Goal: Task Accomplishment & Management: Use online tool/utility

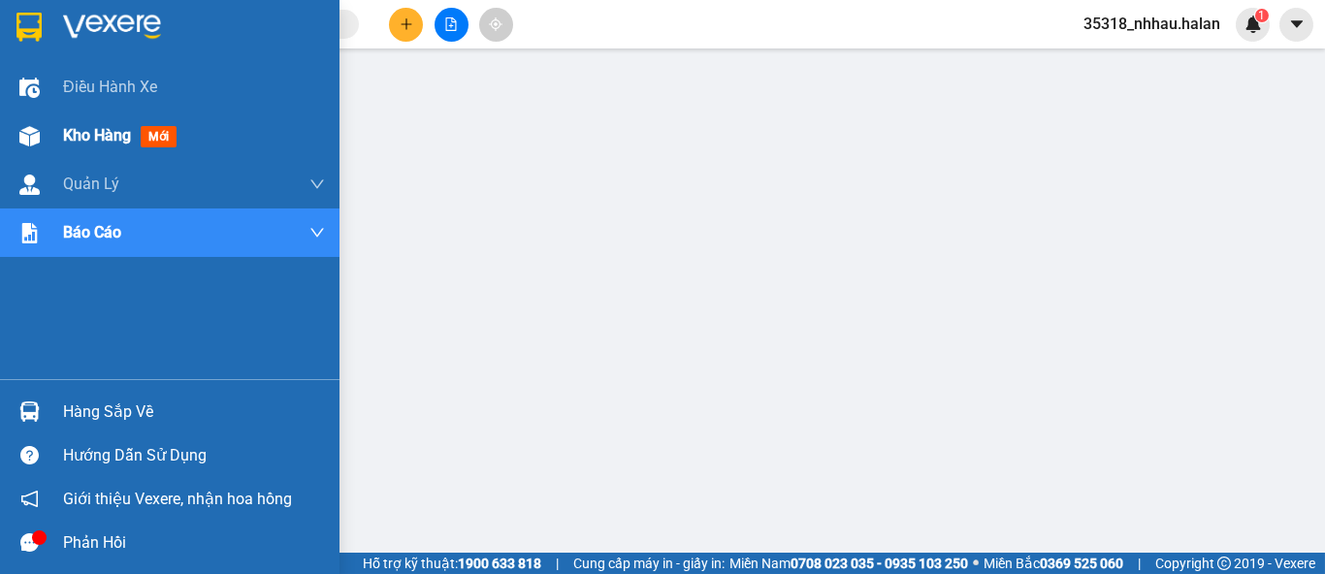
click at [66, 137] on span "Kho hàng" at bounding box center [97, 135] width 68 height 18
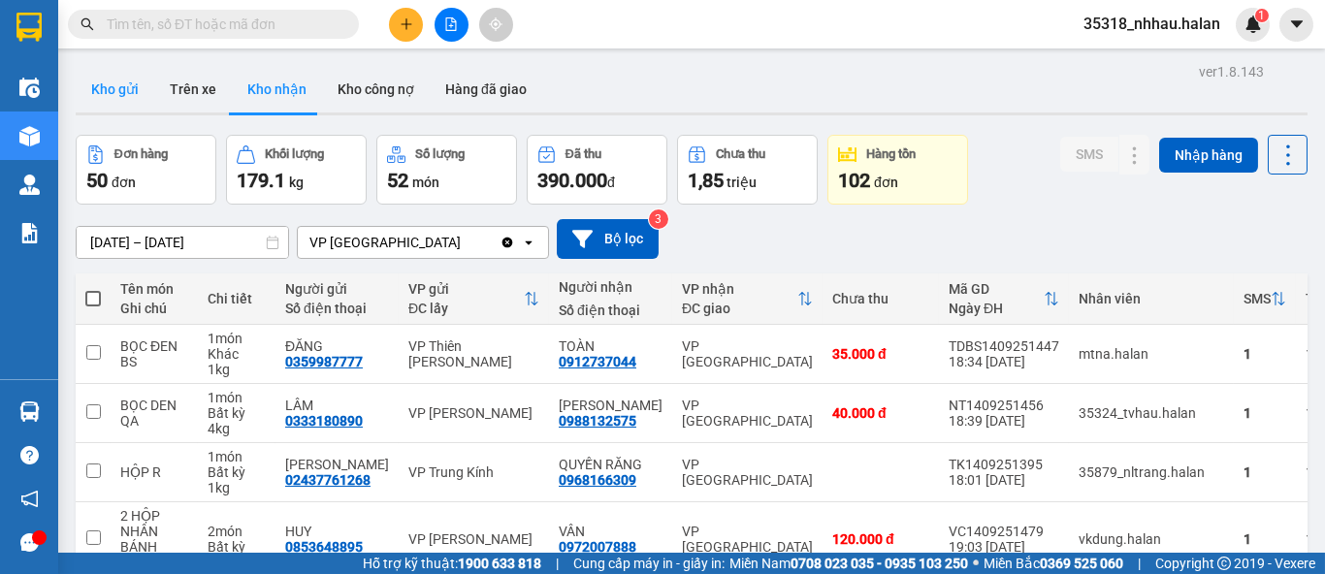
click at [98, 92] on button "Kho gửi" at bounding box center [115, 89] width 79 height 47
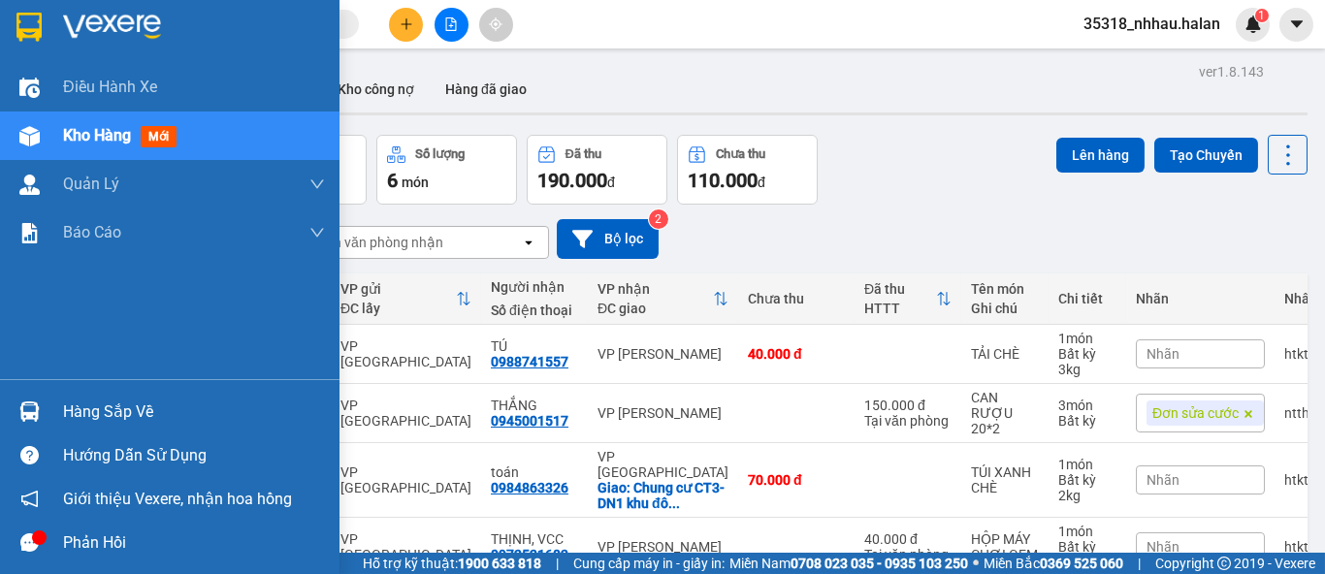
click at [88, 405] on div "Hàng sắp về" at bounding box center [194, 412] width 262 height 29
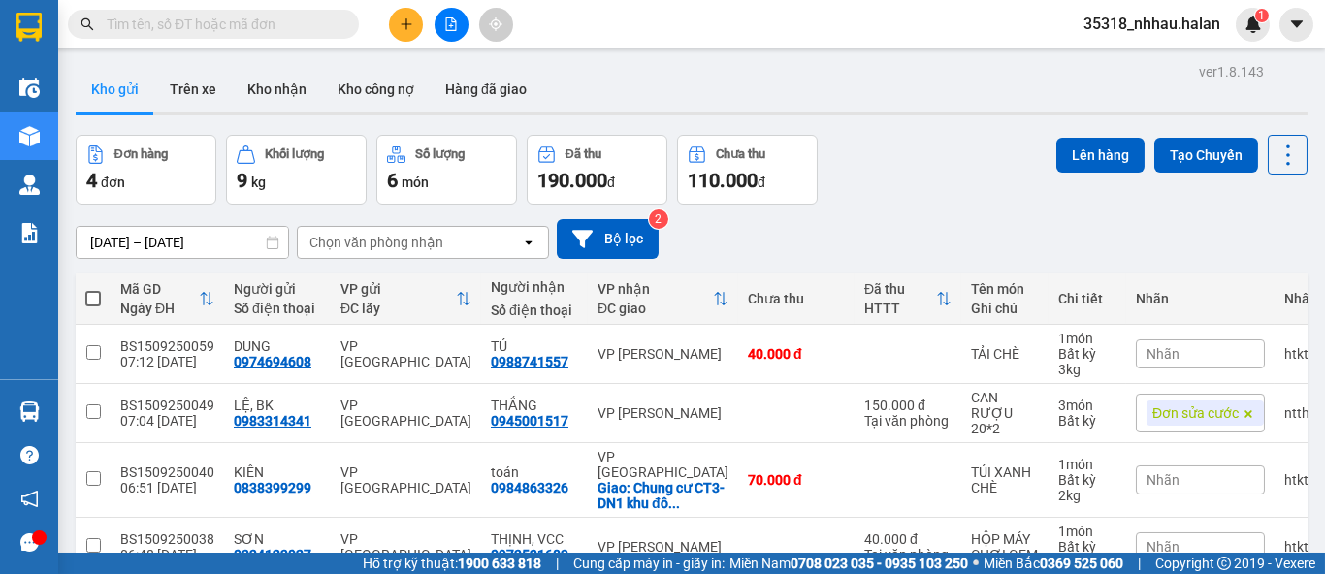
click at [650, 70] on section "Kết quả tìm kiếm ( 0 ) Bộ lọc No Data 35318_nhhau.halan 1 Điều hành xe Kho hàng…" at bounding box center [662, 287] width 1325 height 574
click at [400, 242] on div "Chọn văn phòng nhận" at bounding box center [376, 242] width 134 height 19
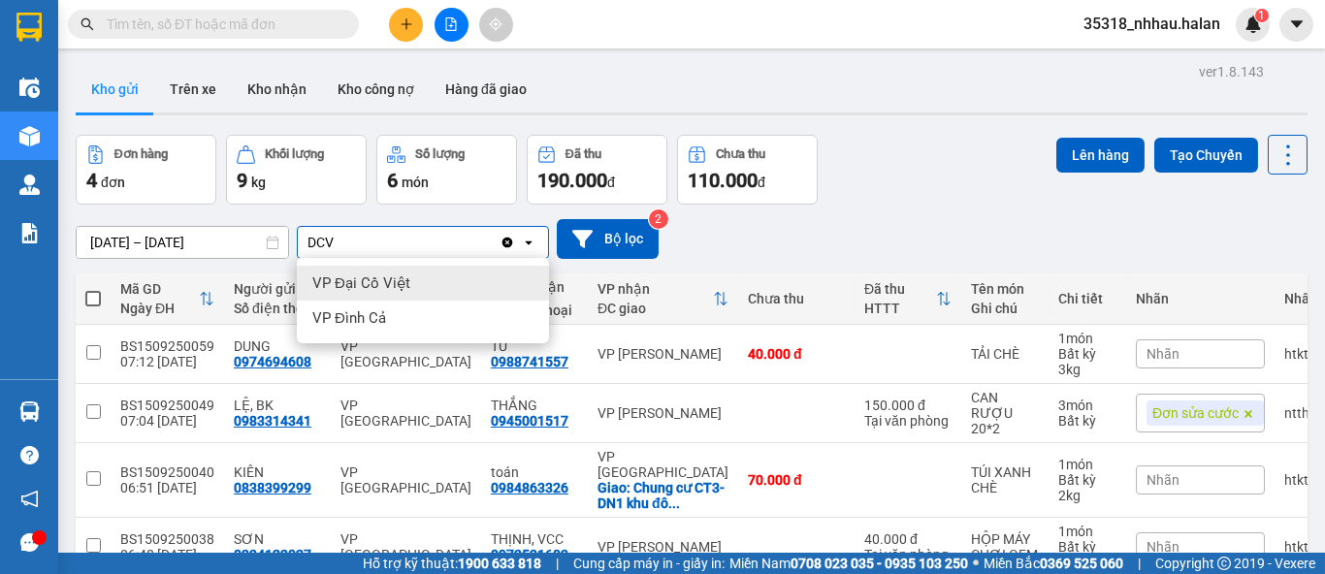
type input "DCV"
click at [374, 279] on span "VP Đại Cồ Việt" at bounding box center [361, 282] width 98 height 19
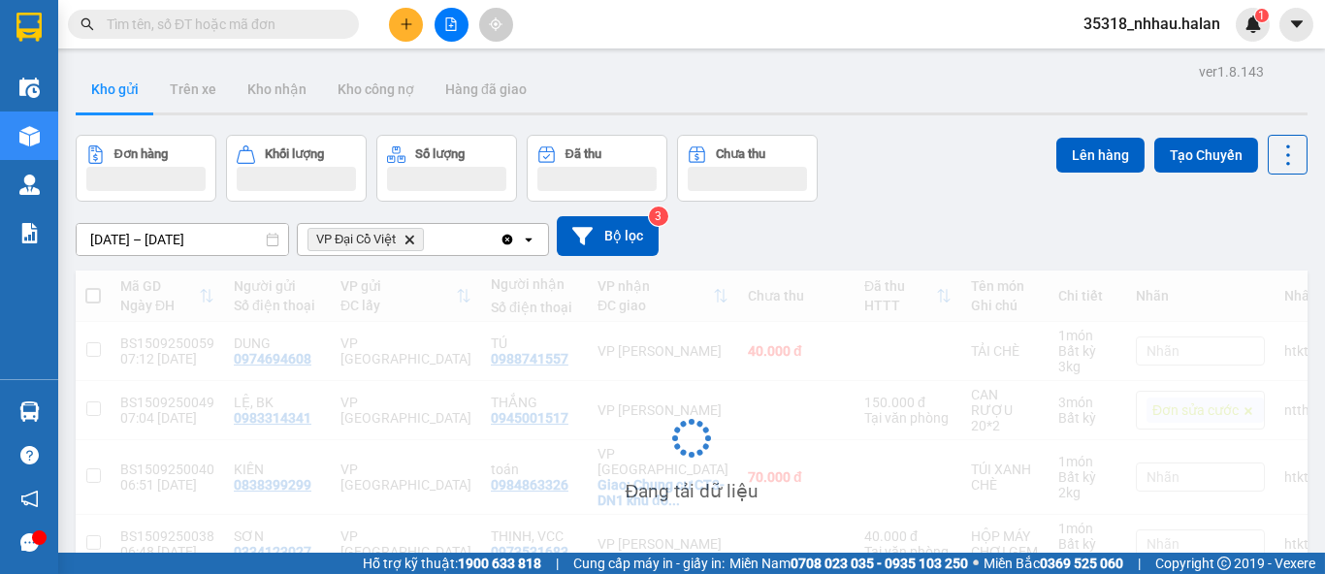
click at [443, 244] on div "VP Đại Cồ Việt Delete" at bounding box center [399, 239] width 202 height 31
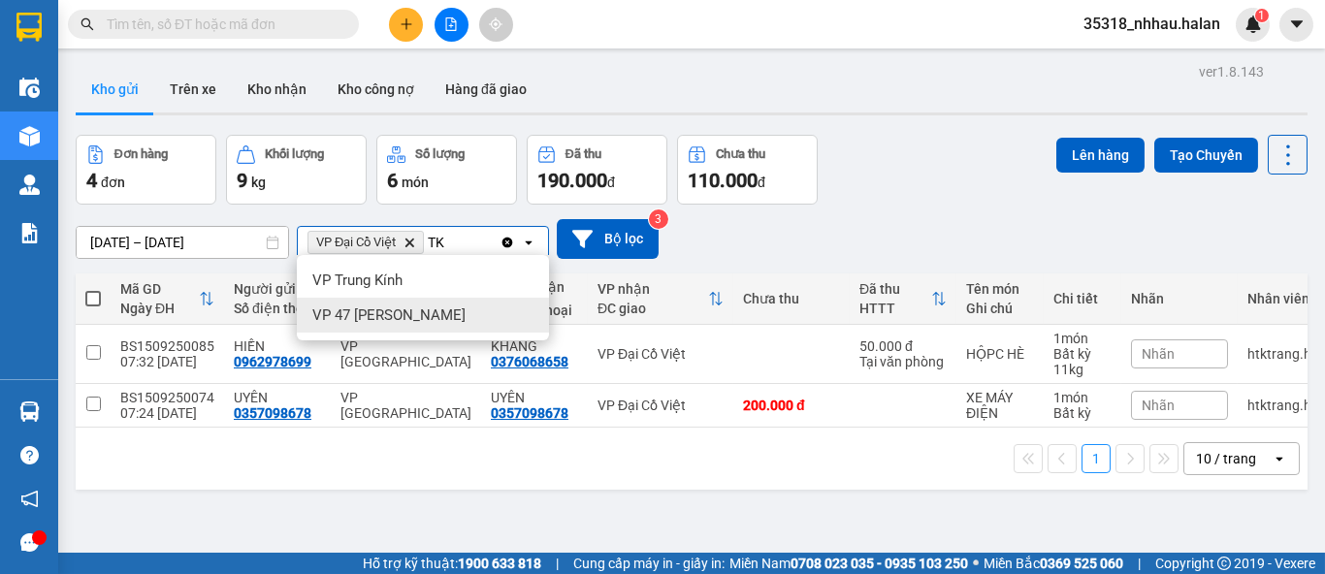
type input "TK"
click at [412, 316] on span "VP 47 [PERSON_NAME]" at bounding box center [388, 314] width 153 height 19
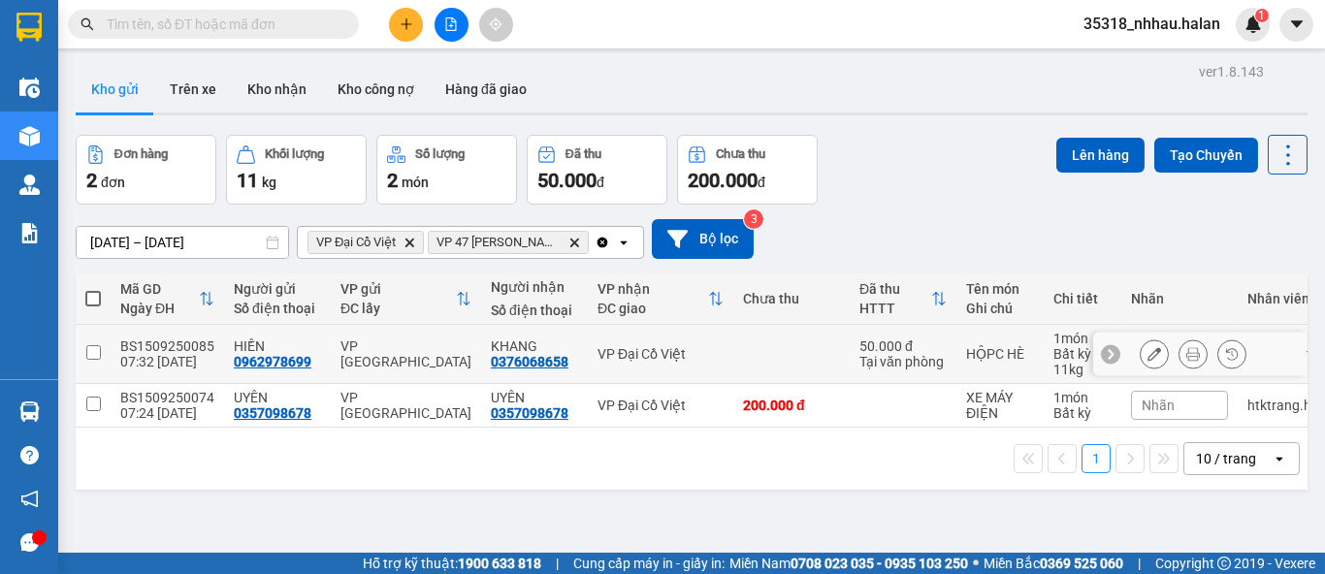
click at [859, 357] on div "Tại văn phòng" at bounding box center [902, 362] width 87 height 16
checkbox input "true"
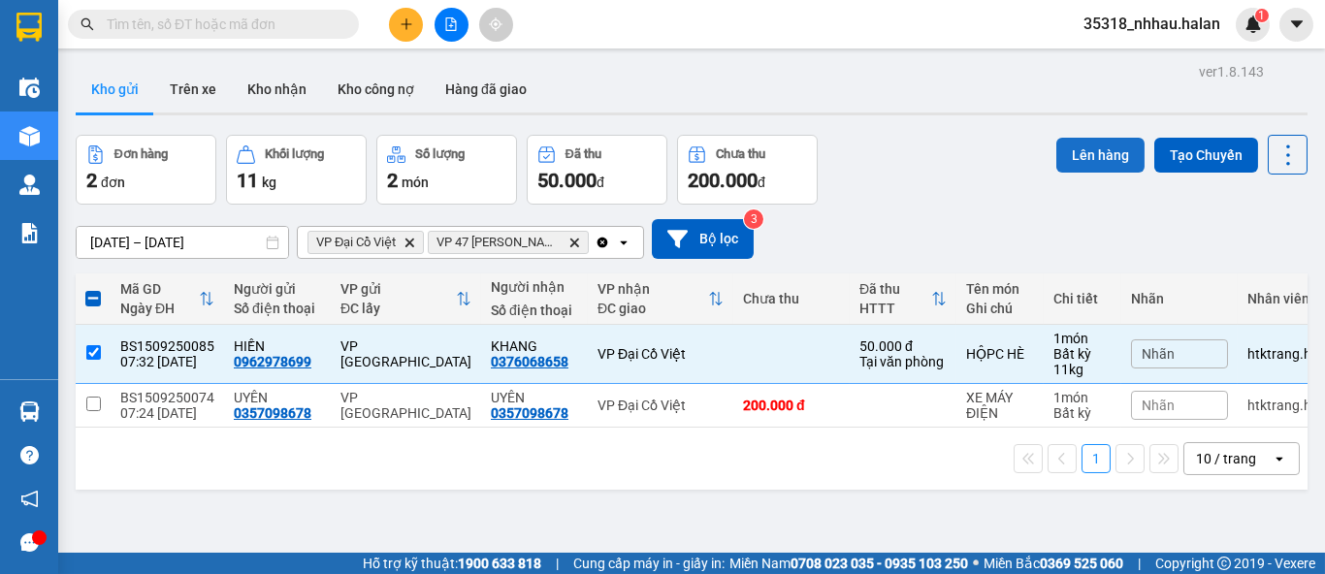
click at [1077, 161] on button "Lên hàng" at bounding box center [1100, 155] width 88 height 35
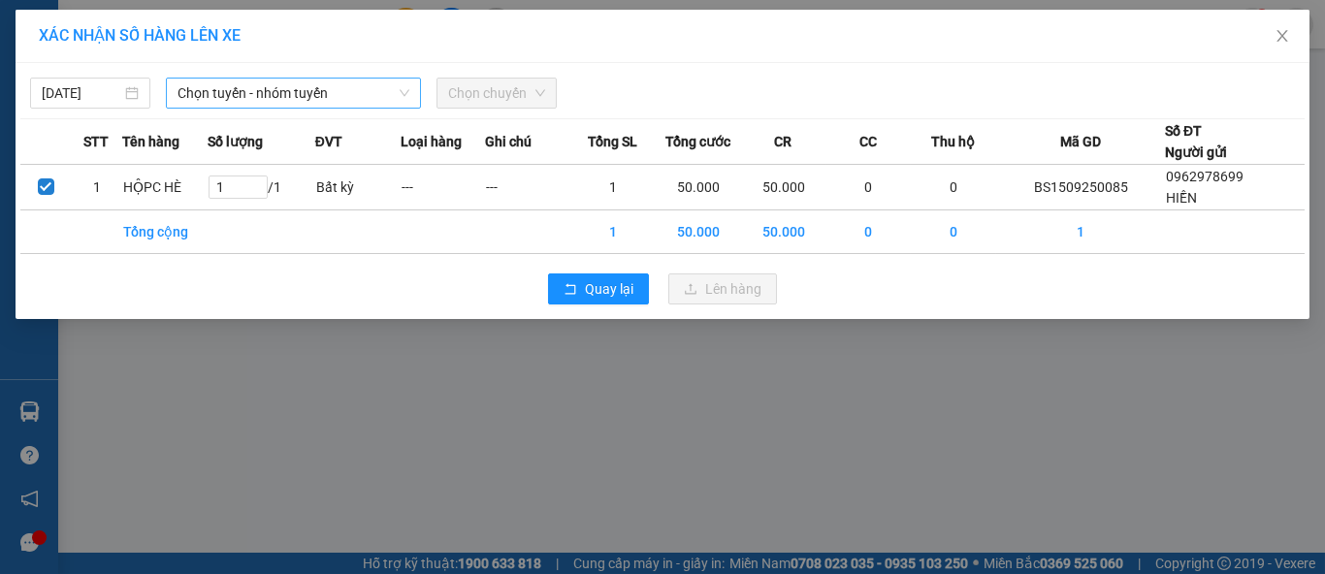
click at [380, 97] on span "Chọn tuyến - nhóm tuyến" at bounding box center [293, 93] width 232 height 29
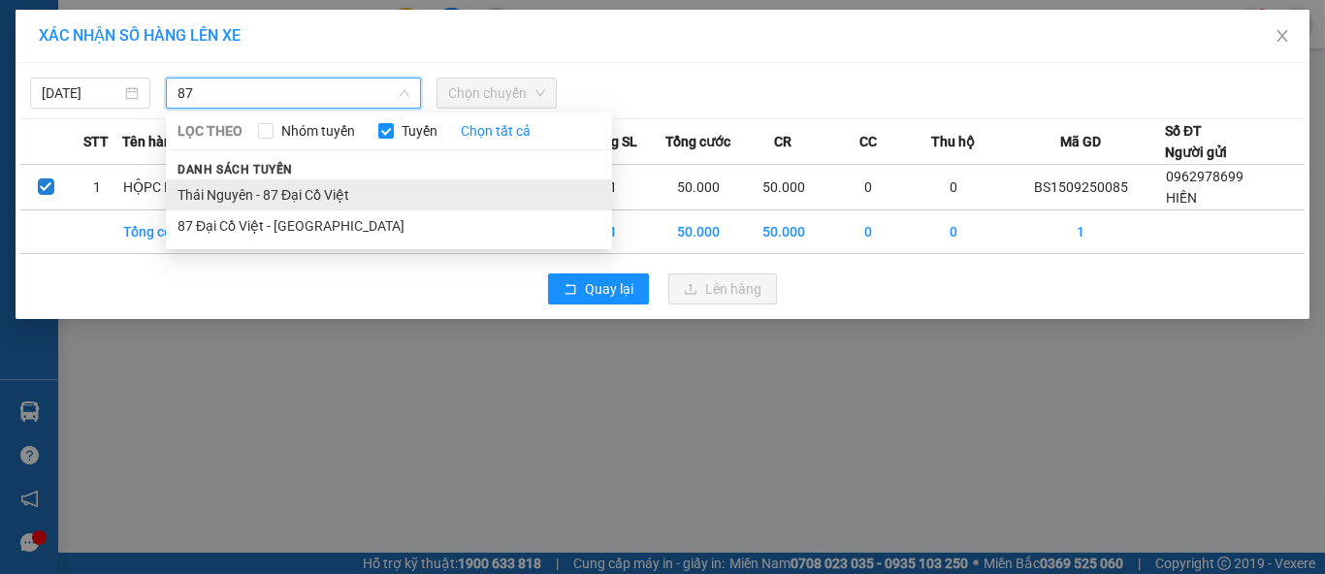
type input "87"
click at [312, 188] on li "Thái Nguyên - 87 Đại Cồ Việt" at bounding box center [389, 194] width 446 height 31
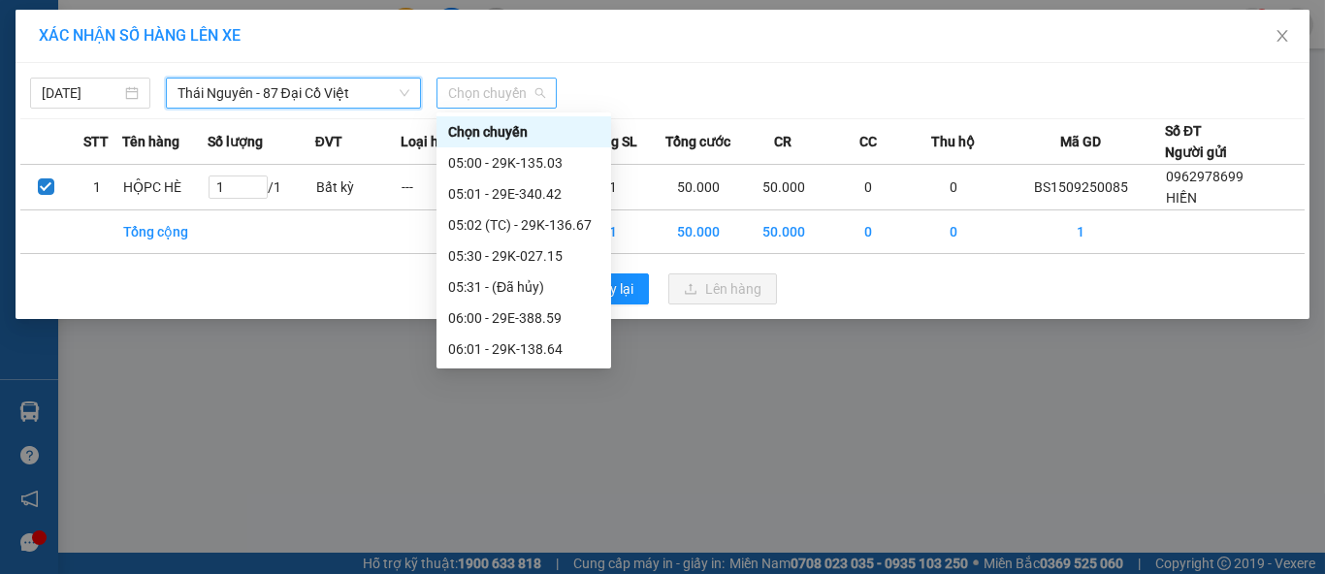
click at [500, 97] on span "Chọn chuyến" at bounding box center [496, 93] width 97 height 29
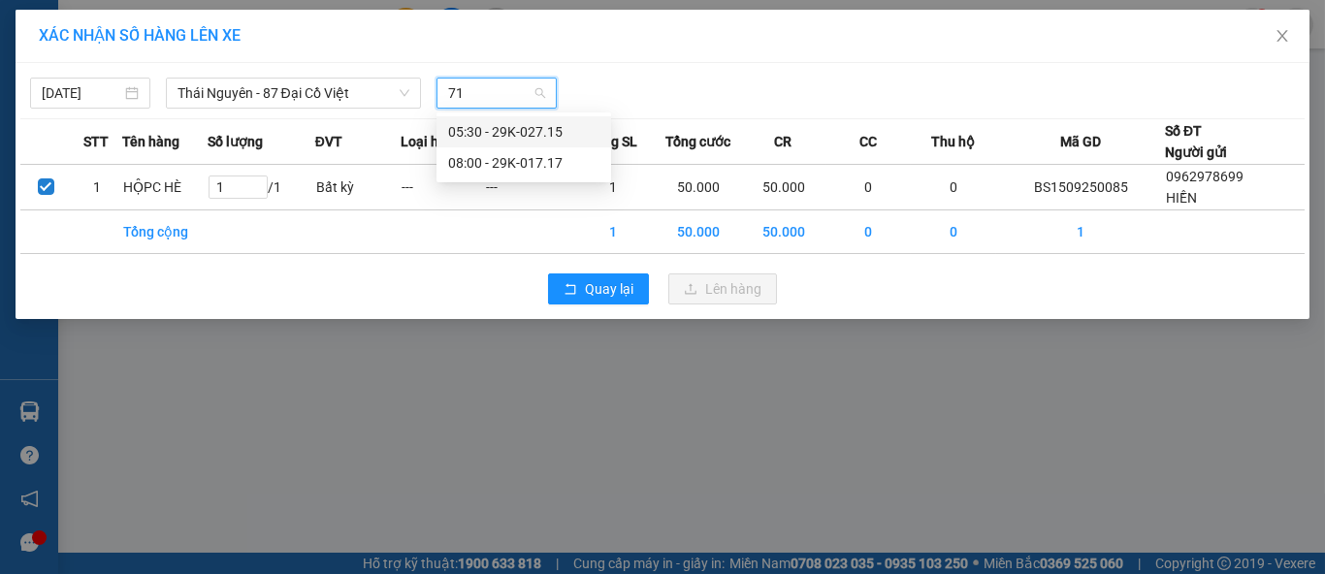
type input "717"
click at [500, 125] on div "08:00 - 29K-017.17" at bounding box center [523, 131] width 151 height 21
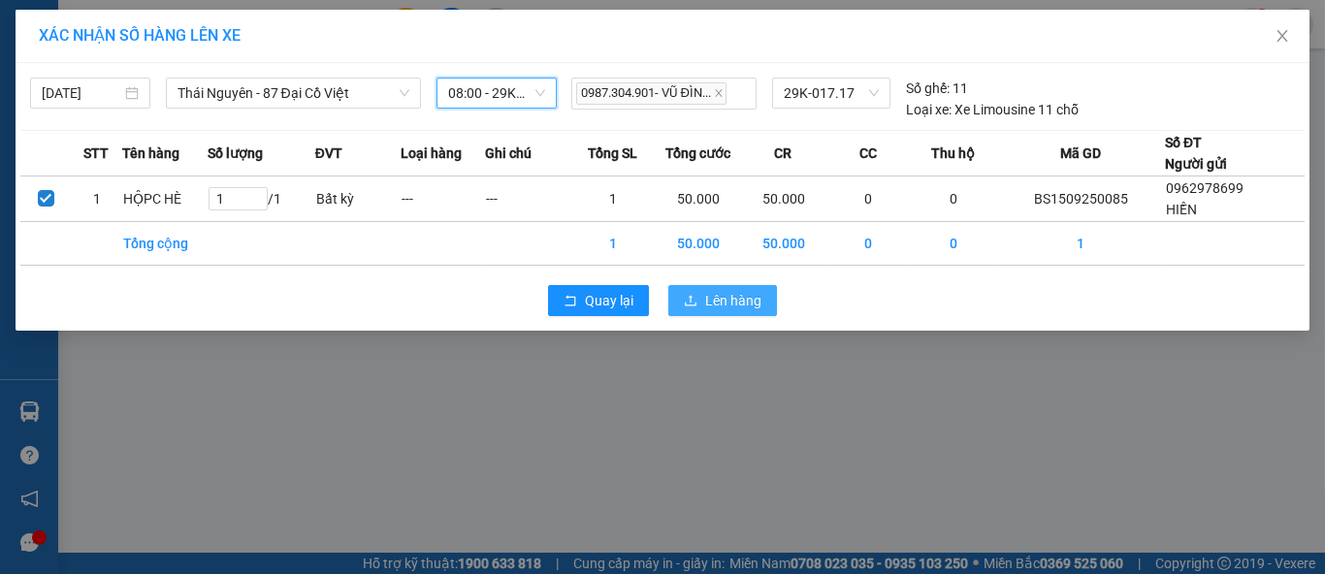
click at [699, 294] on button "Lên hàng" at bounding box center [722, 300] width 109 height 31
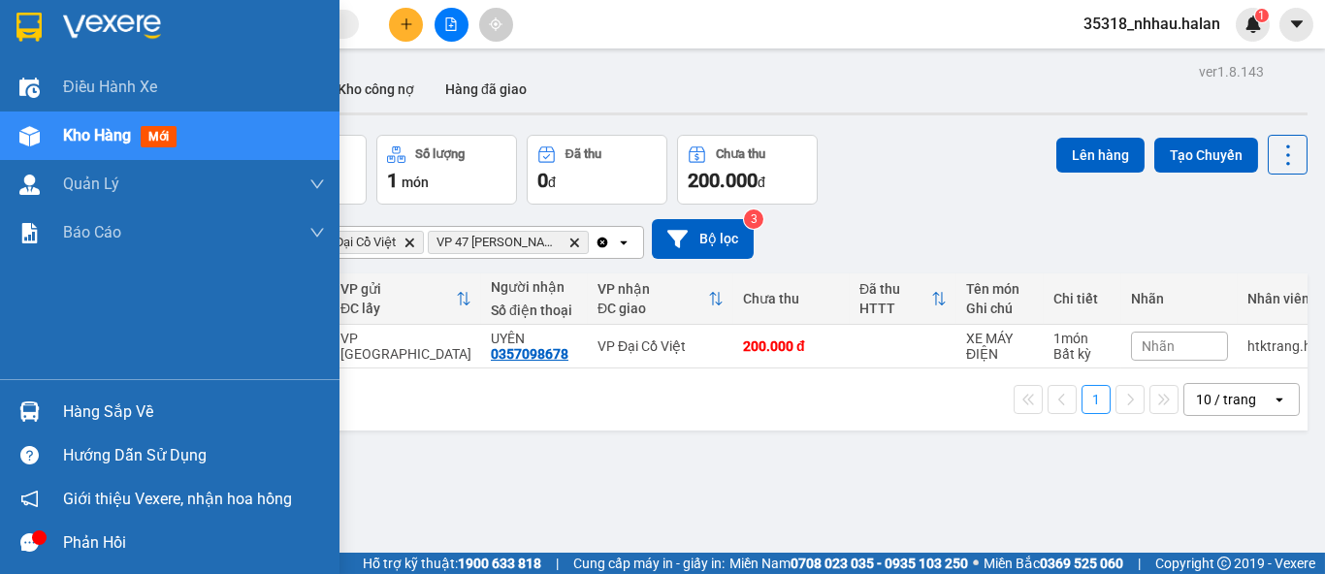
drag, startPoint x: 56, startPoint y: 421, endPoint x: 78, endPoint y: 409, distance: 24.3
click at [56, 420] on div "Hàng sắp về" at bounding box center [169, 412] width 339 height 44
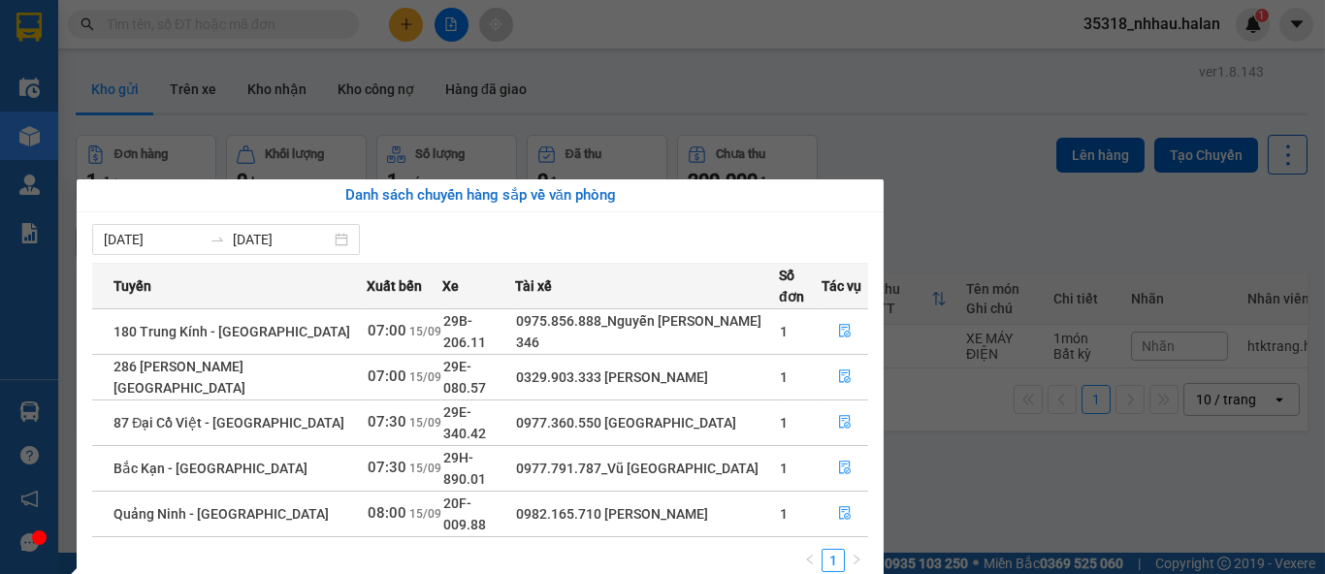
click at [887, 134] on section "Kết quả tìm kiếm ( 0 ) Bộ lọc No Data 35318_nhhau.halan 1 Điều hành xe Kho hàng…" at bounding box center [662, 287] width 1325 height 574
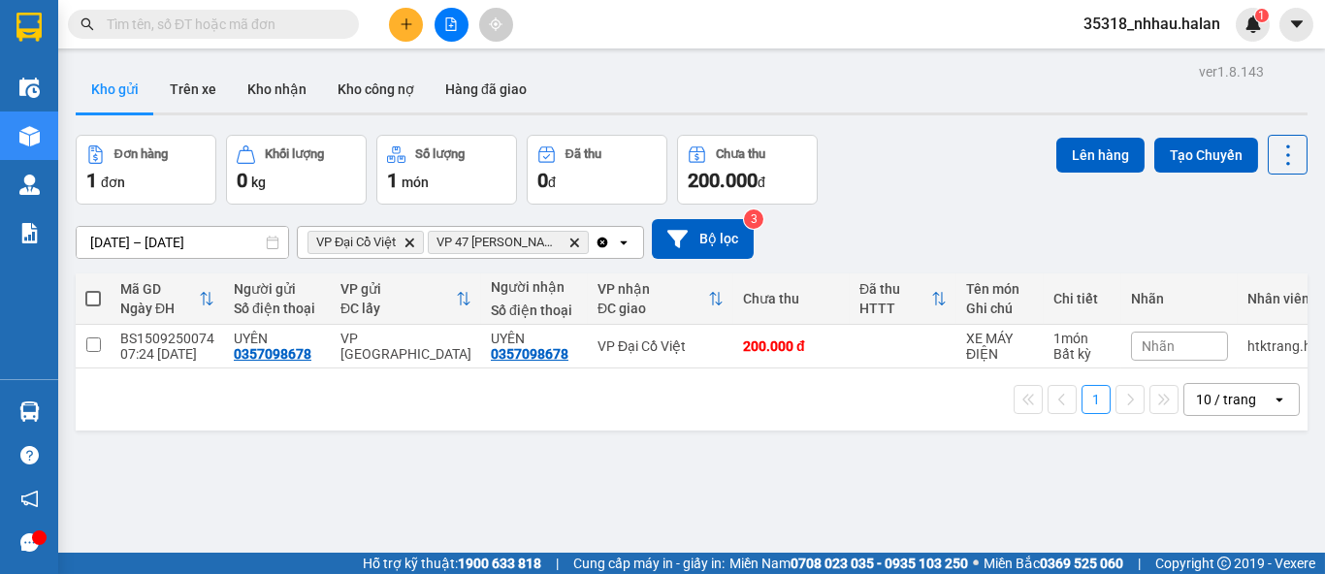
click at [600, 242] on icon "Clear all" at bounding box center [602, 242] width 11 height 11
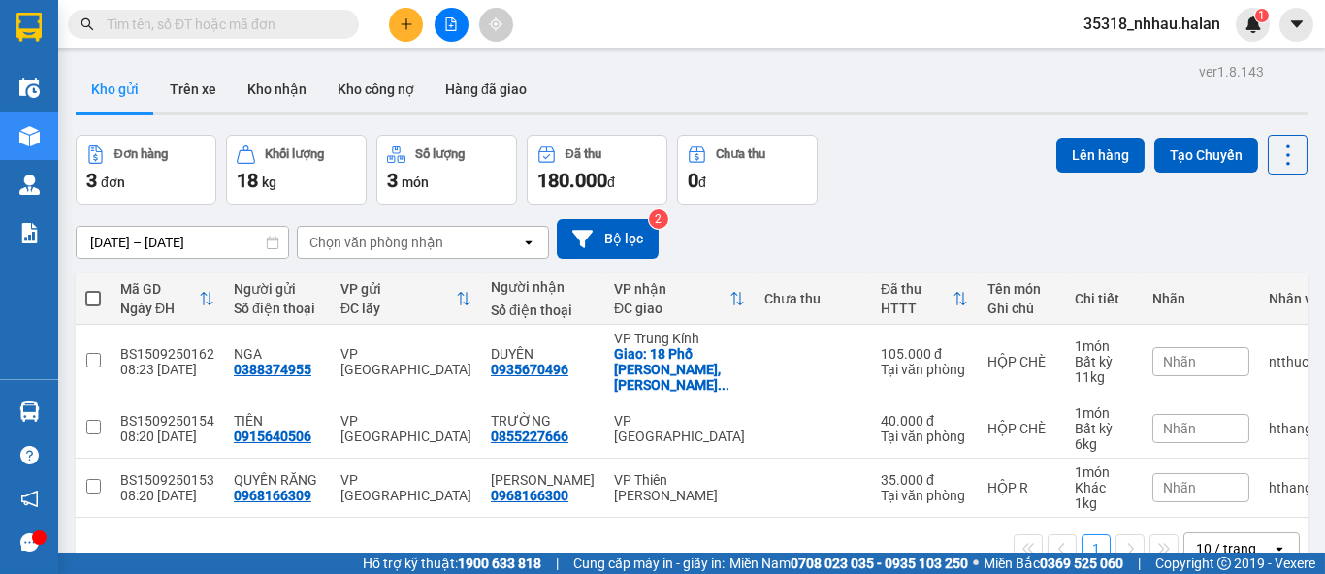
click at [1206, 539] on div "10 / trang" at bounding box center [1226, 548] width 60 height 19
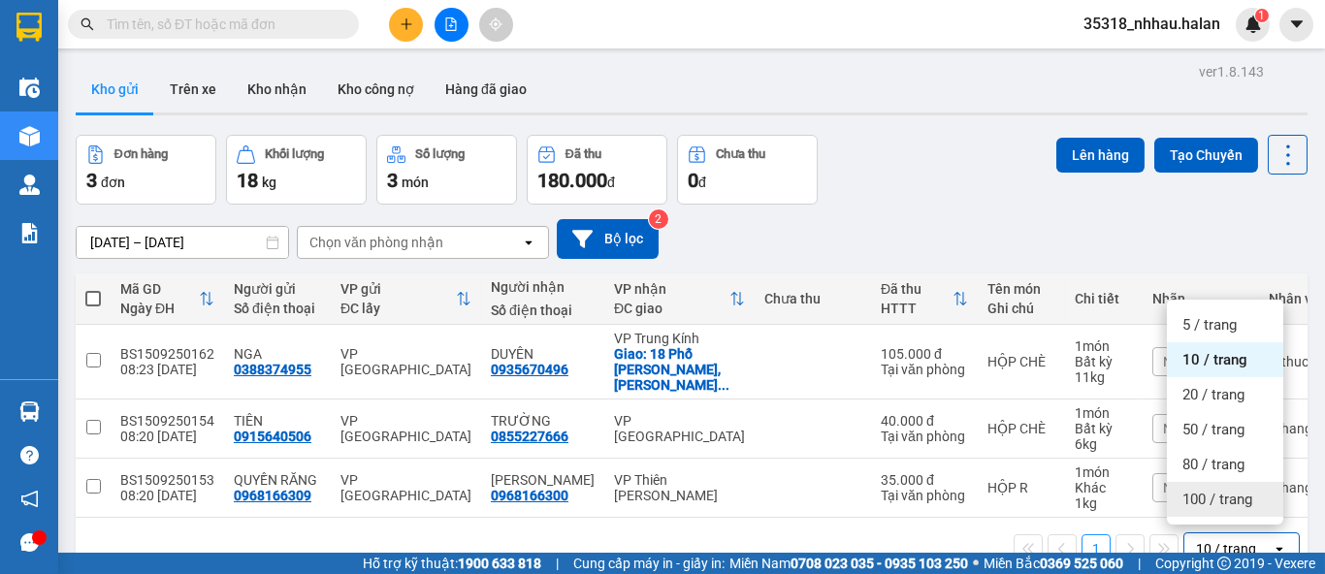
click at [1202, 505] on span "100 / trang" at bounding box center [1217, 499] width 70 height 19
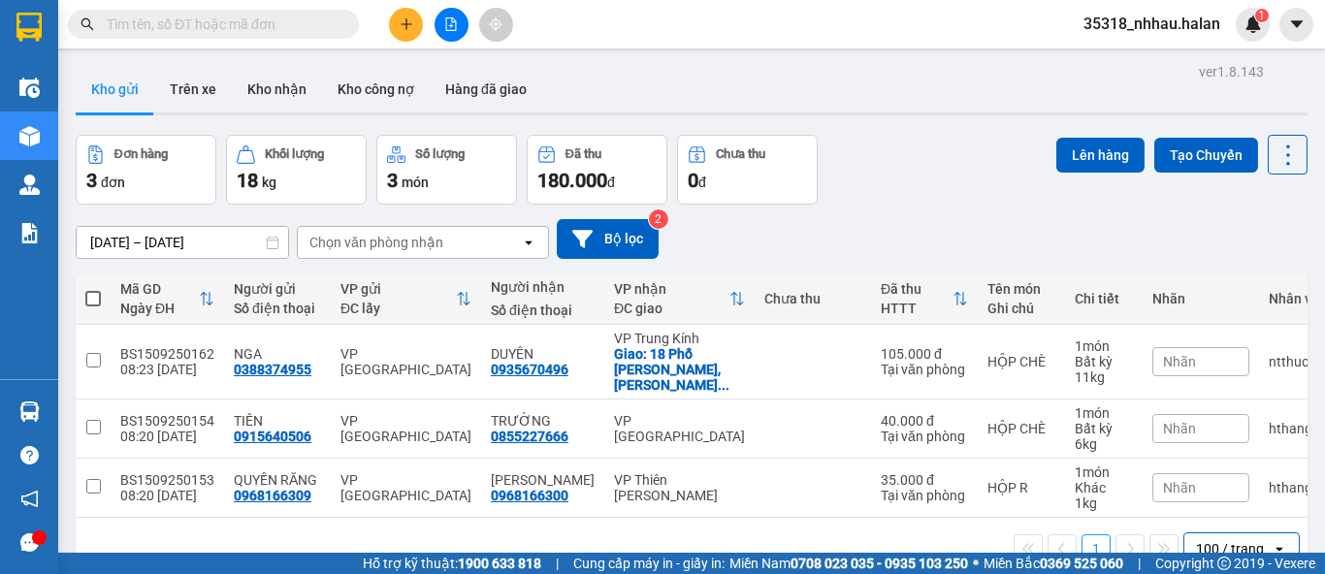
click at [928, 200] on div "Đơn hàng 3 đơn Khối lượng 18 kg Số lượng 3 món Đã thu 180.000 đ Chưa thu 0 đ Lê…" at bounding box center [692, 170] width 1232 height 70
click at [474, 93] on button "Hàng đã giao" at bounding box center [486, 89] width 112 height 47
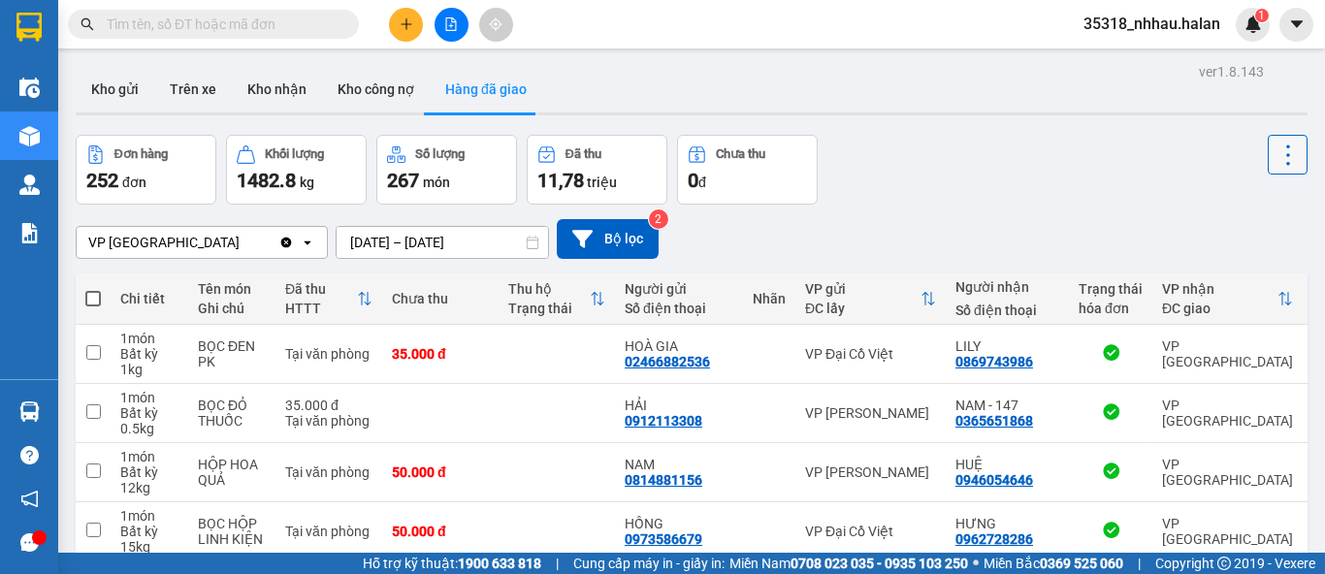
click at [1274, 151] on icon at bounding box center [1287, 155] width 27 height 27
click at [1251, 200] on span "Làm mới" at bounding box center [1244, 207] width 53 height 19
click at [1274, 148] on icon at bounding box center [1287, 155] width 27 height 27
click at [1255, 208] on span "Làm mới" at bounding box center [1244, 207] width 53 height 19
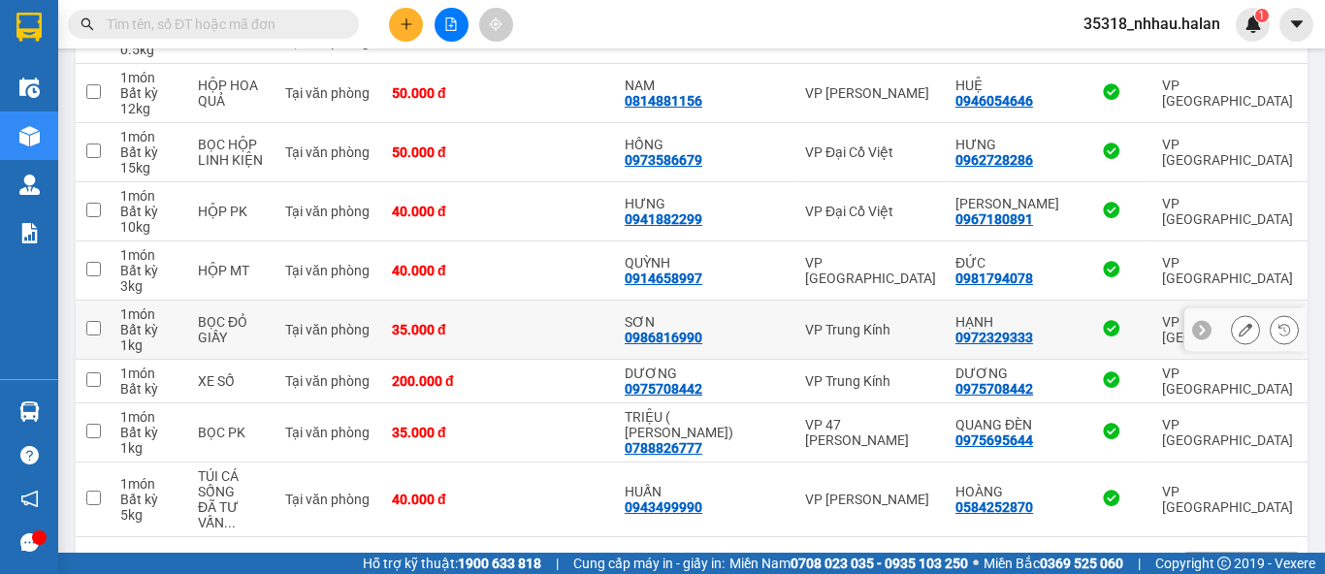
scroll to position [454, 0]
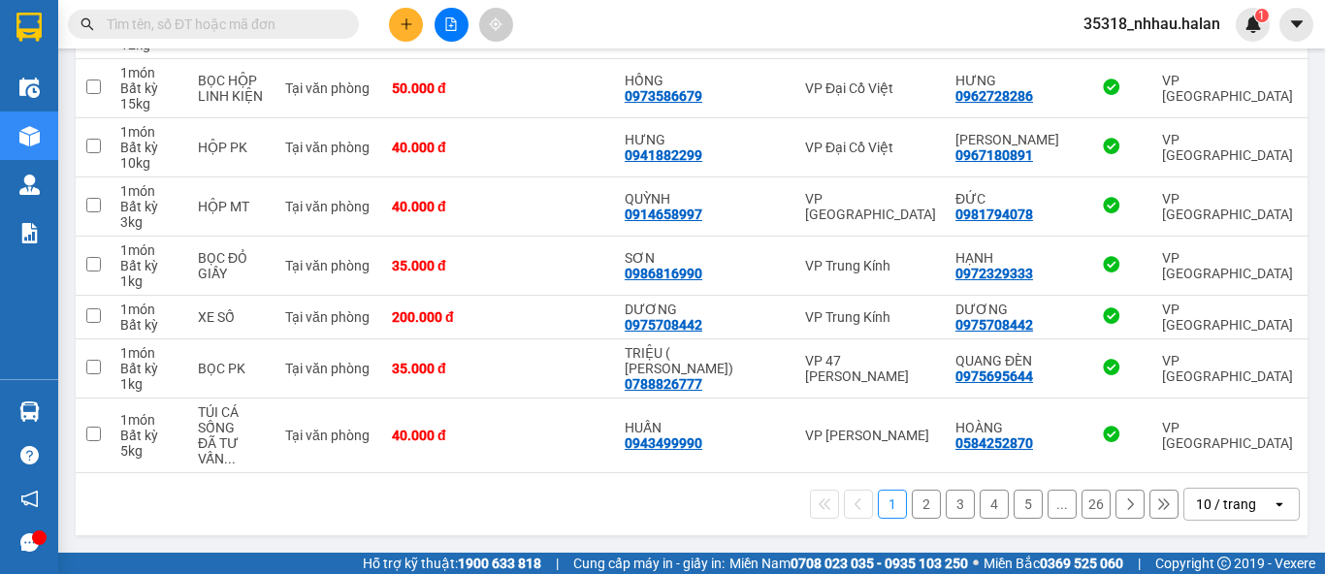
click at [1198, 508] on div "10 / trang" at bounding box center [1226, 504] width 60 height 19
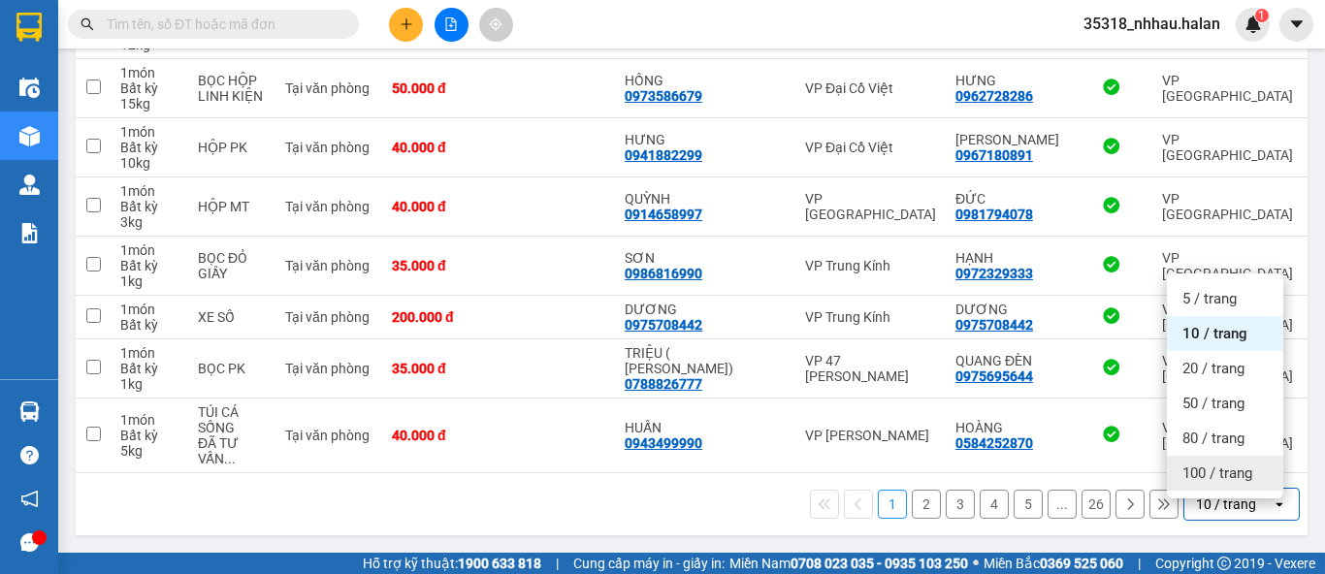
click at [1201, 464] on span "100 / trang" at bounding box center [1217, 473] width 70 height 19
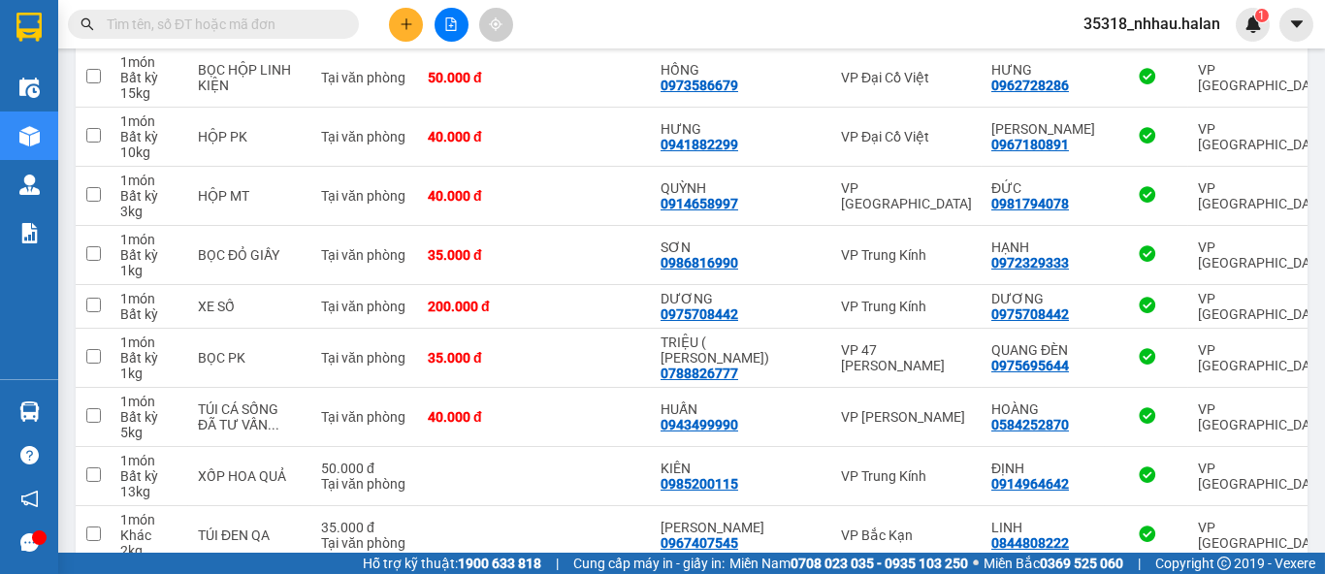
scroll to position [0, 0]
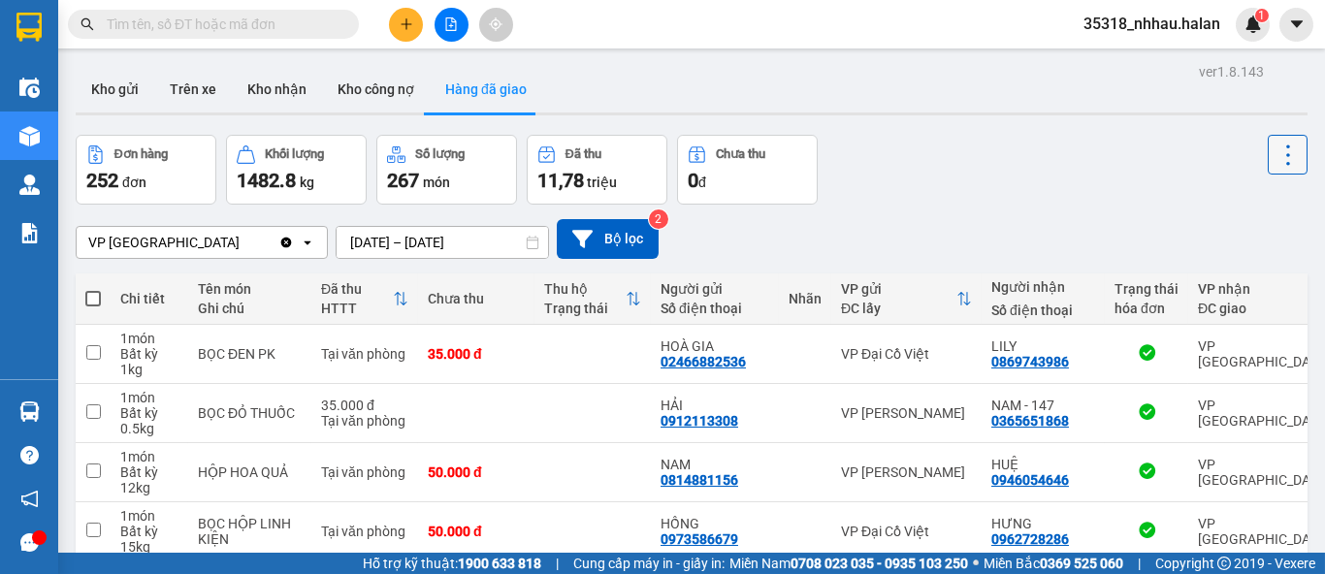
click at [1284, 152] on icon at bounding box center [1287, 155] width 27 height 27
click at [1267, 213] on span "Làm mới" at bounding box center [1244, 207] width 53 height 19
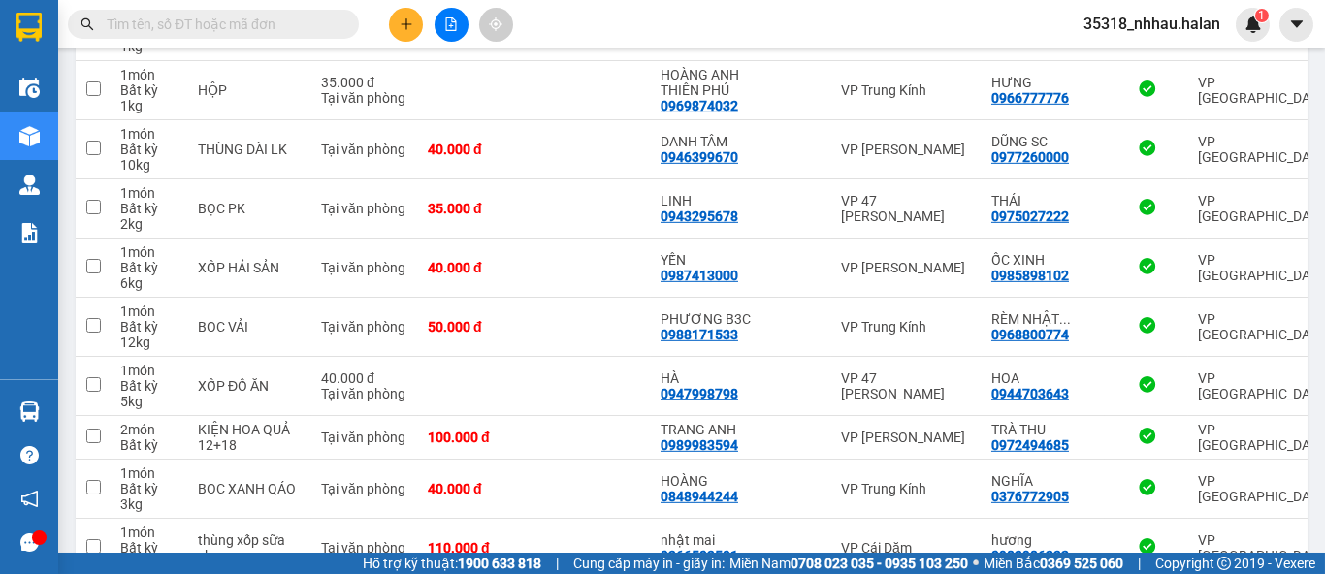
scroll to position [5814, 0]
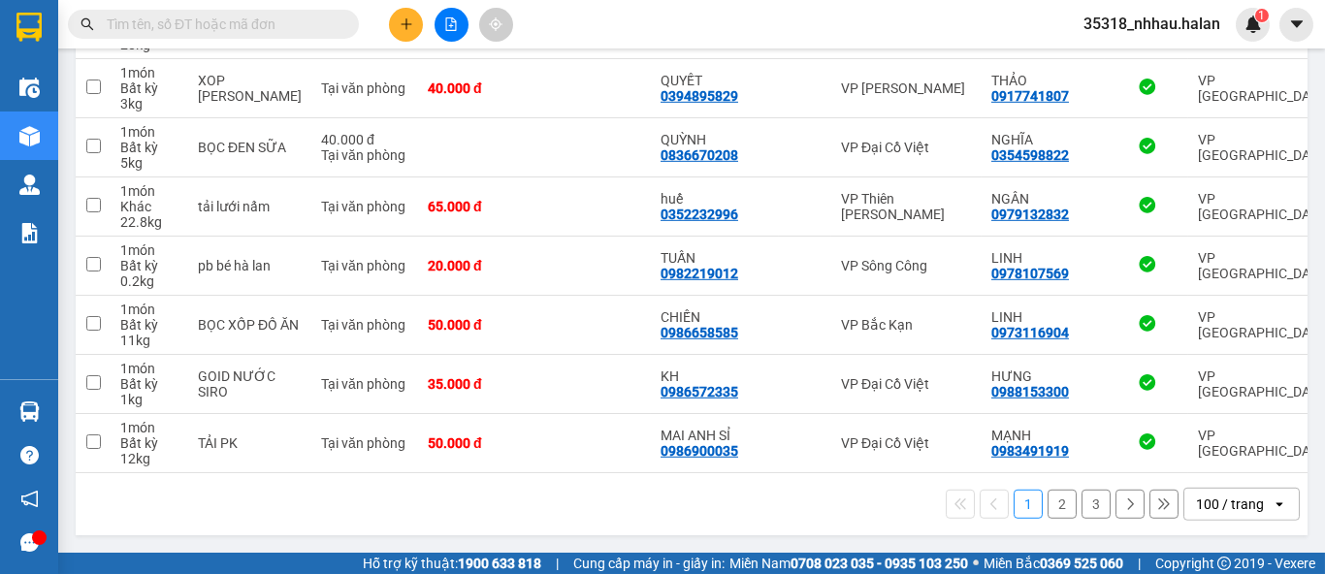
click at [1050, 500] on button "2" at bounding box center [1061, 504] width 29 height 29
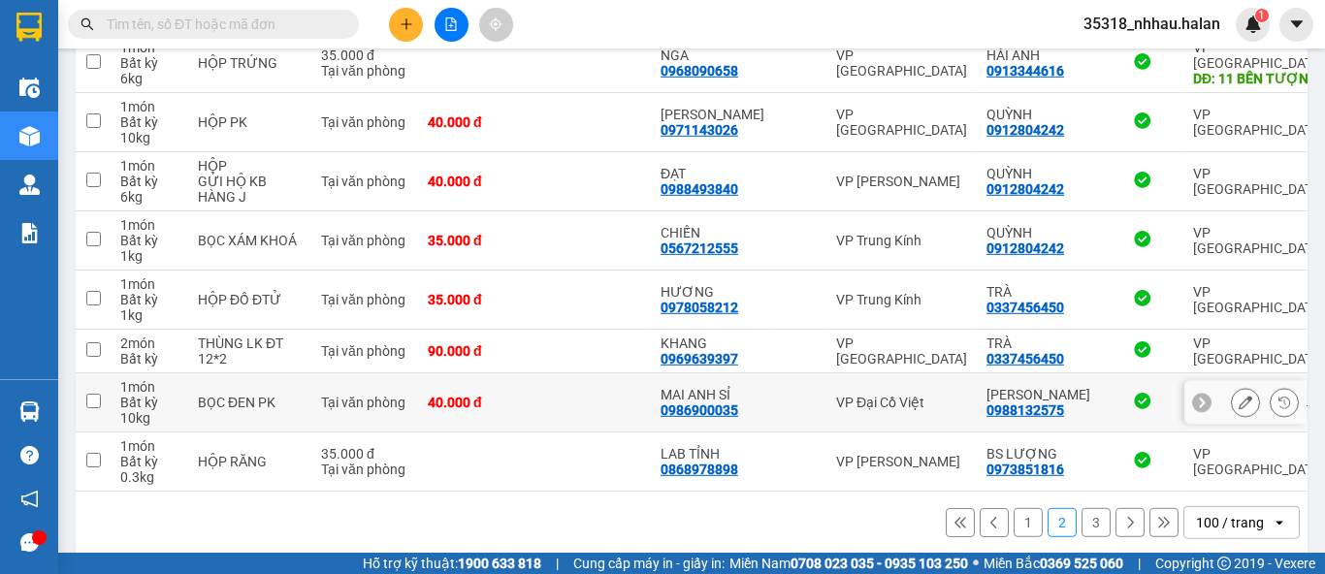
scroll to position [5799, 0]
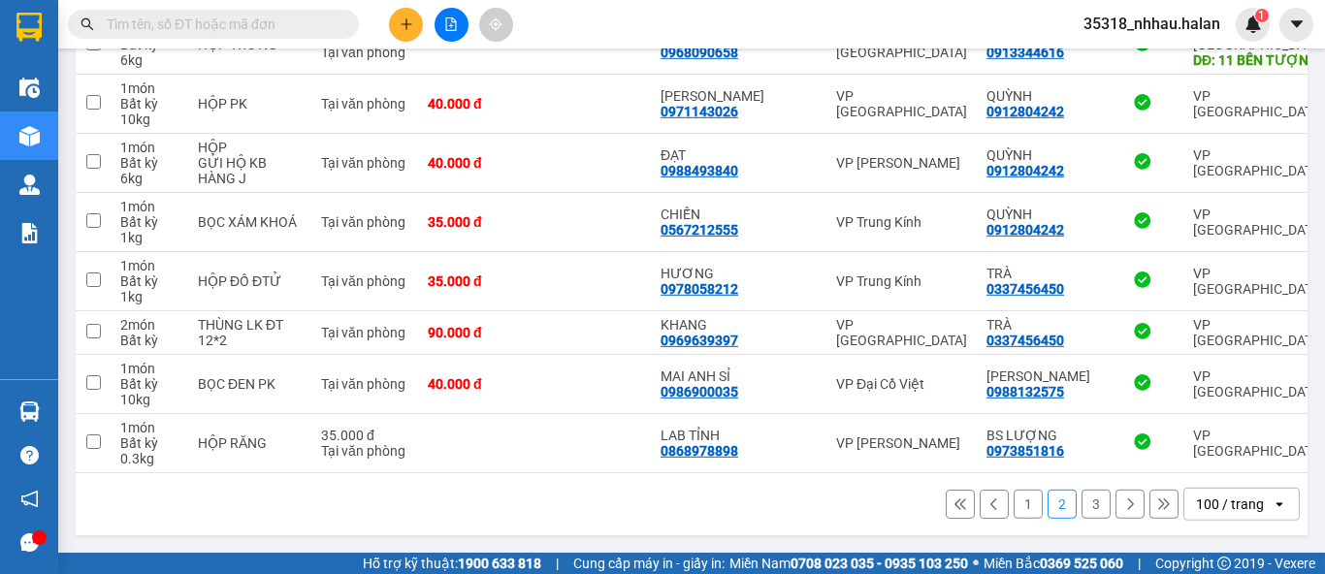
click at [1081, 505] on button "3" at bounding box center [1095, 504] width 29 height 29
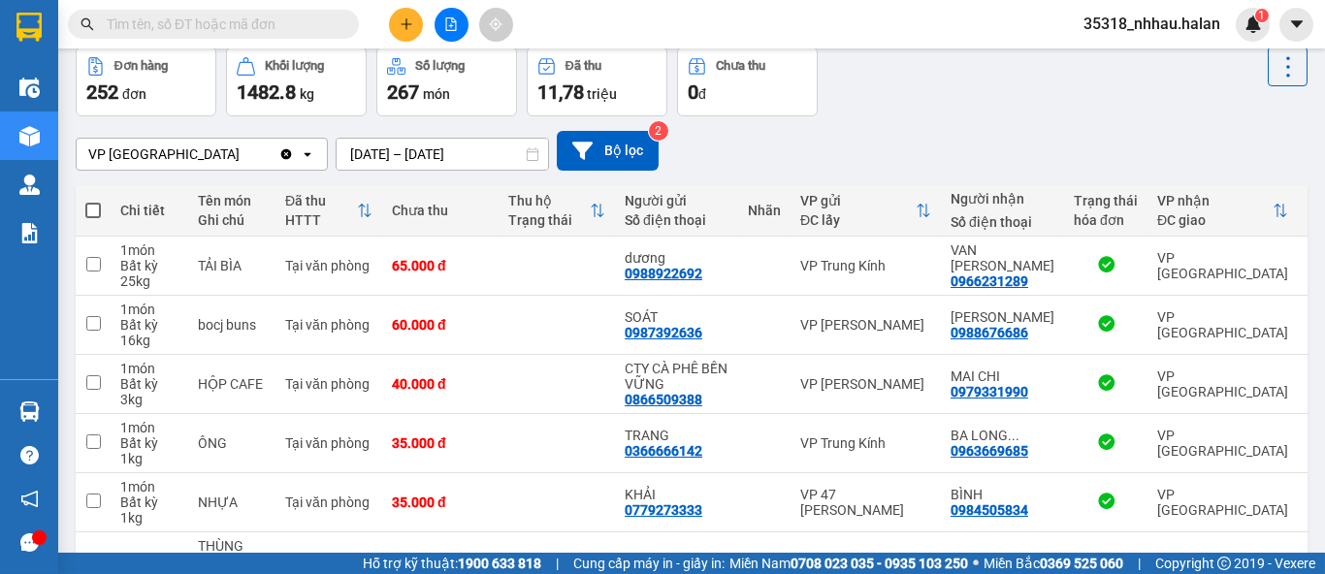
scroll to position [0, 0]
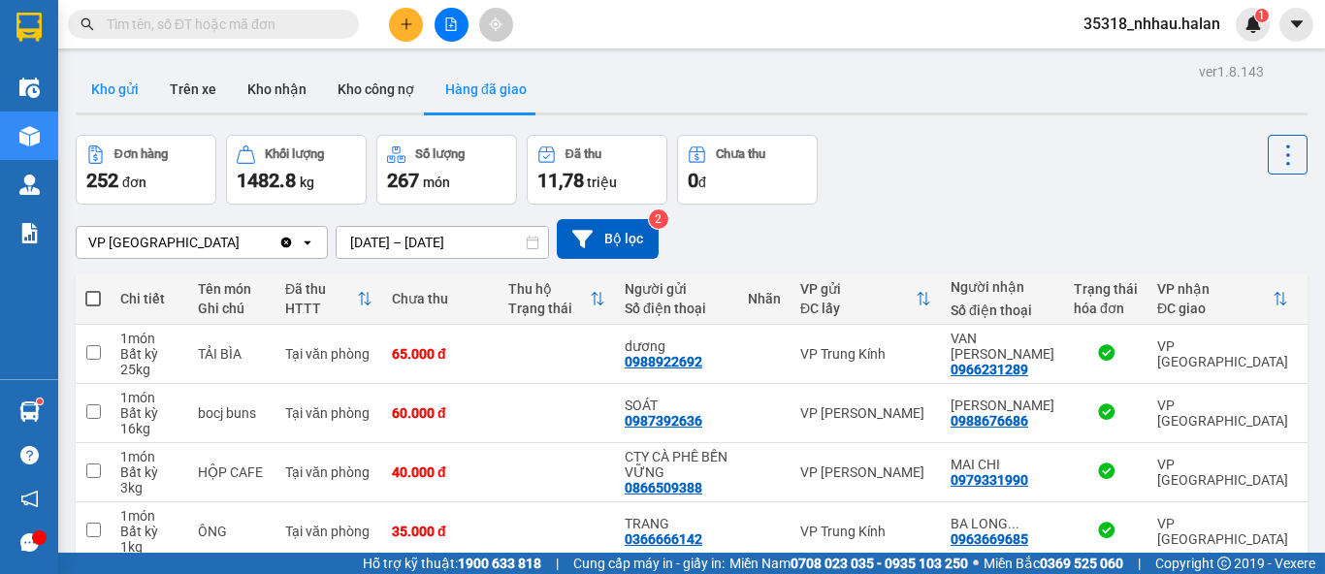
click at [107, 90] on button "Kho gửi" at bounding box center [115, 89] width 79 height 47
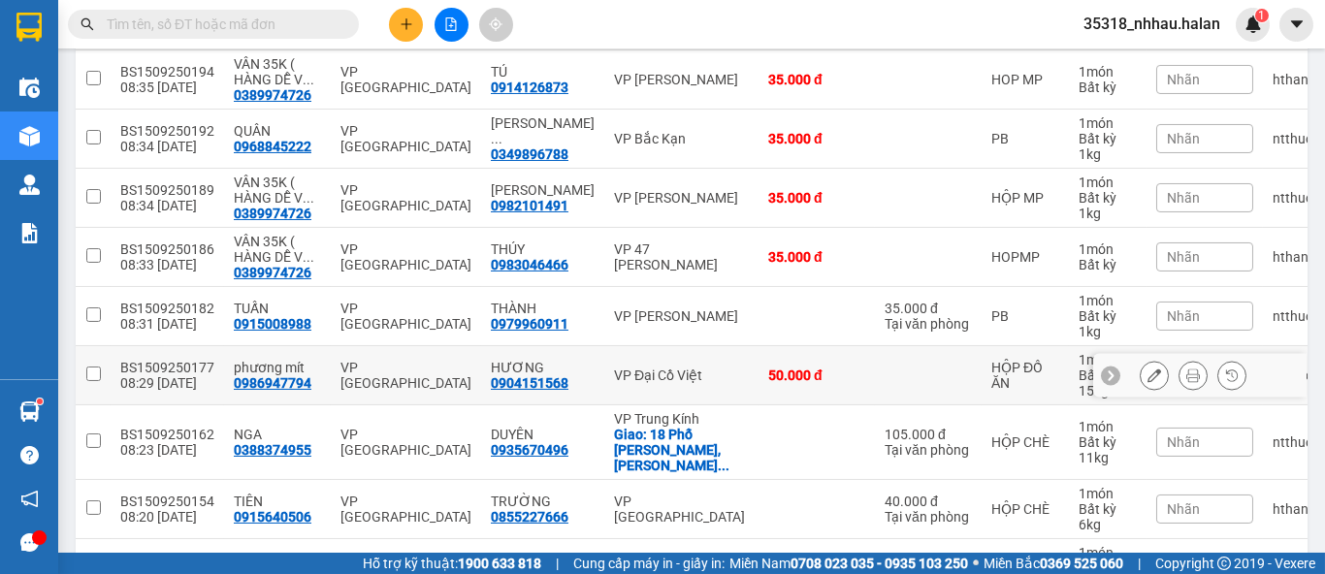
scroll to position [1124, 0]
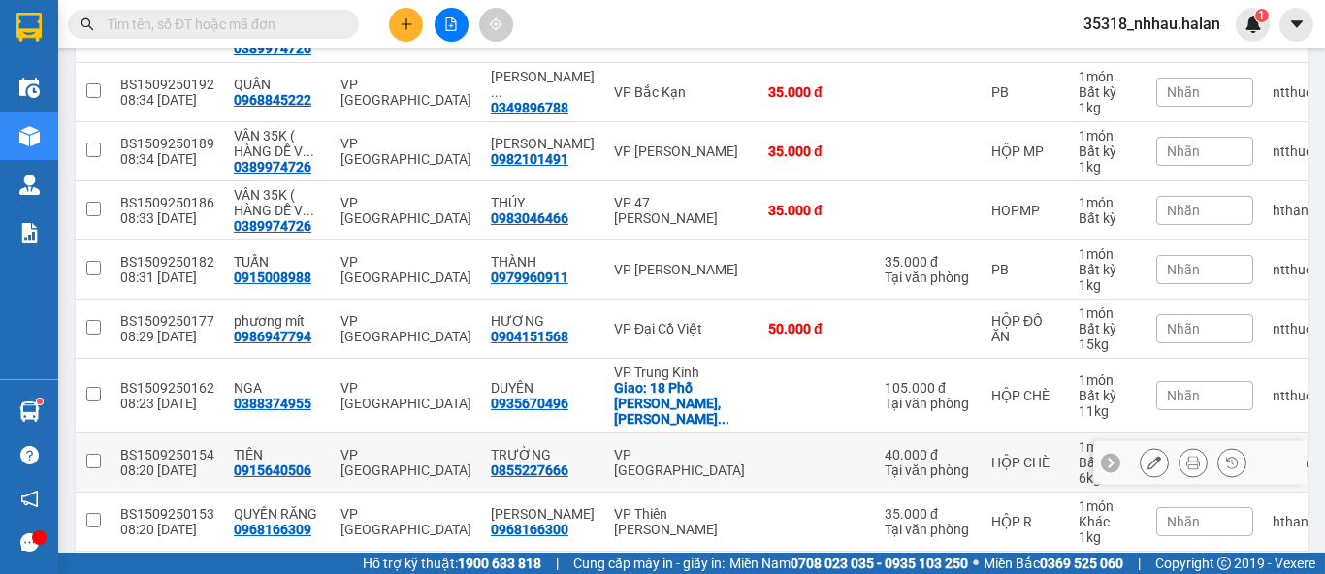
click at [661, 447] on div "VP [GEOGRAPHIC_DATA]" at bounding box center [681, 462] width 135 height 31
checkbox input "true"
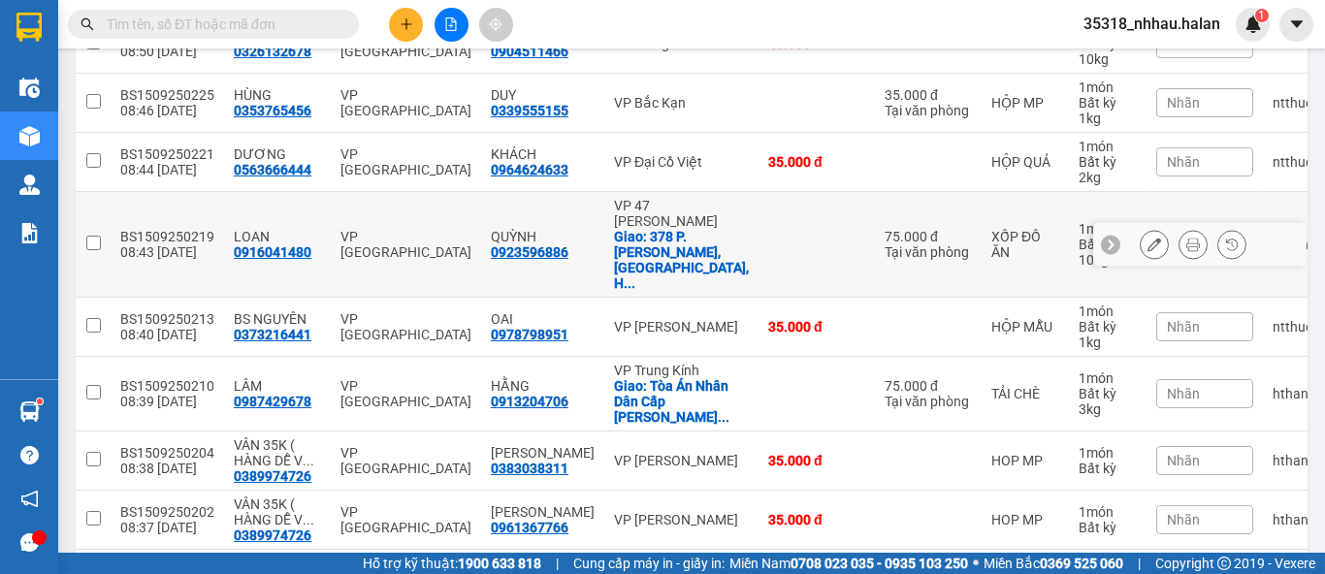
scroll to position [0, 0]
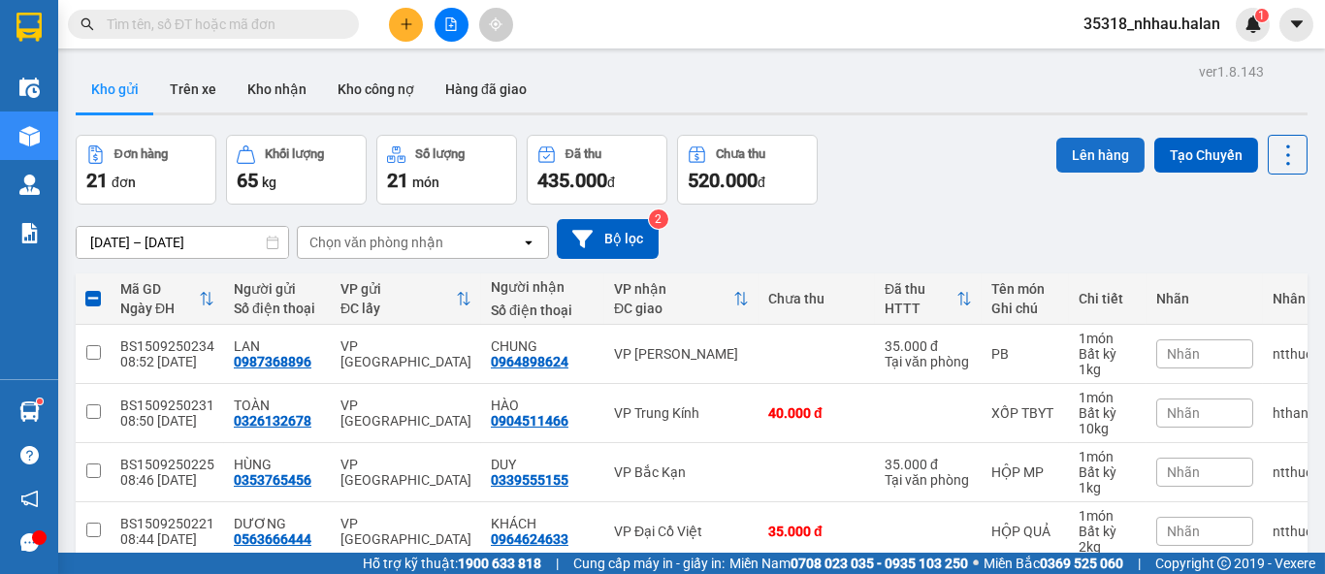
click at [1076, 154] on button "Lên hàng" at bounding box center [1100, 155] width 88 height 35
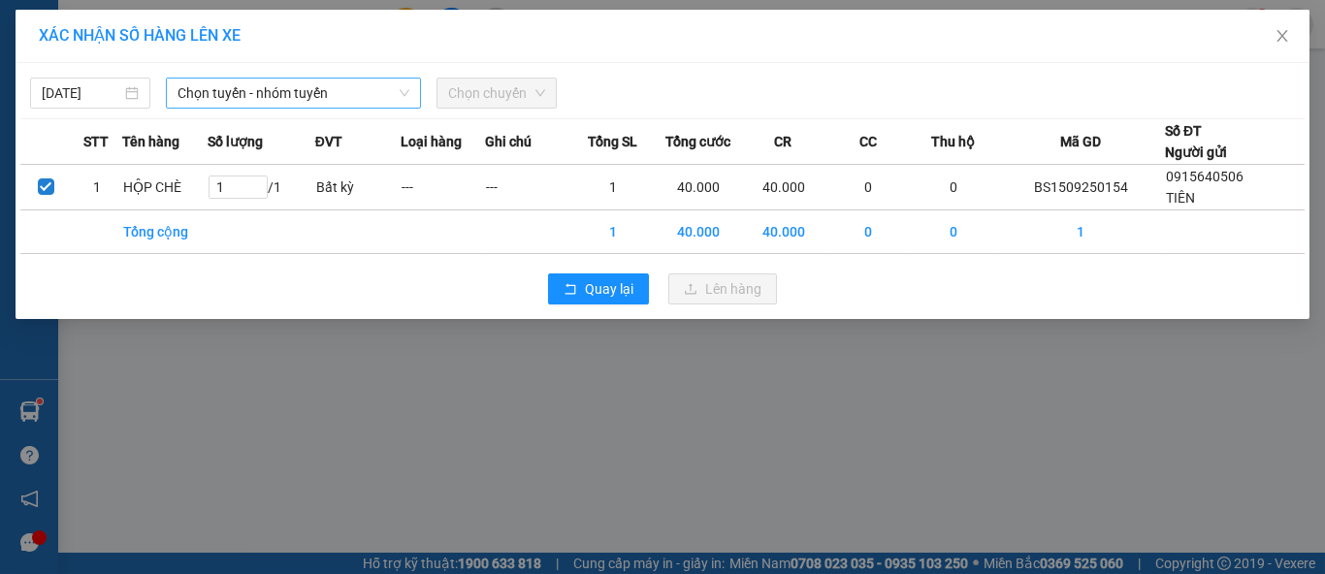
click at [354, 91] on span "Chọn tuyến - nhóm tuyến" at bounding box center [293, 93] width 232 height 29
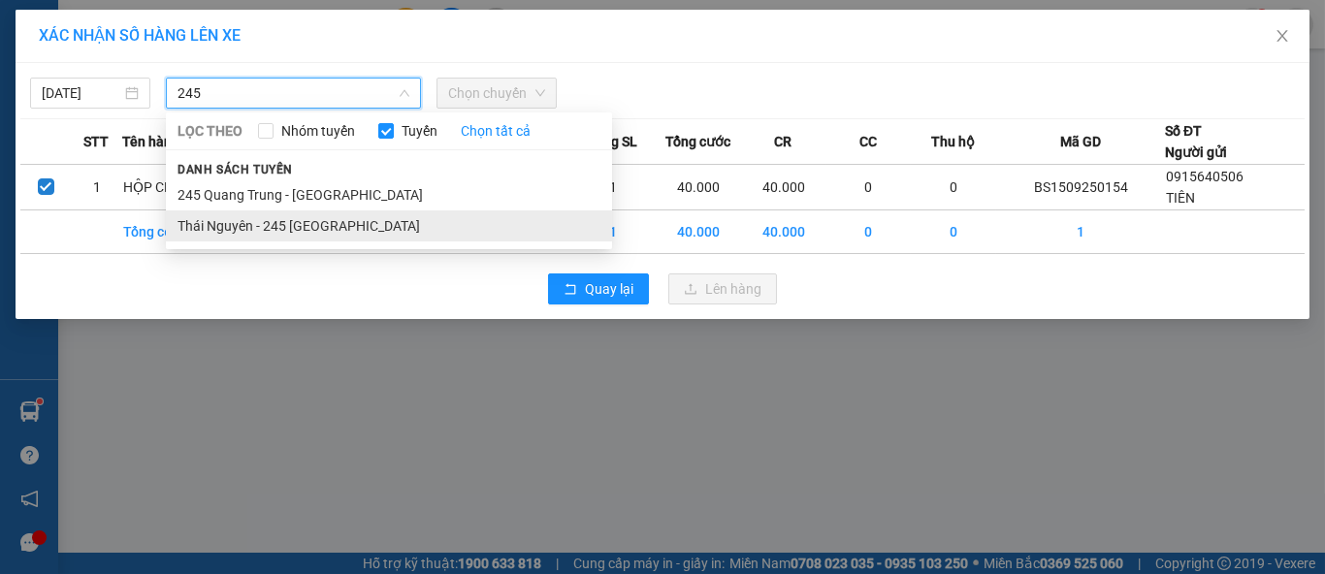
type input "245"
click at [338, 229] on li "Thái Nguyên - 245 [GEOGRAPHIC_DATA]" at bounding box center [389, 225] width 446 height 31
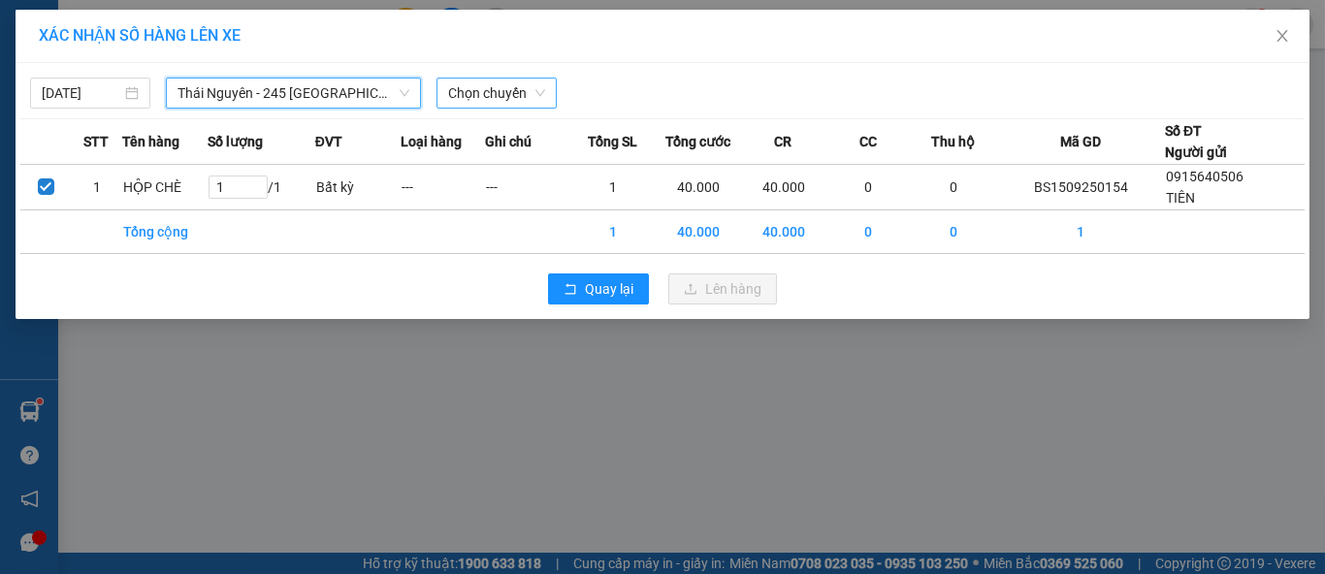
click at [496, 88] on span "Chọn chuyến" at bounding box center [496, 93] width 97 height 29
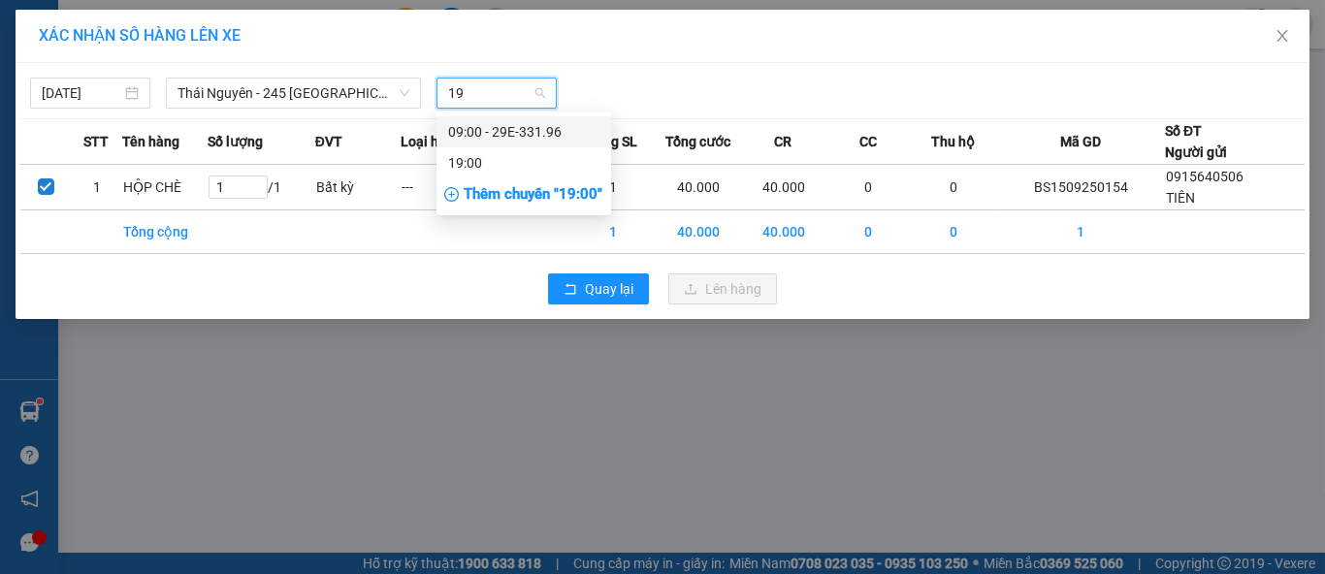
type input "196"
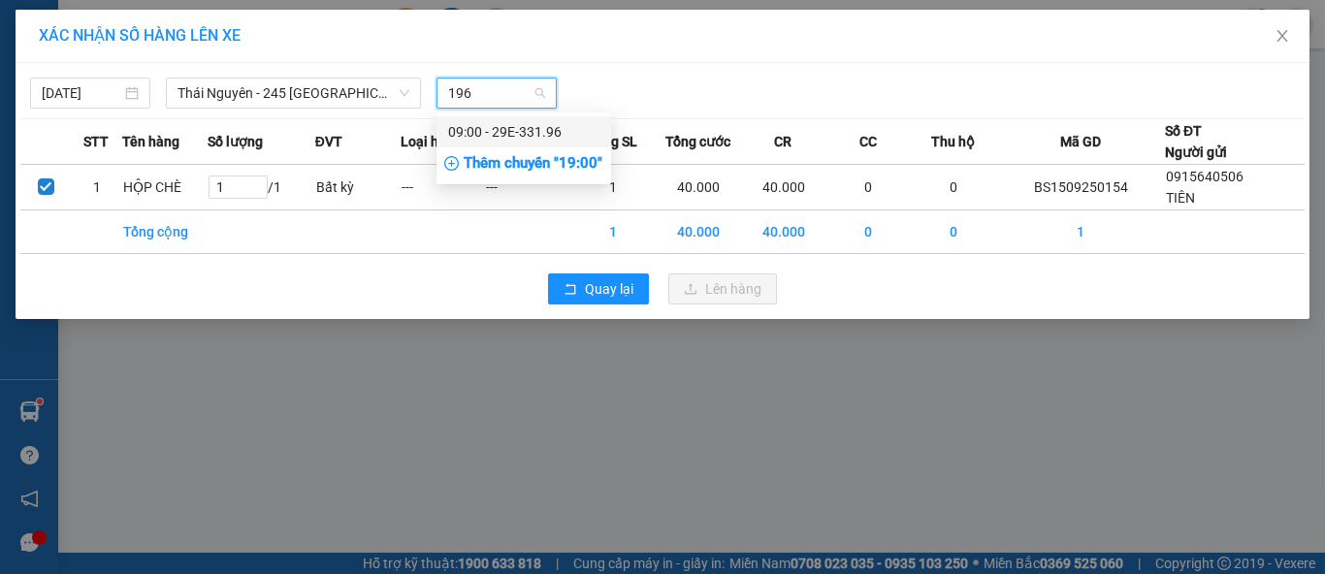
click at [543, 129] on div "09:00 - 29E-331.96" at bounding box center [523, 131] width 151 height 21
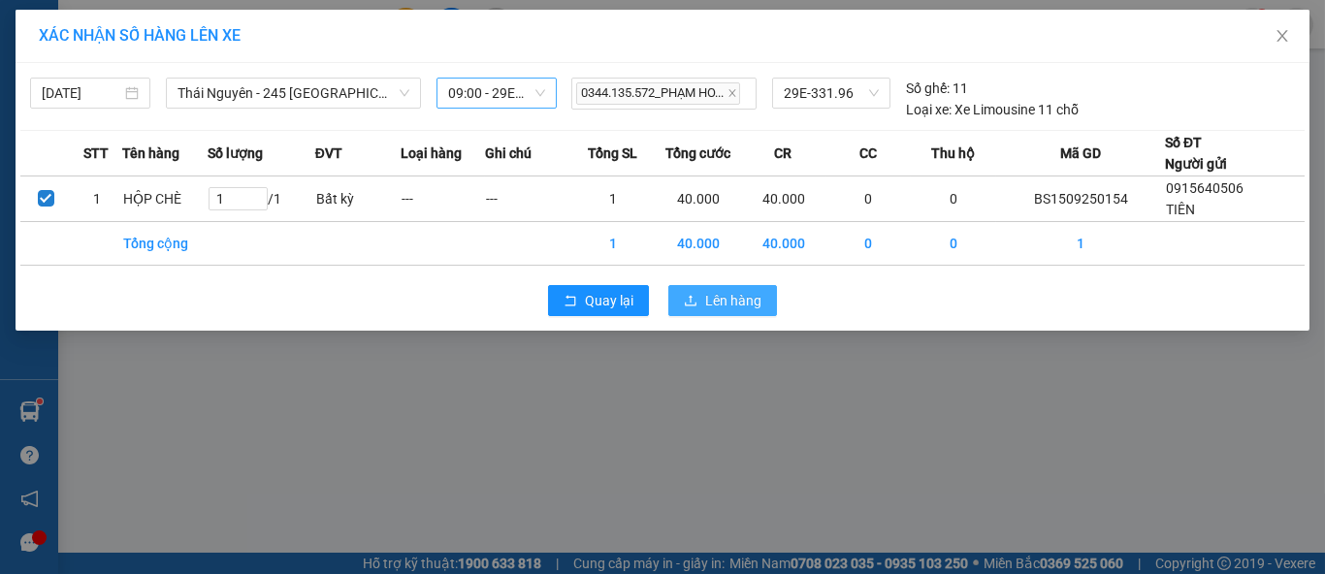
click at [696, 301] on icon "upload" at bounding box center [691, 301] width 14 height 14
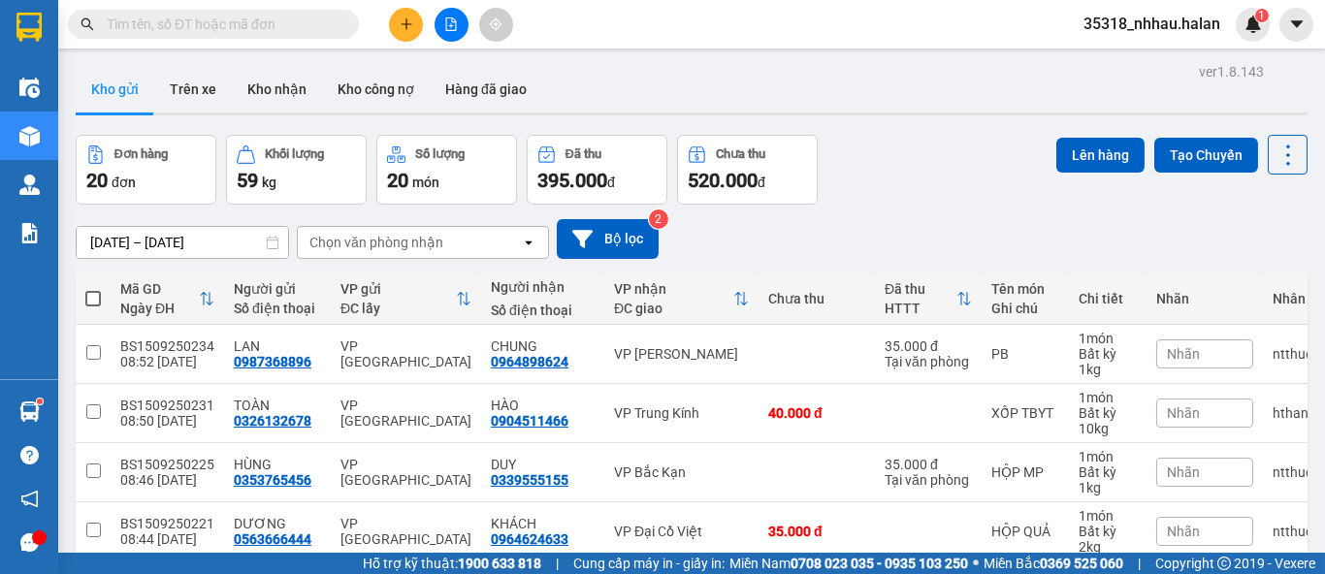
click at [422, 242] on div "Chọn văn phòng nhận" at bounding box center [376, 242] width 134 height 19
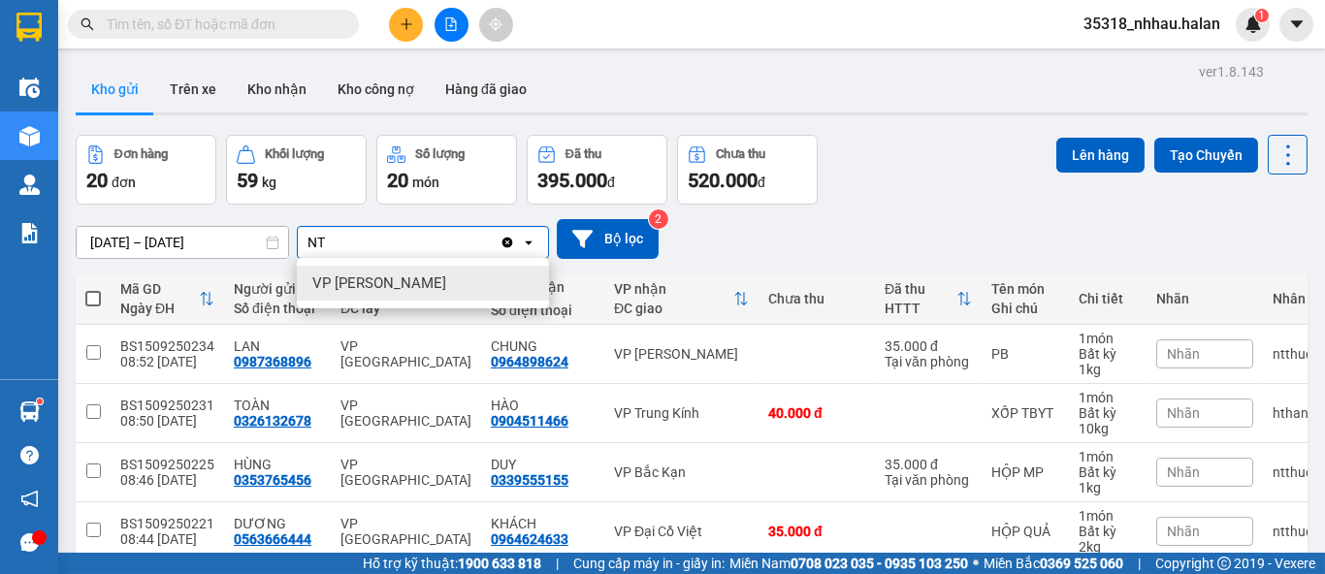
type input "NT"
click at [422, 281] on div "VP [PERSON_NAME]" at bounding box center [423, 283] width 252 height 35
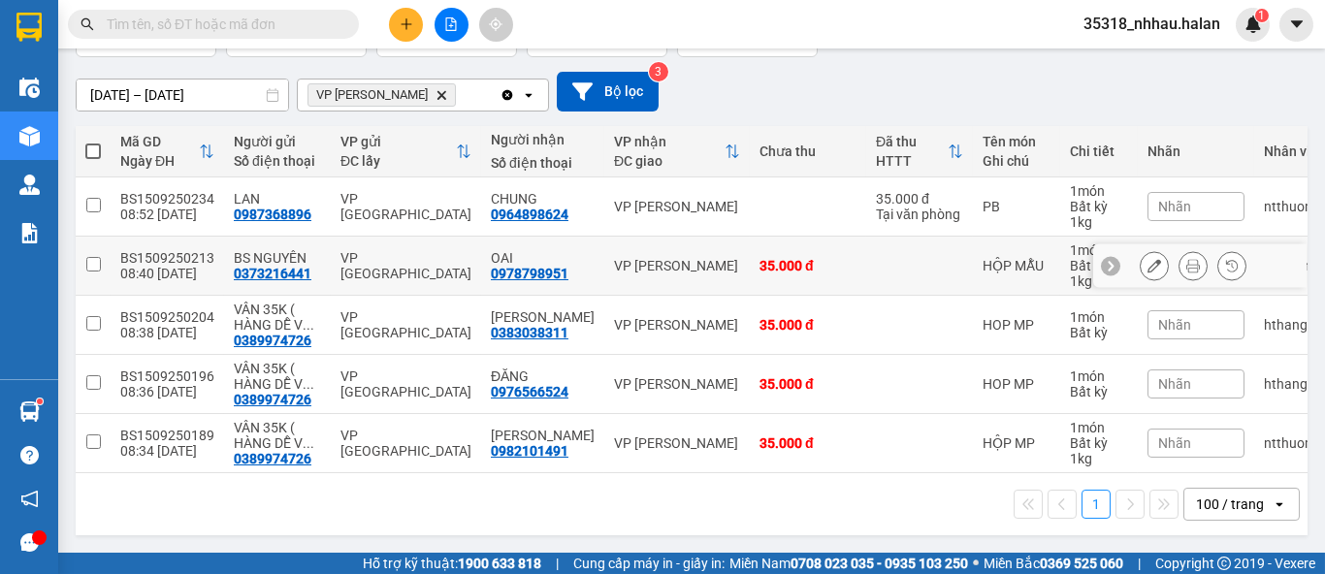
scroll to position [156, 0]
click at [88, 144] on span at bounding box center [93, 152] width 16 height 16
click at [93, 142] on input "checkbox" at bounding box center [93, 142] width 0 height 0
checkbox input "true"
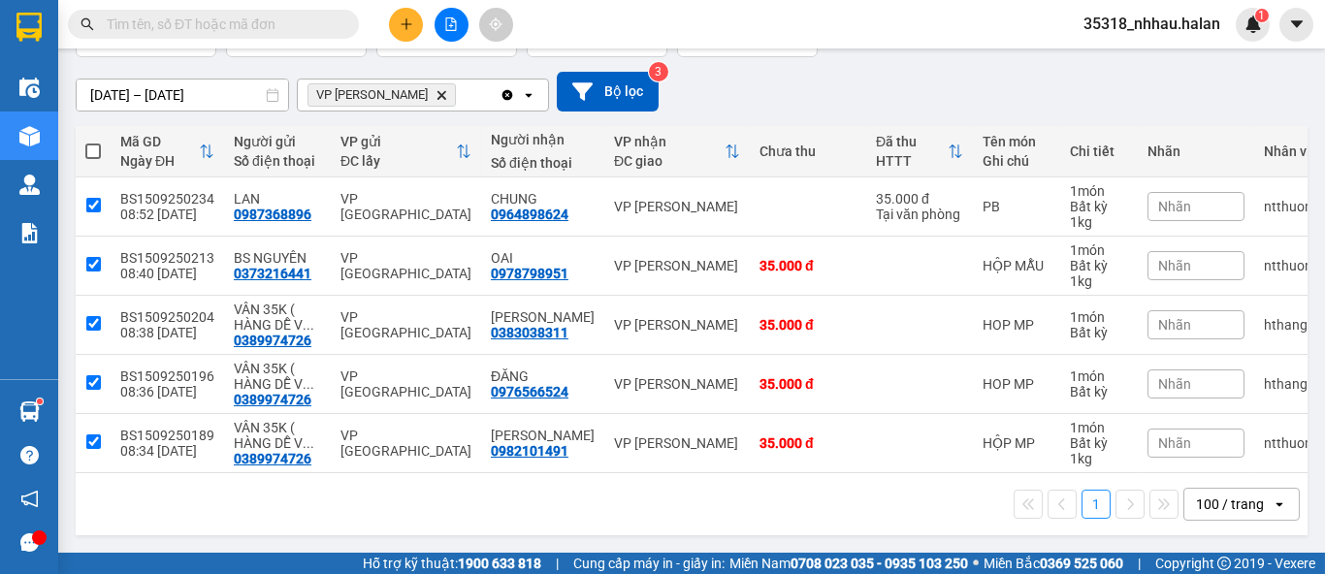
checkbox input "true"
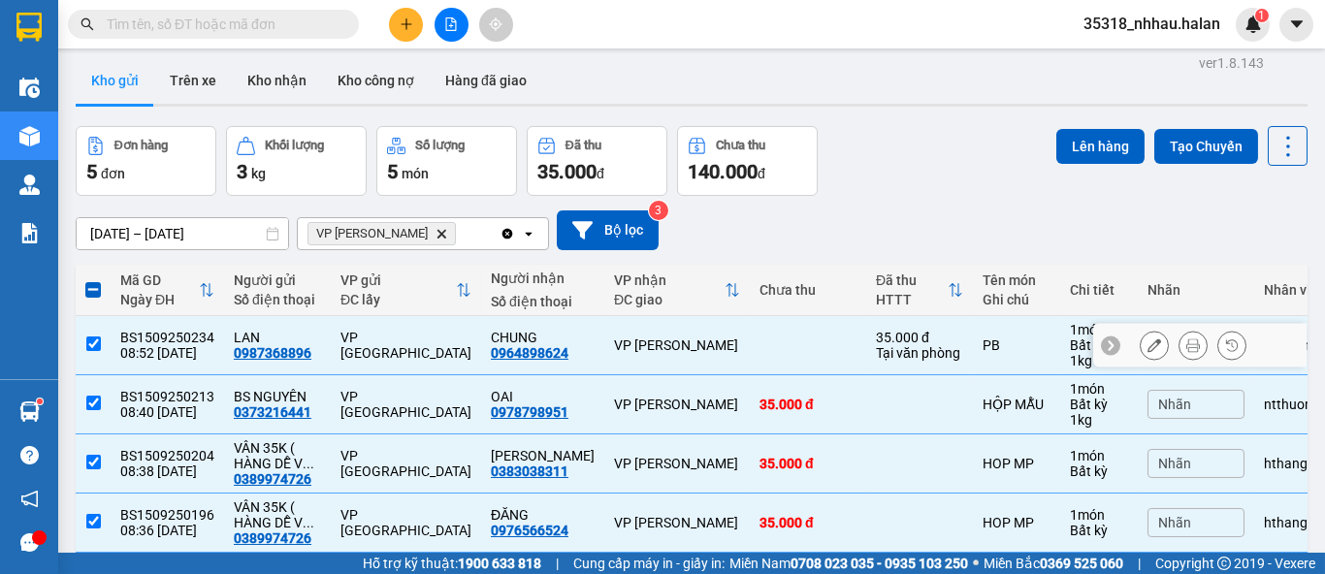
scroll to position [0, 0]
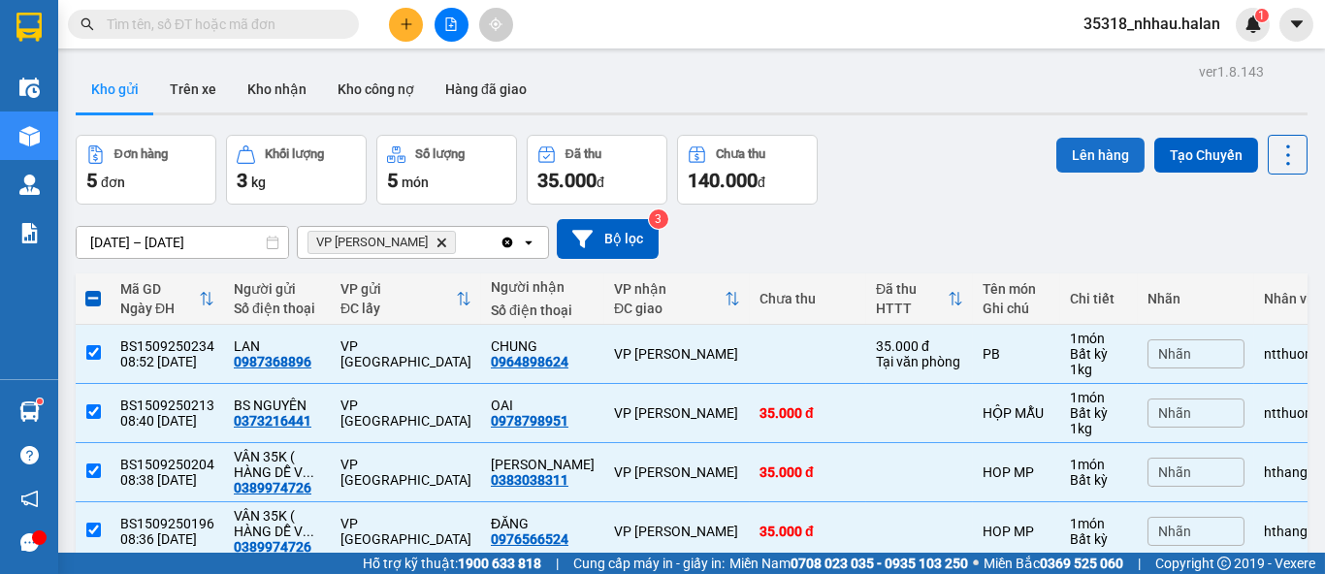
click at [1072, 162] on button "Lên hàng" at bounding box center [1100, 155] width 88 height 35
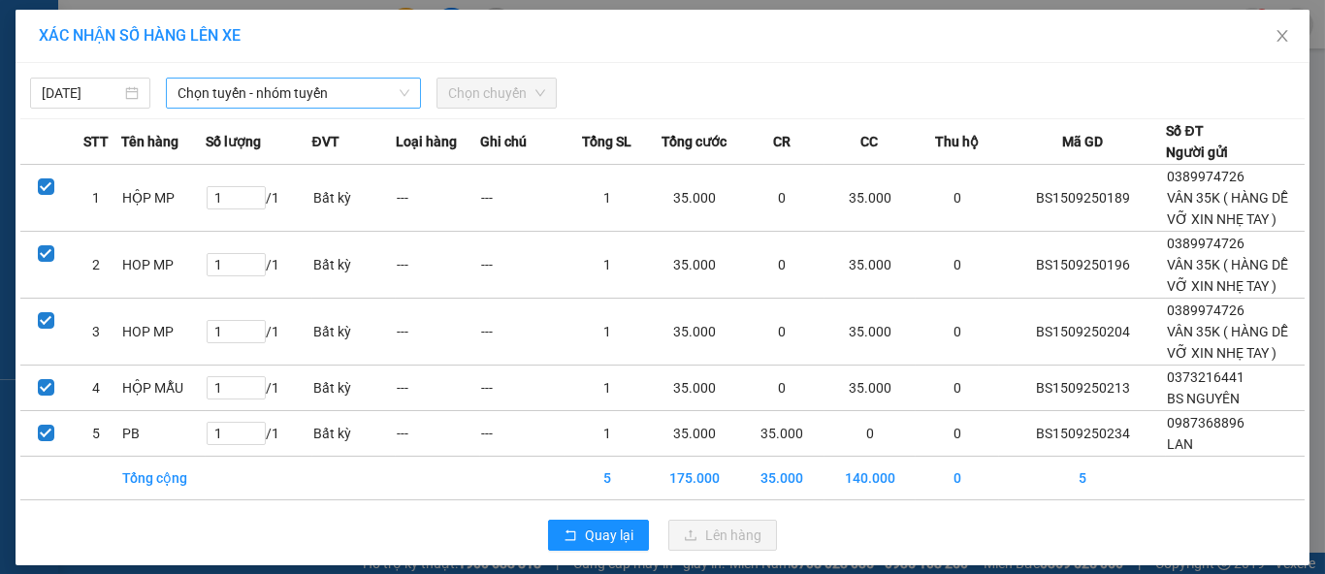
click at [342, 96] on span "Chọn tuyến - nhóm tuyến" at bounding box center [293, 93] width 232 height 29
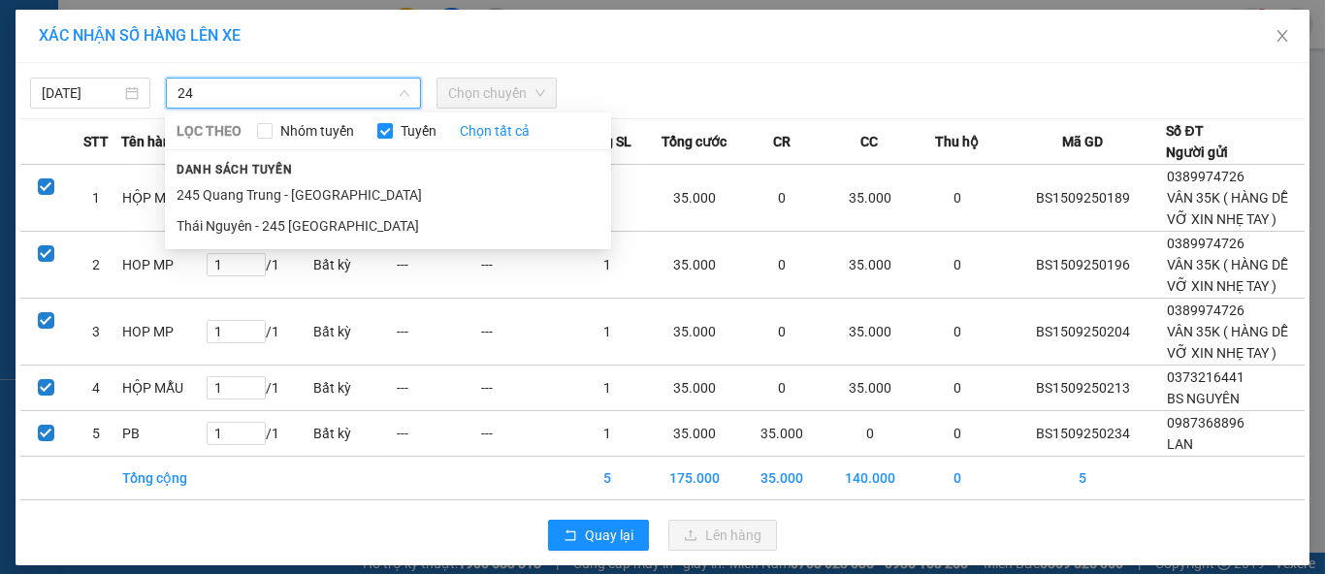
type input "2"
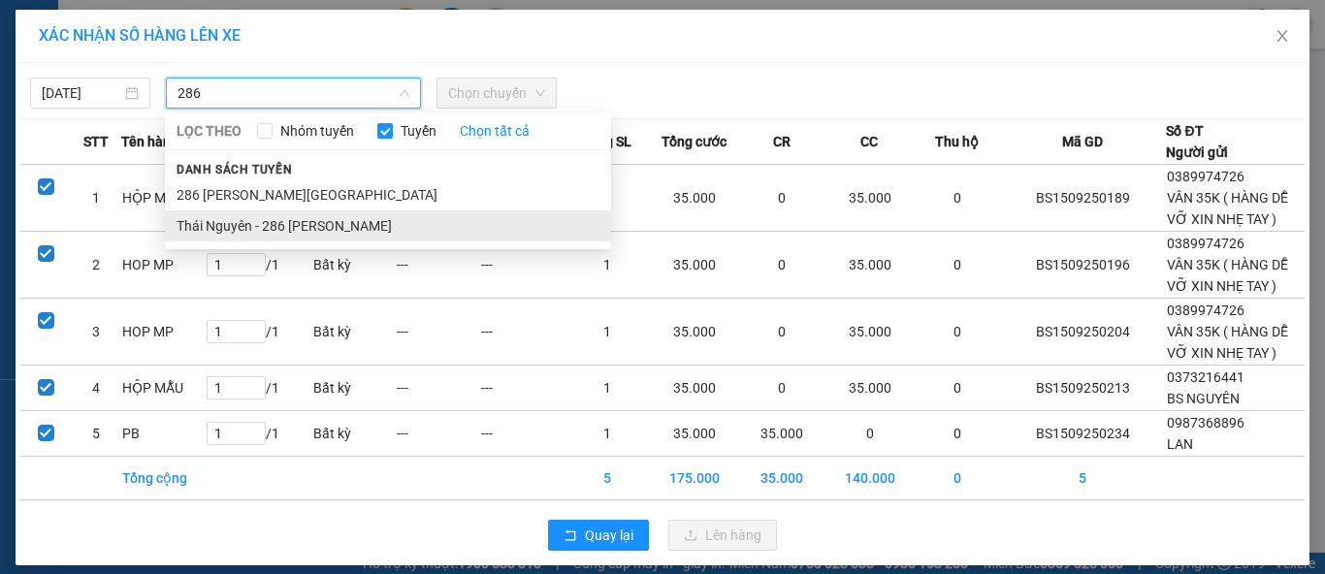
type input "286"
click at [312, 226] on li "Thái Nguyên - 286 [PERSON_NAME]" at bounding box center [388, 225] width 446 height 31
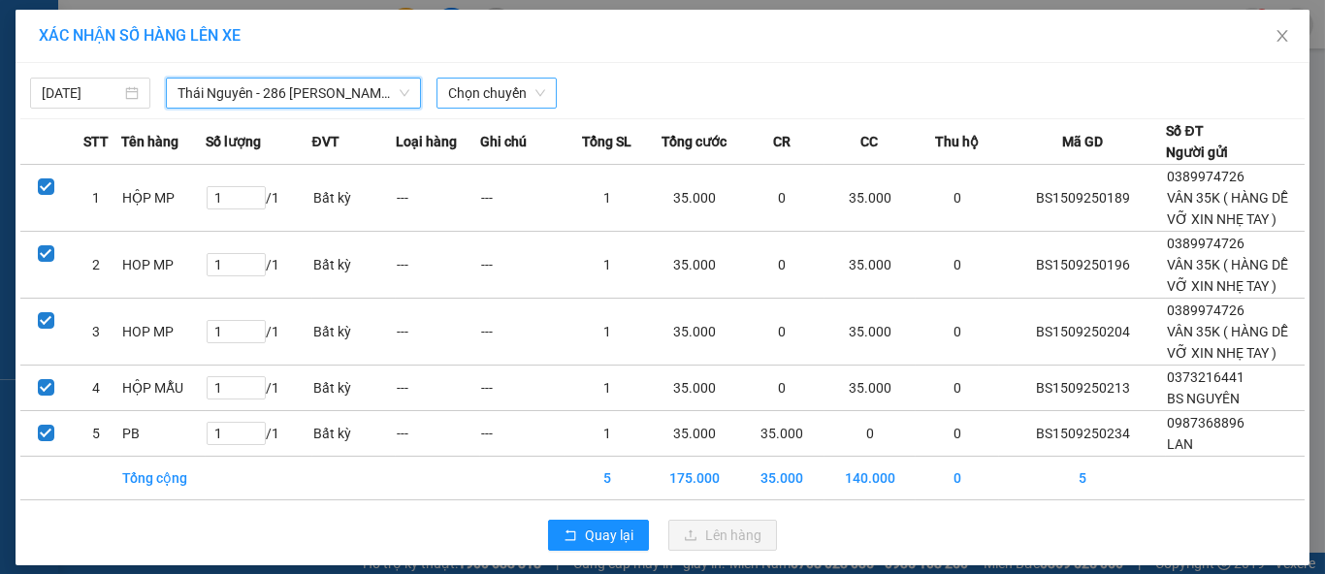
click at [493, 84] on span "Chọn chuyến" at bounding box center [496, 93] width 97 height 29
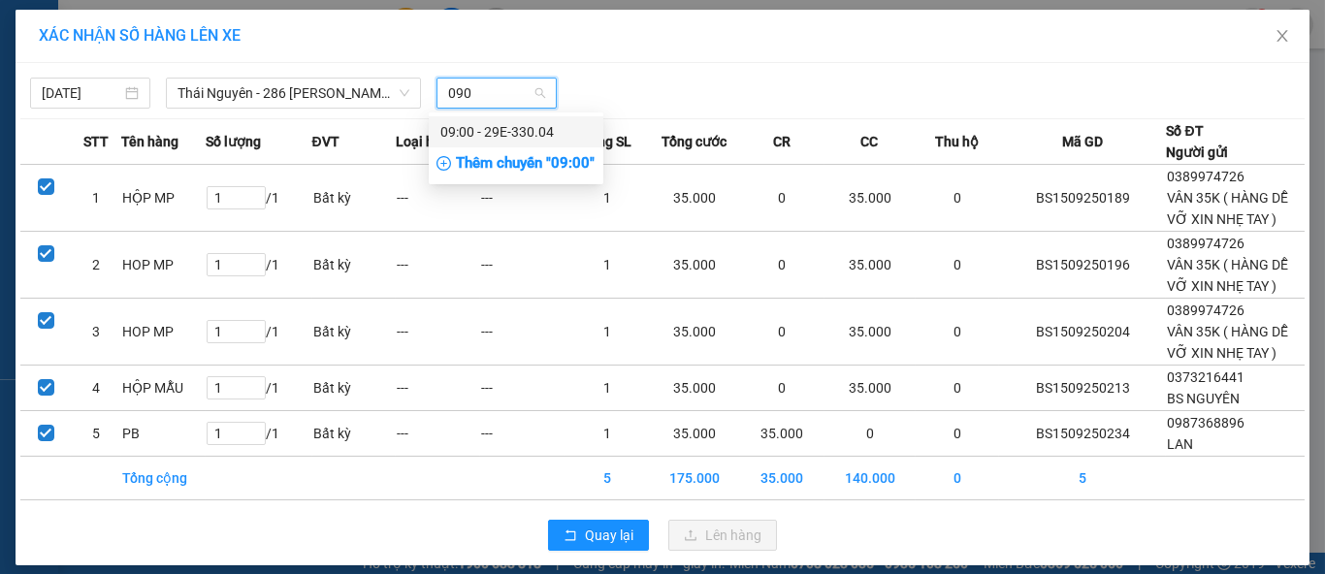
type input "0900"
drag, startPoint x: 550, startPoint y: 129, endPoint x: 560, endPoint y: 164, distance: 36.2
click at [551, 129] on div "09:00 - 29E-330.04" at bounding box center [515, 131] width 151 height 21
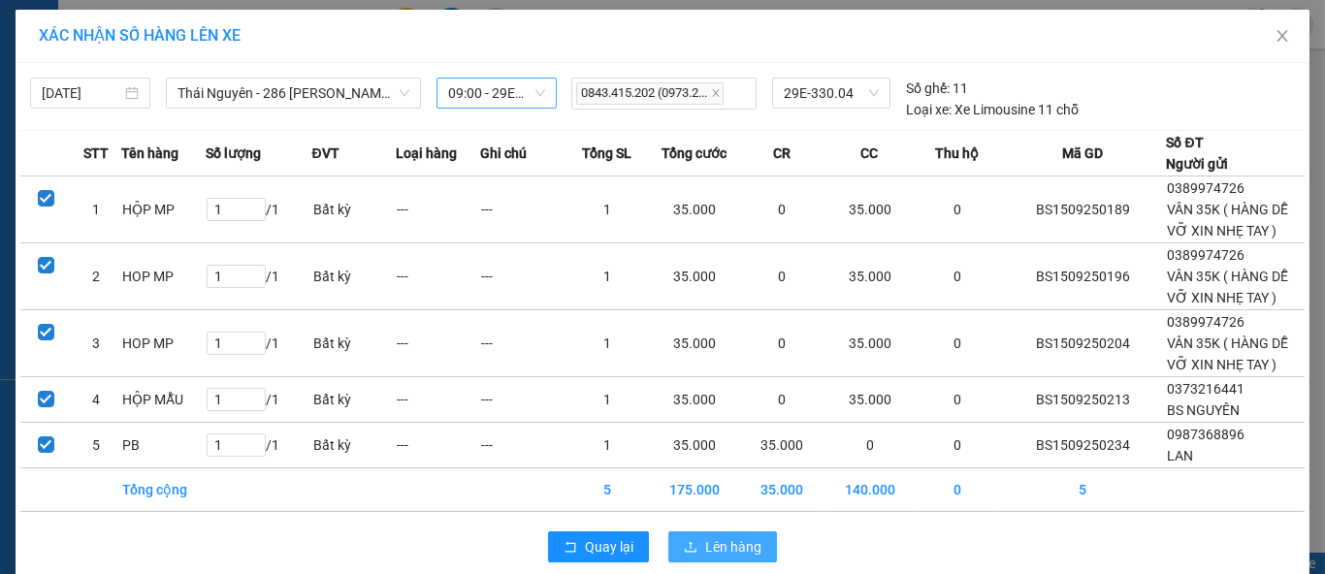
click at [735, 550] on span "Lên hàng" at bounding box center [733, 546] width 56 height 21
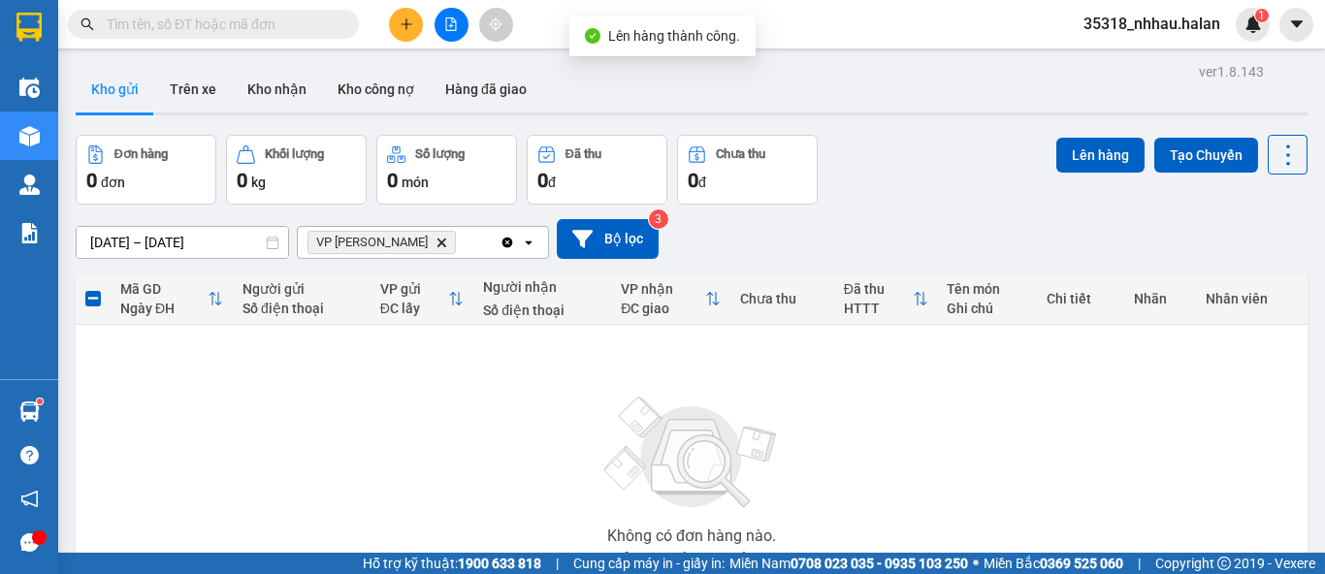
click at [506, 249] on div "Clear all open" at bounding box center [523, 242] width 48 height 31
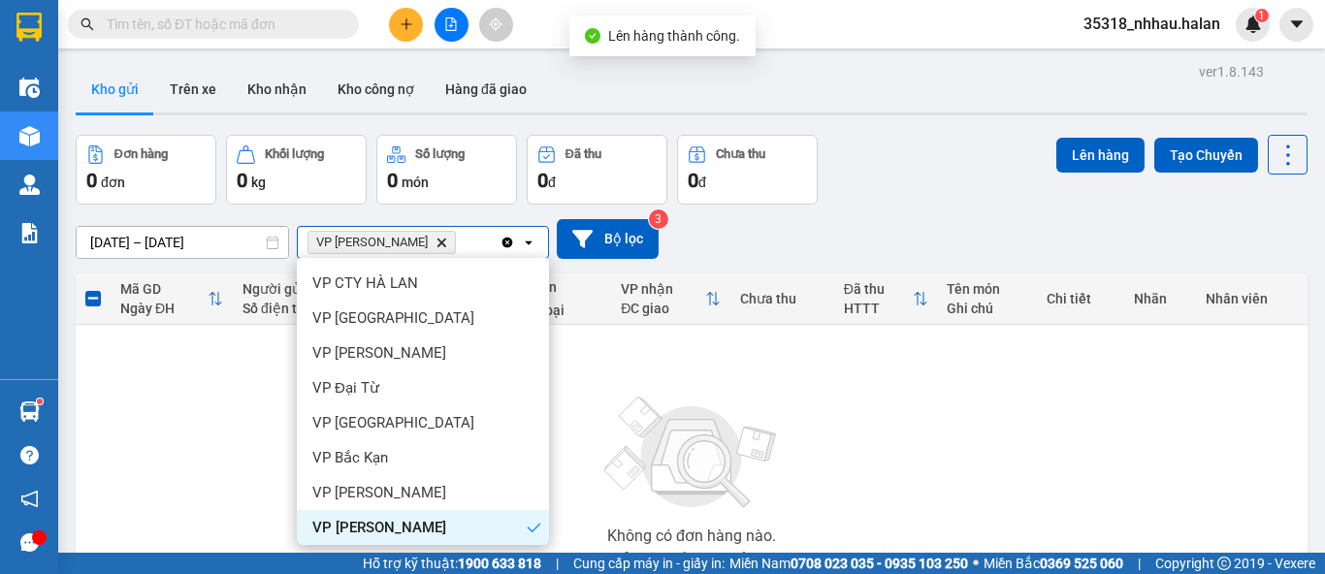
scroll to position [126, 0]
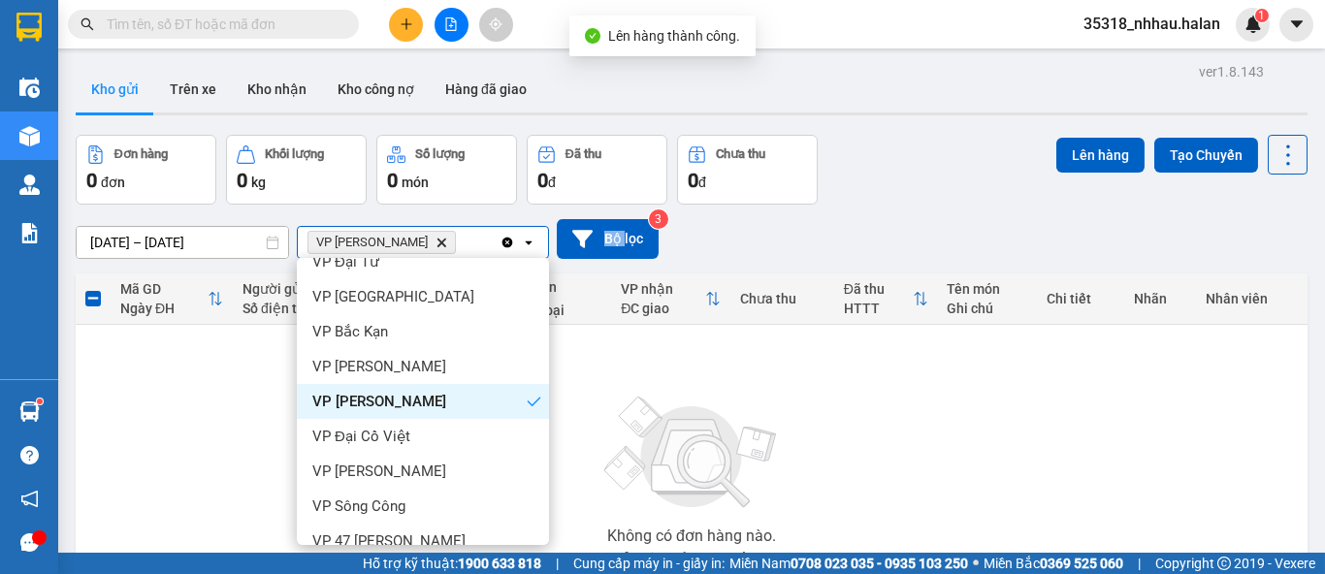
click at [506, 249] on icon "Clear all" at bounding box center [507, 243] width 16 height 16
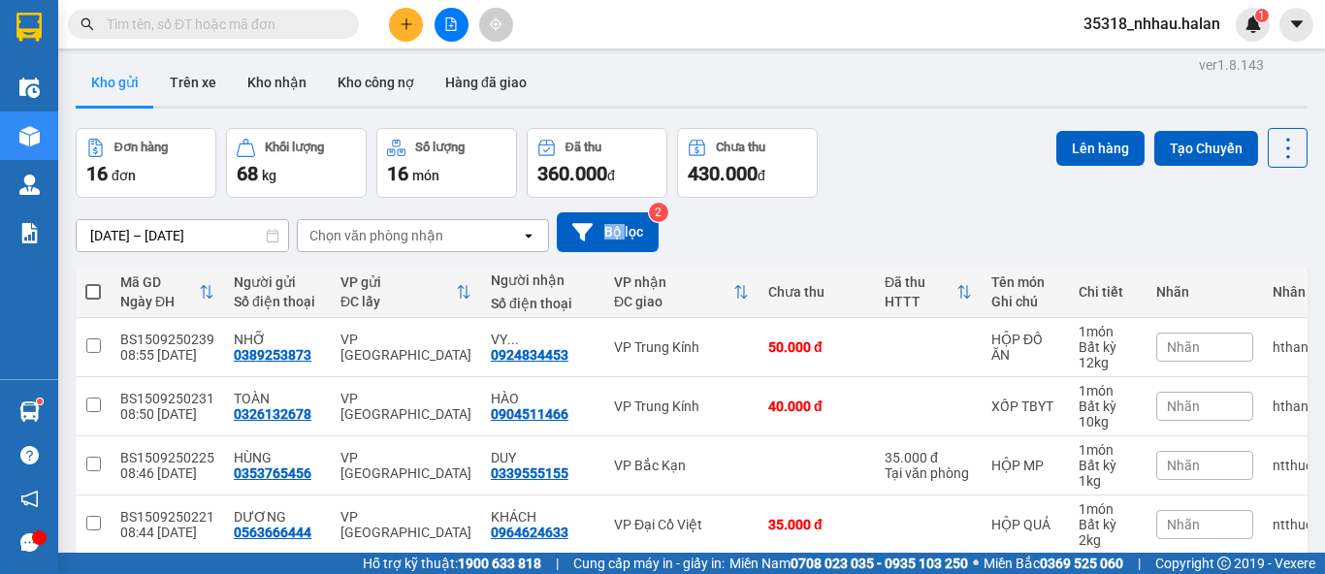
scroll to position [0, 0]
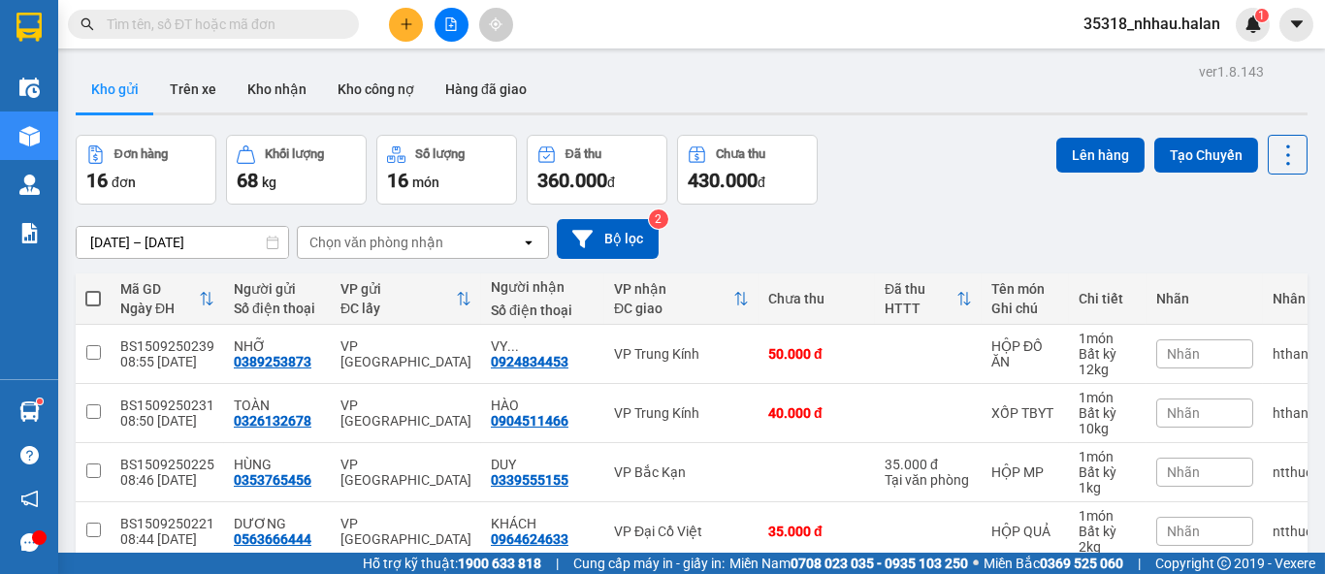
click at [427, 252] on div "Chọn văn phòng nhận" at bounding box center [409, 242] width 223 height 31
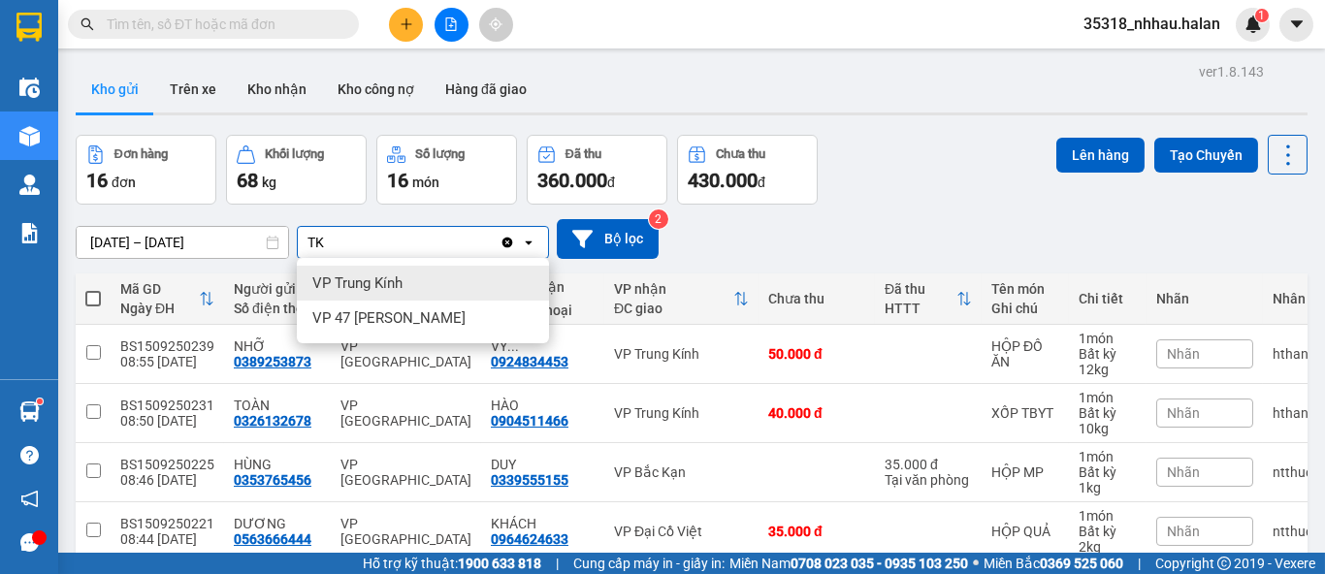
type input "TK"
click at [420, 284] on div "VP Trung Kính" at bounding box center [423, 283] width 252 height 35
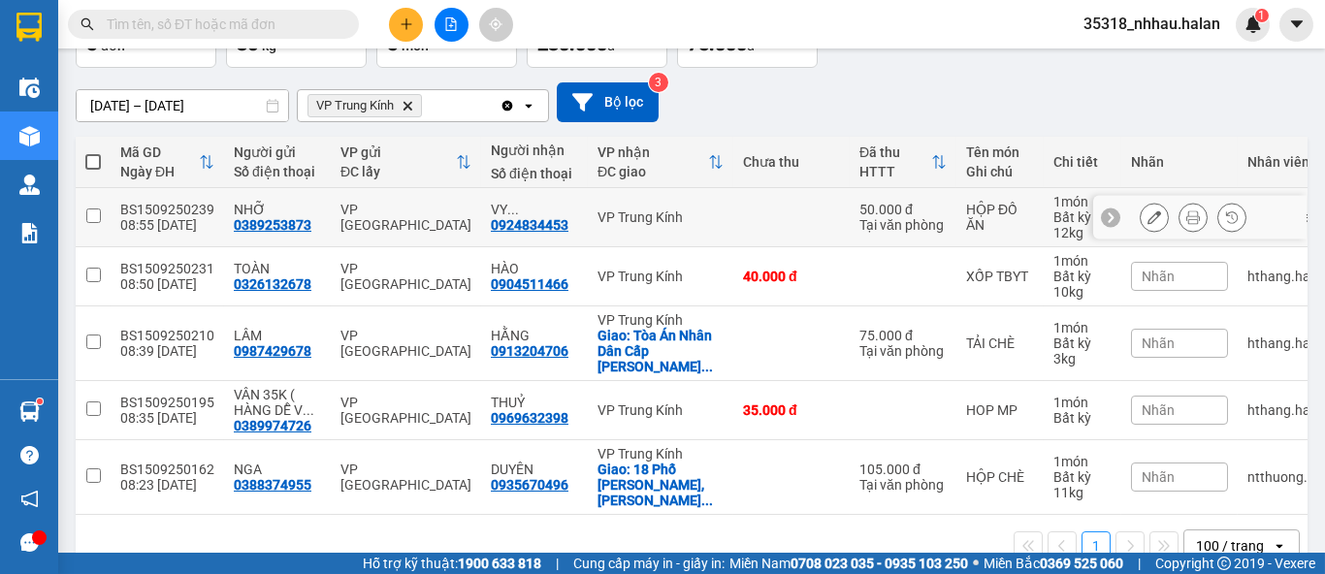
scroll to position [156, 0]
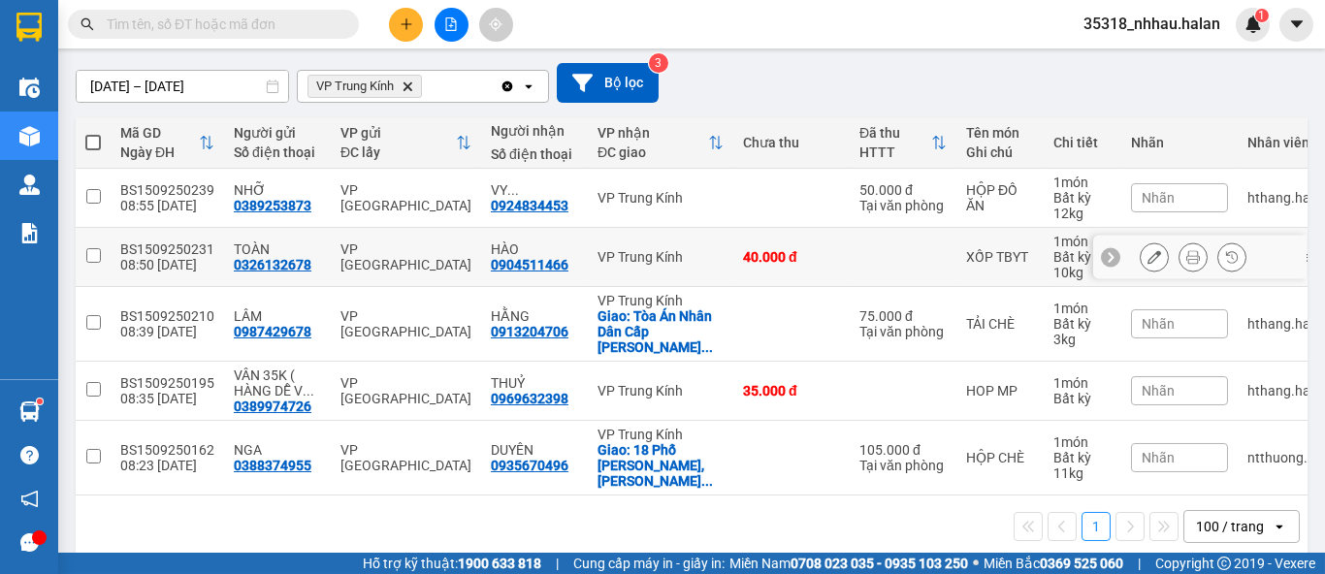
click at [539, 250] on div "HÀO" at bounding box center [534, 249] width 87 height 16
checkbox input "true"
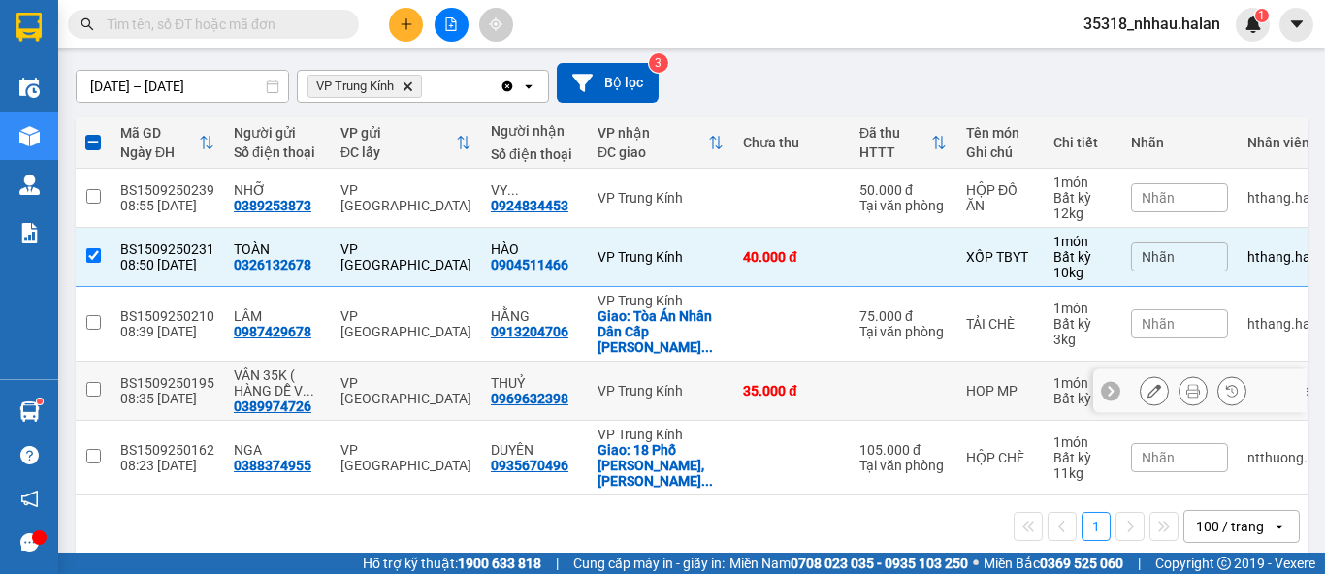
click at [515, 375] on div "THUỶ" at bounding box center [534, 383] width 87 height 16
checkbox input "true"
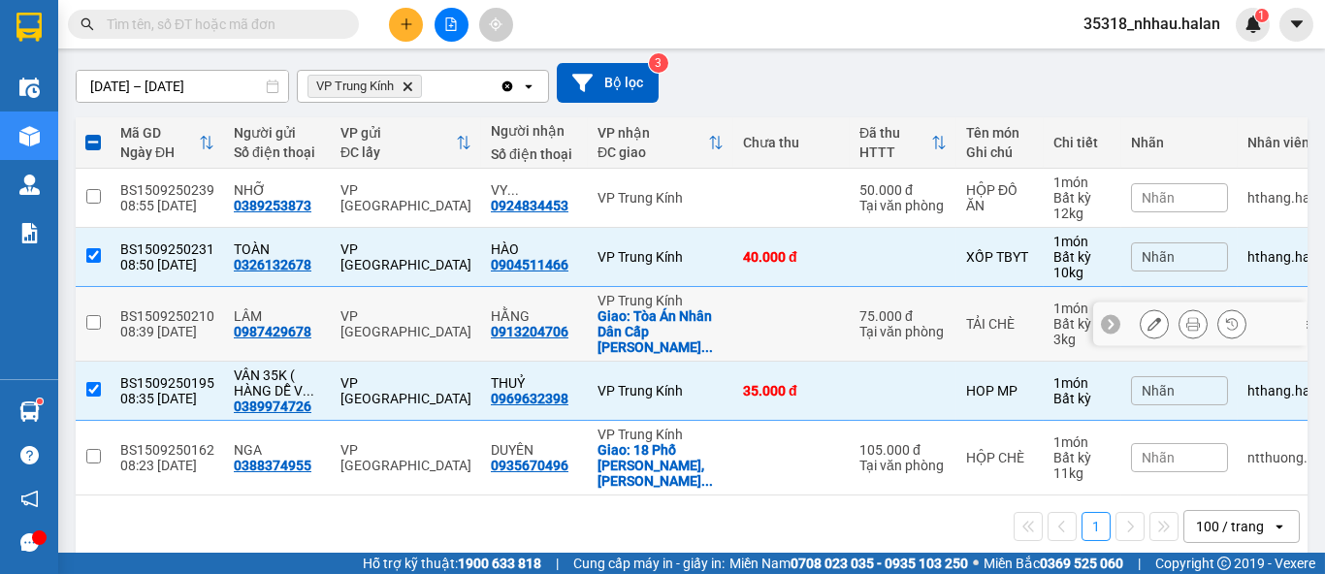
click at [539, 308] on div "HẰNG" at bounding box center [534, 316] width 87 height 16
checkbox input "true"
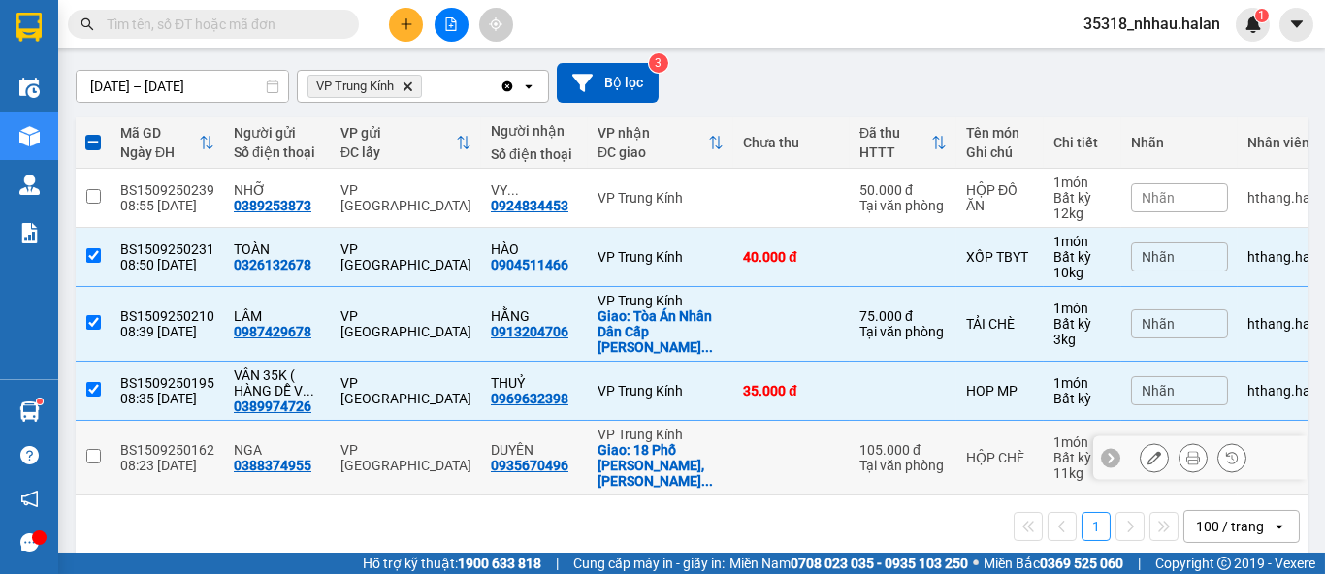
click at [563, 442] on div "DUYÊN 0935670496" at bounding box center [534, 457] width 87 height 31
checkbox input "true"
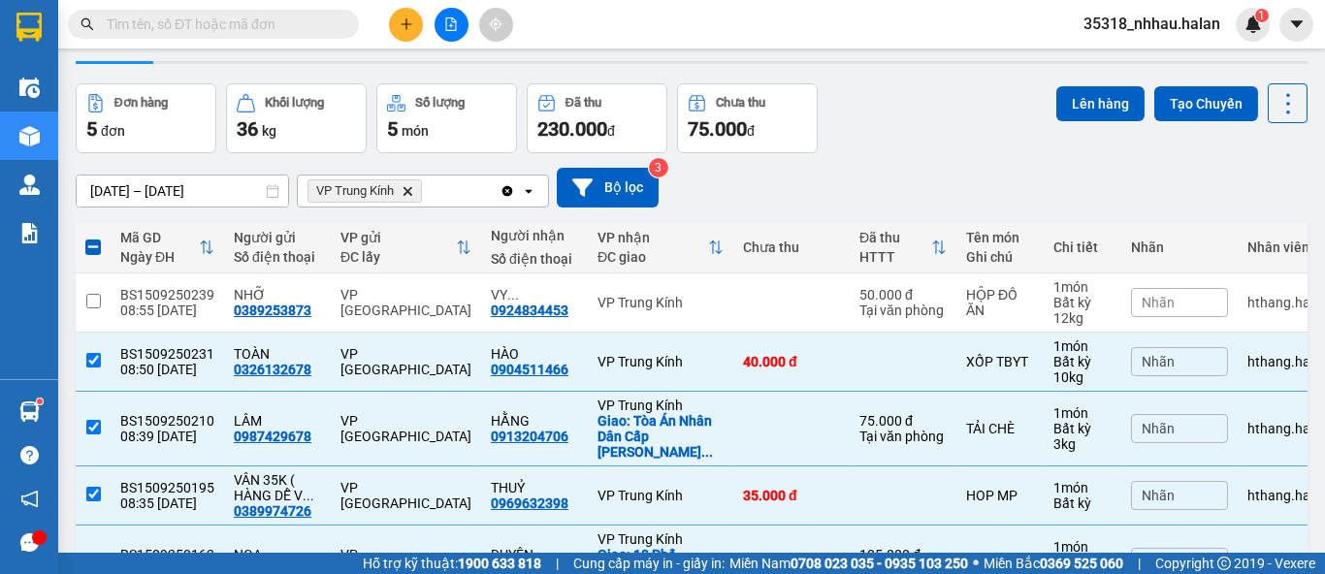
scroll to position [48, 0]
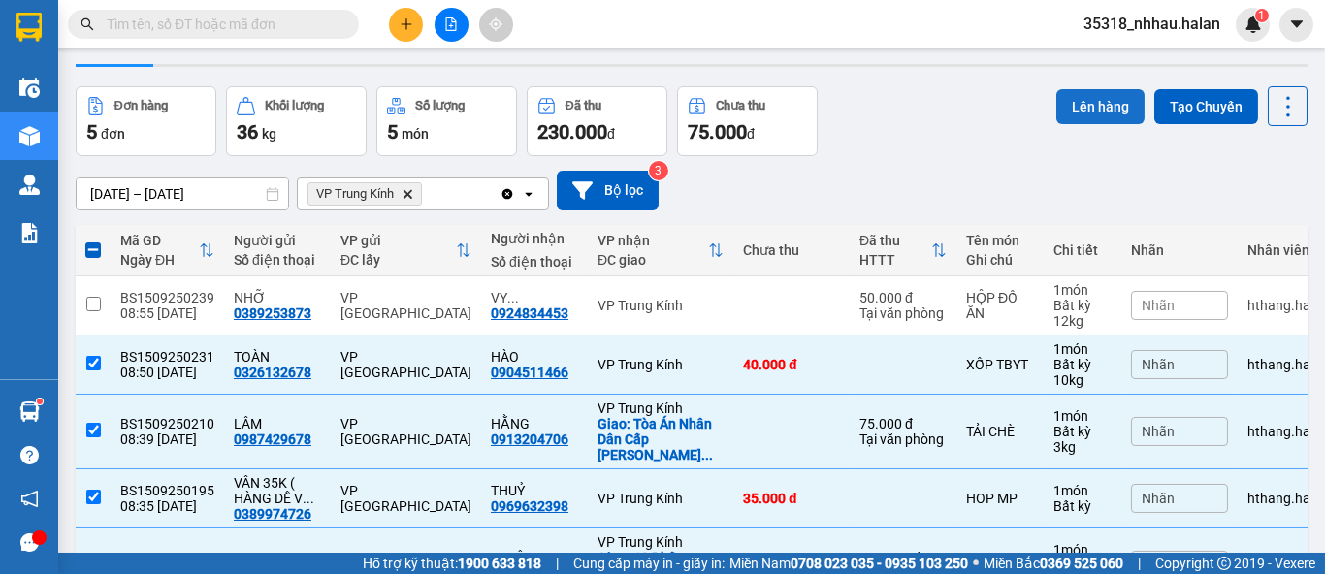
click at [1073, 111] on button "Lên hàng" at bounding box center [1100, 106] width 88 height 35
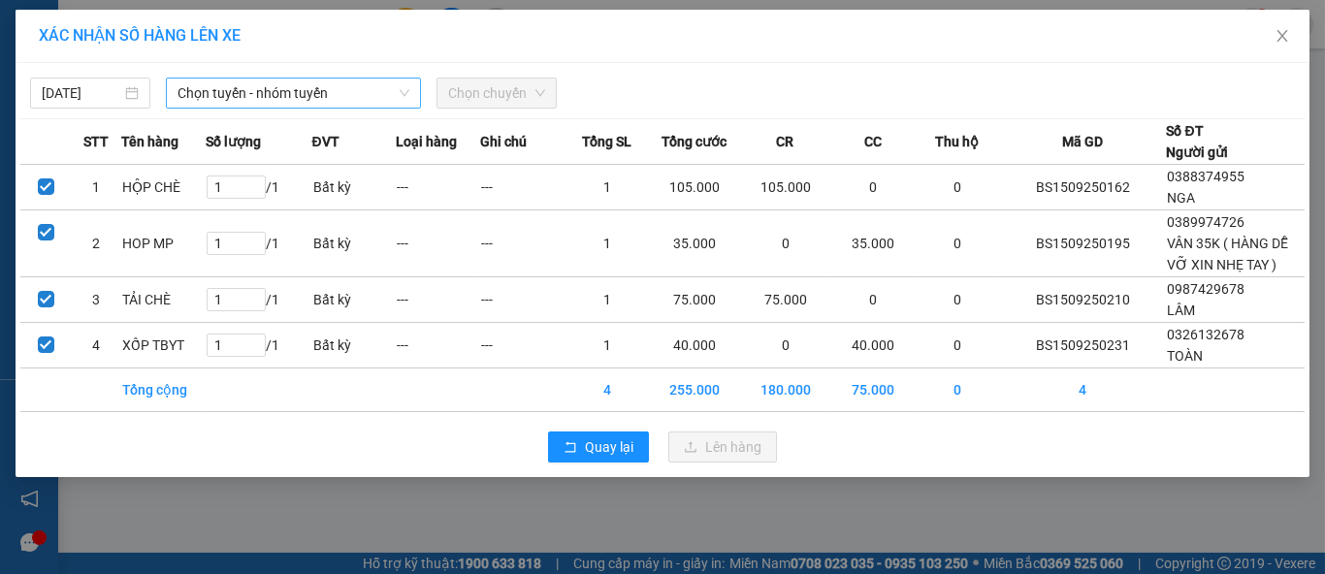
click at [329, 95] on span "Chọn tuyến - nhóm tuyến" at bounding box center [293, 93] width 232 height 29
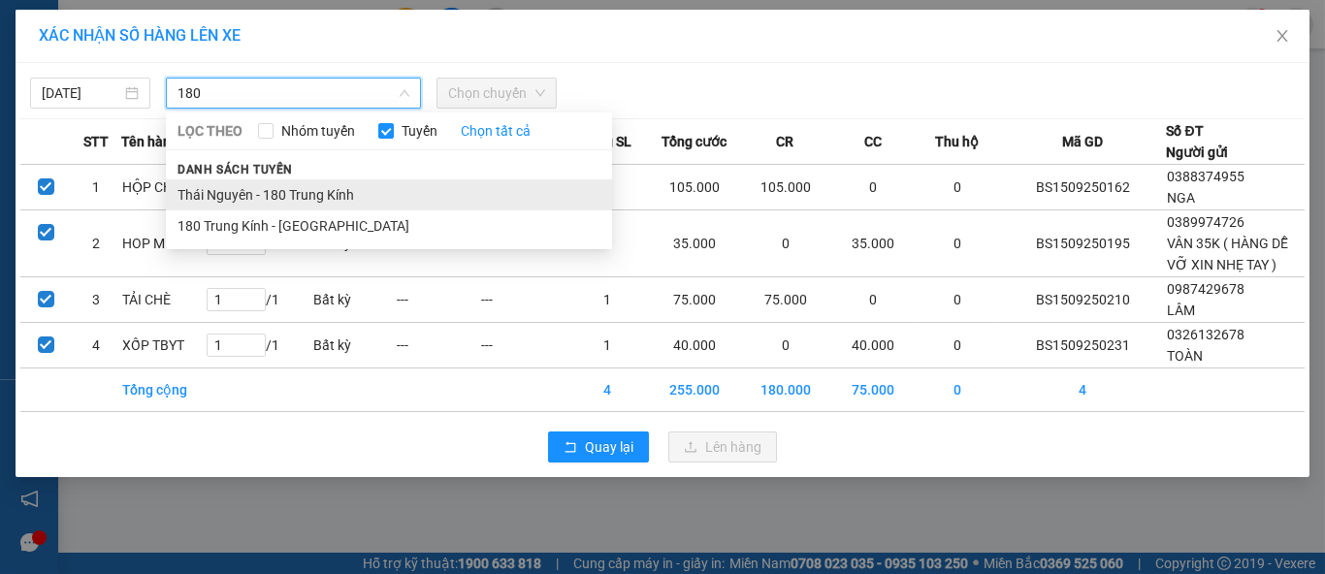
type input "180"
drag, startPoint x: 338, startPoint y: 190, endPoint x: 384, endPoint y: 179, distance: 46.8
click at [339, 191] on li "Thái Nguyên - 180 Trung Kính" at bounding box center [389, 194] width 446 height 31
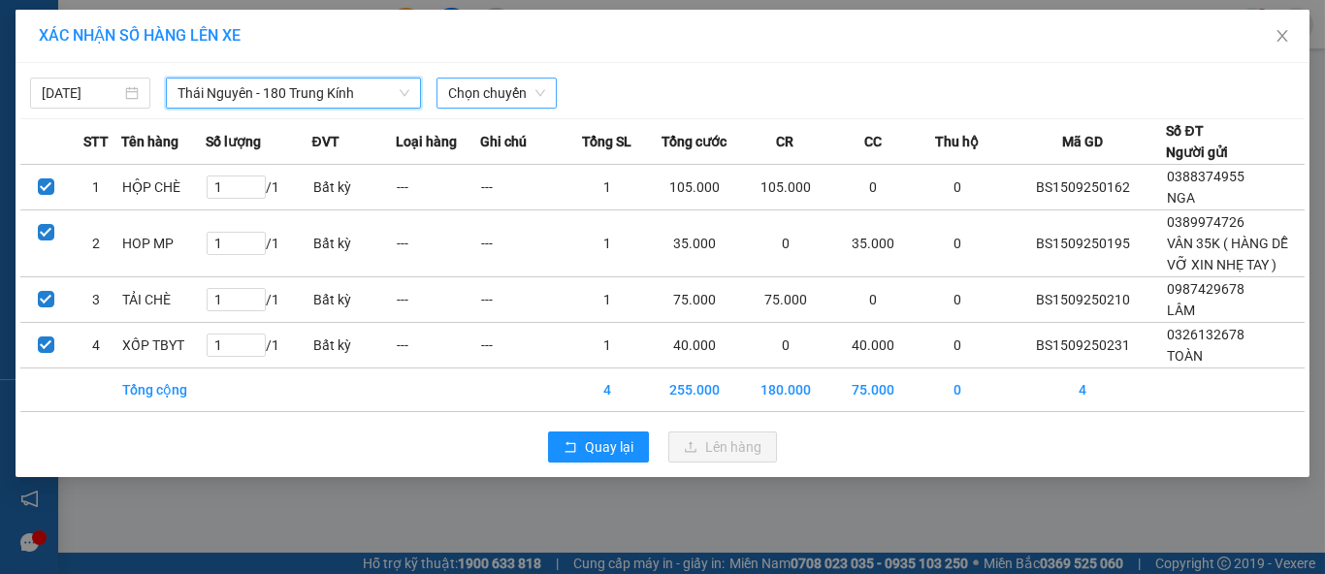
click at [494, 91] on span "Chọn chuyến" at bounding box center [496, 93] width 97 height 29
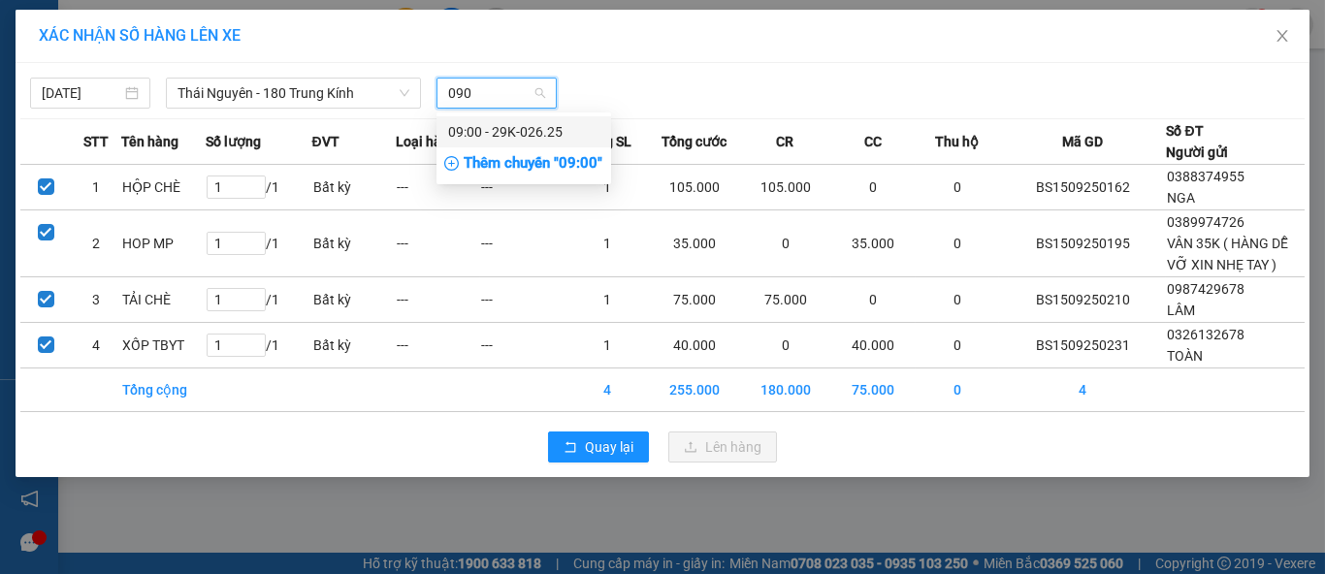
type input "0900"
click at [514, 128] on div "09:00 - 29K-026.25" at bounding box center [523, 131] width 151 height 21
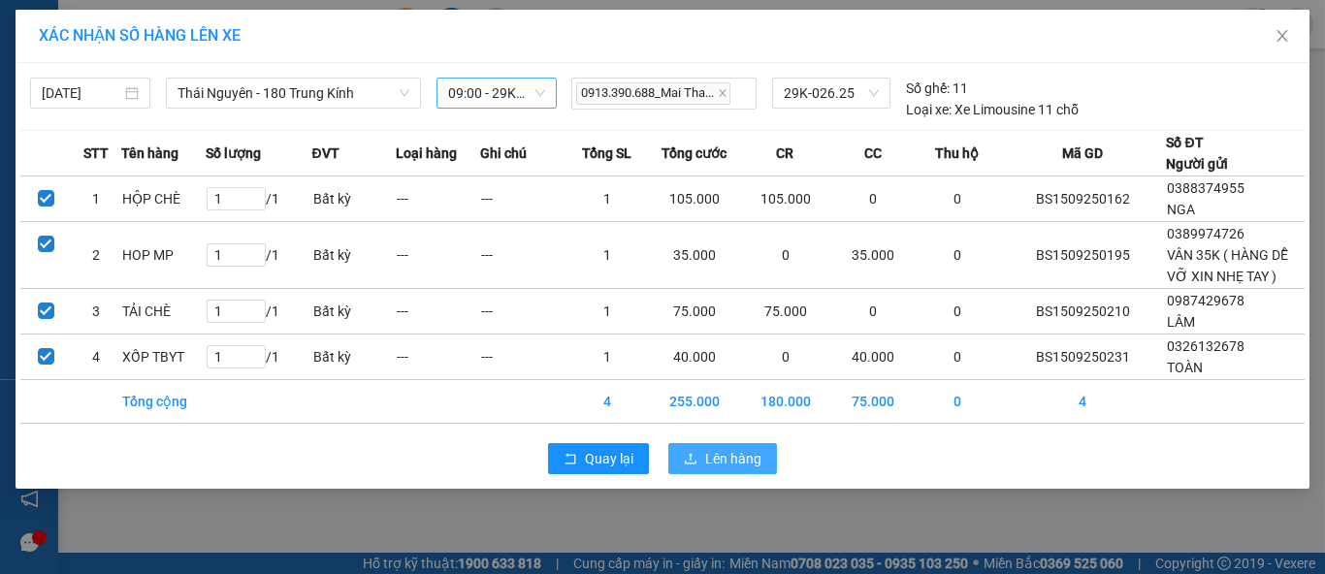
click at [711, 448] on span "Lên hàng" at bounding box center [733, 458] width 56 height 21
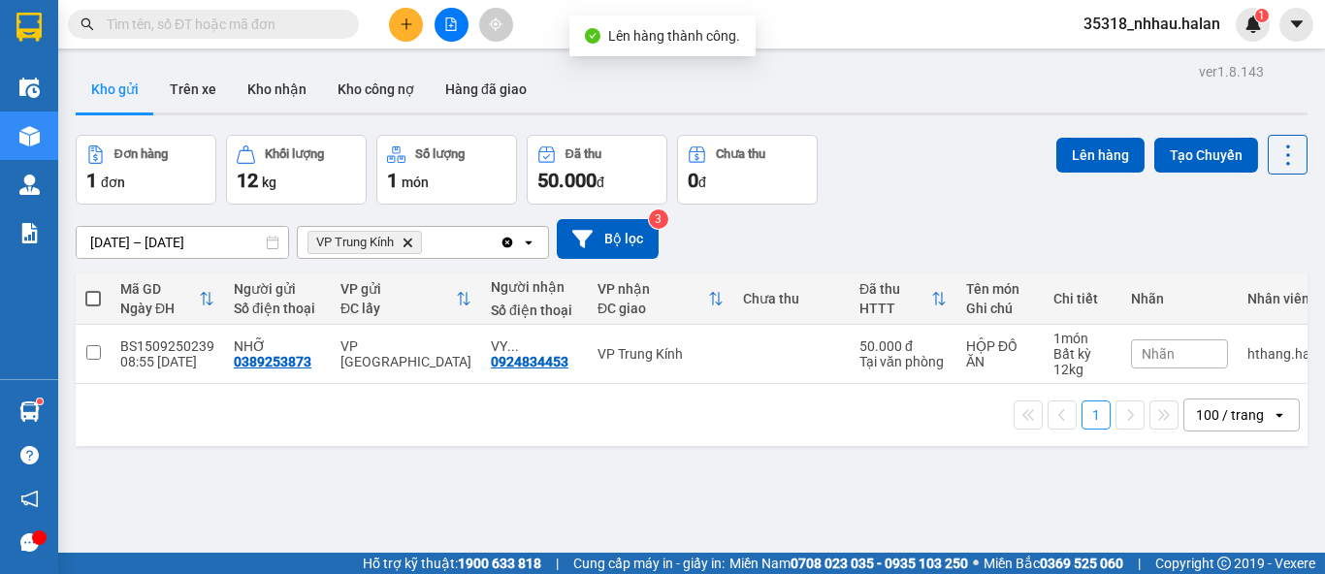
click at [513, 240] on icon "Clear all" at bounding box center [507, 243] width 16 height 16
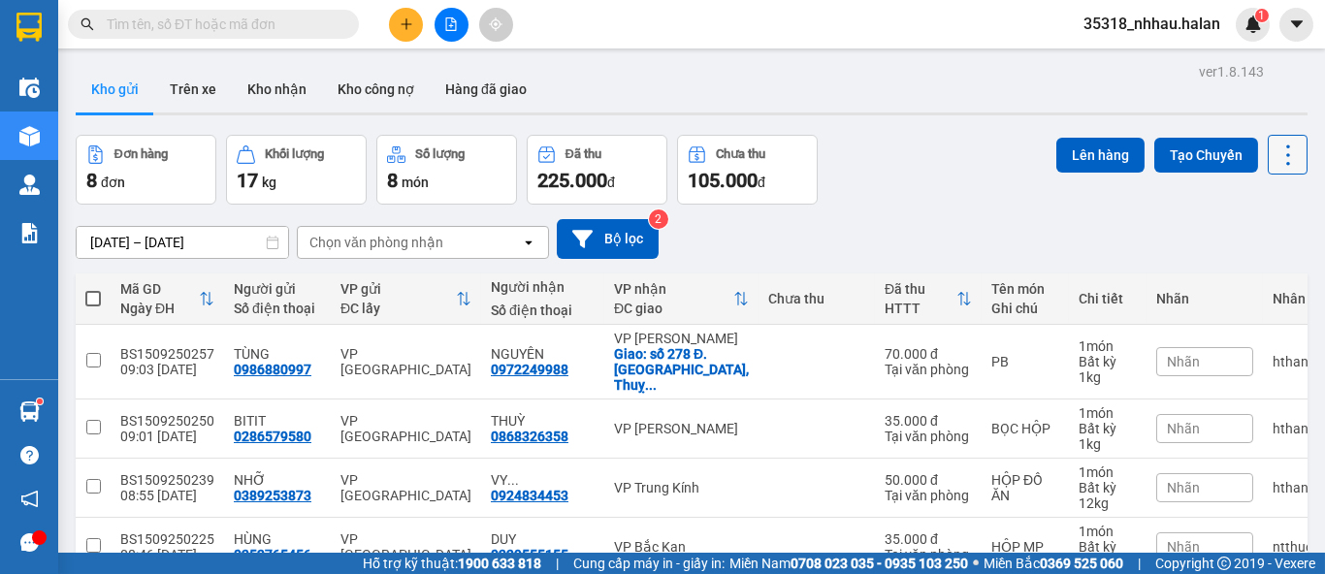
click at [1274, 166] on icon at bounding box center [1287, 155] width 27 height 27
drag, startPoint x: 1237, startPoint y: 277, endPoint x: 1216, endPoint y: 270, distance: 22.7
click at [1235, 276] on span "Làm mới" at bounding box center [1244, 277] width 53 height 19
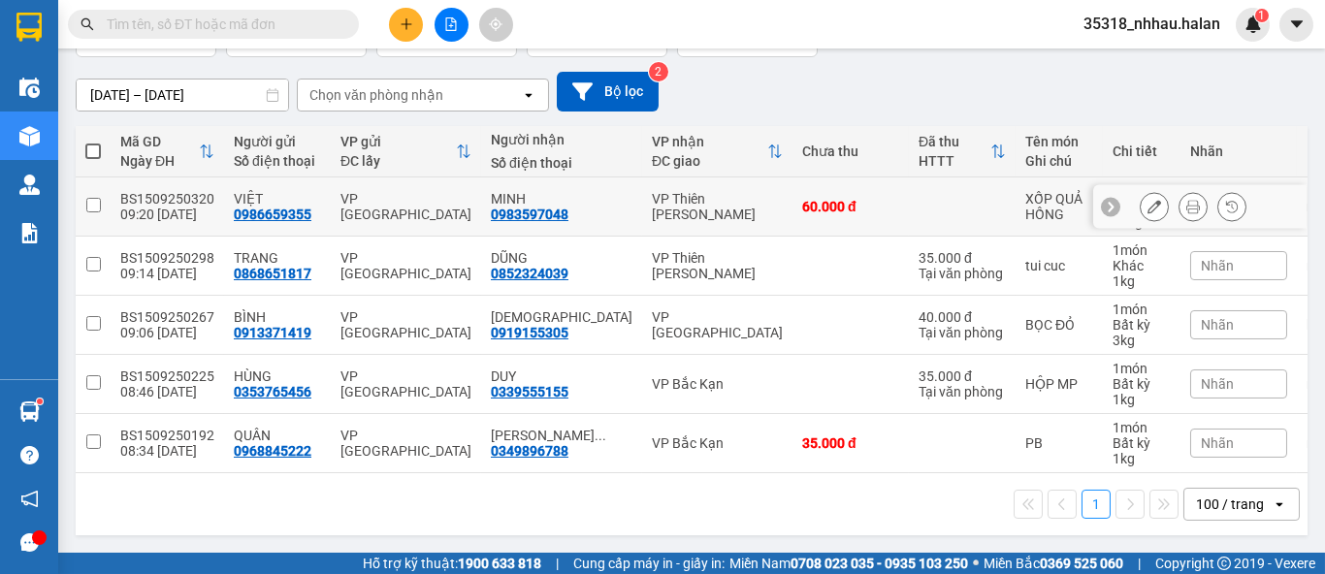
scroll to position [156, 0]
click at [417, 95] on div "Chọn văn phòng nhận" at bounding box center [409, 95] width 223 height 31
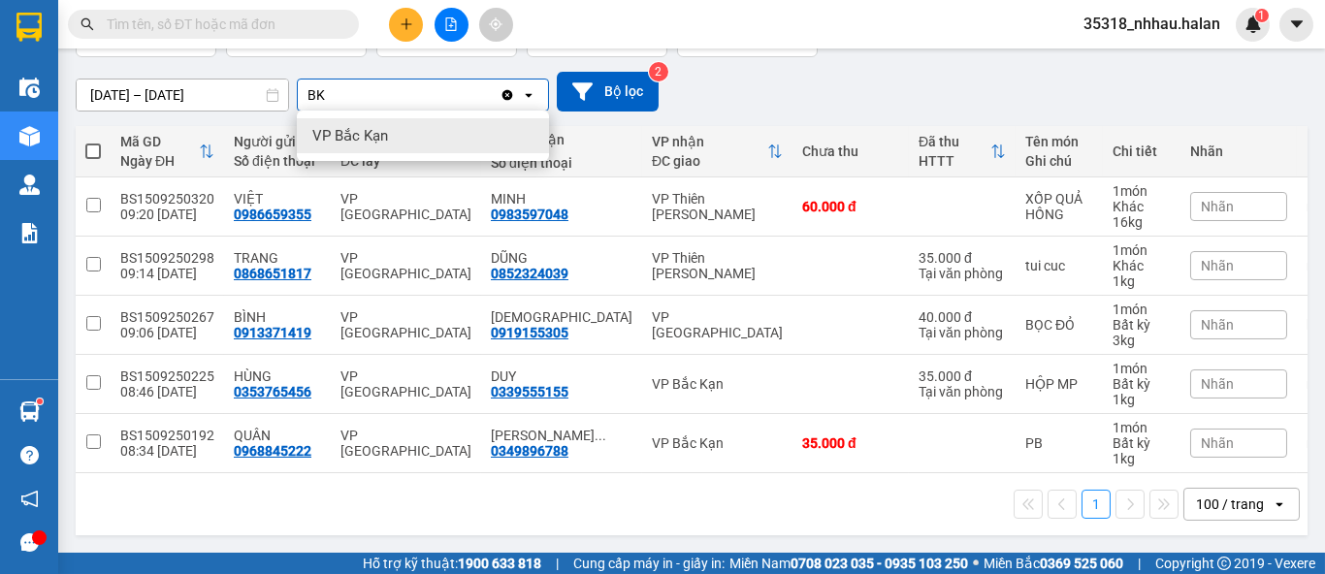
type input "BK"
click at [410, 138] on div "VP Bắc Kạn" at bounding box center [423, 135] width 252 height 35
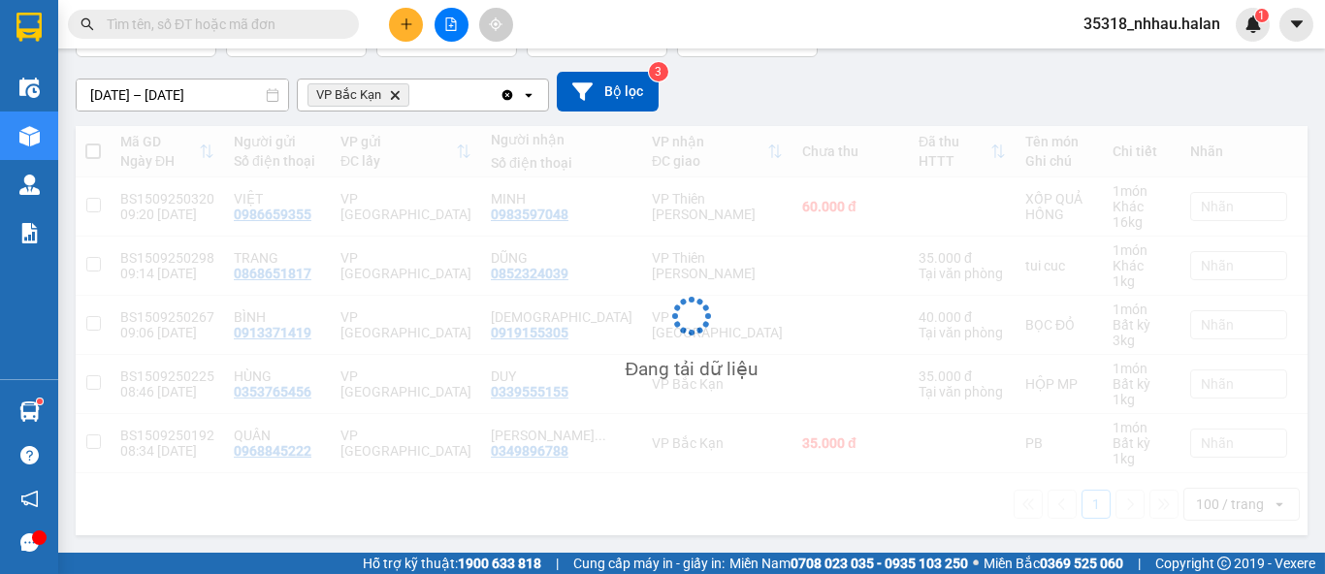
scroll to position [88, 0]
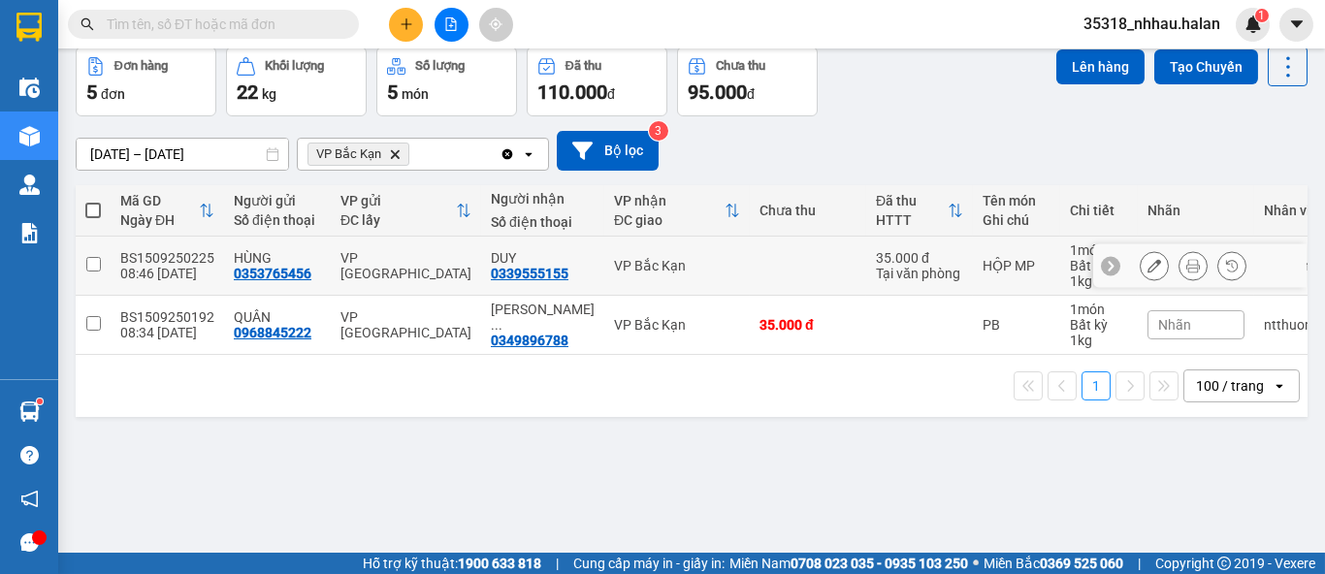
click at [664, 261] on div "VP Bắc Kạn" at bounding box center [677, 266] width 126 height 16
checkbox input "true"
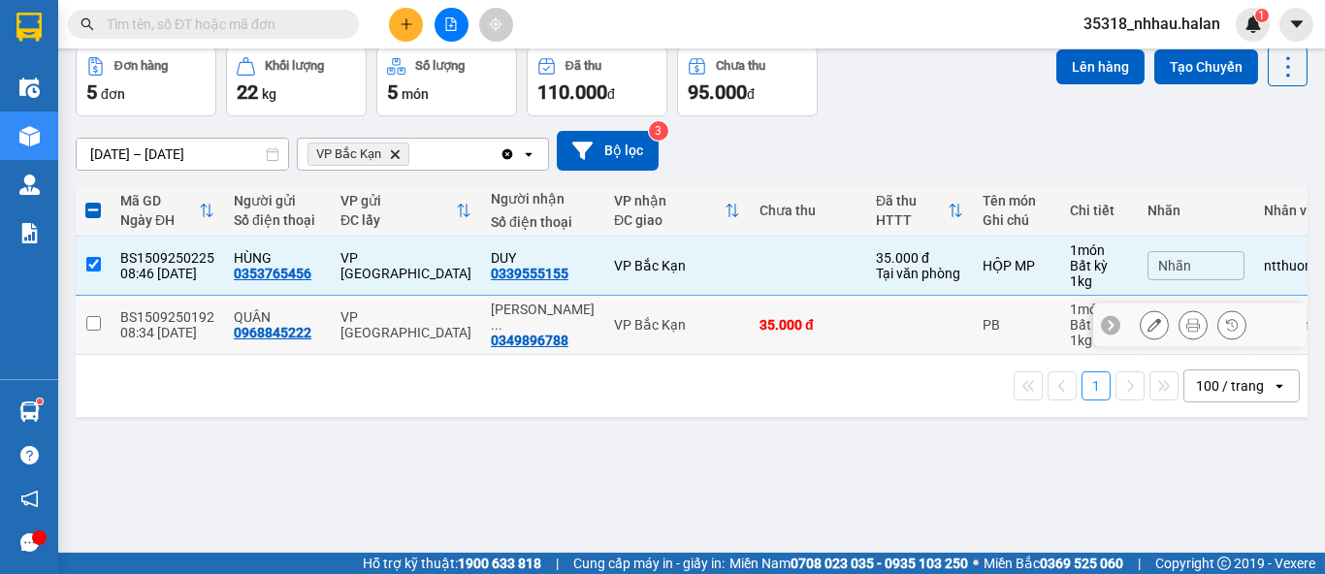
click at [811, 319] on div "35.000 đ" at bounding box center [807, 325] width 97 height 16
checkbox input "true"
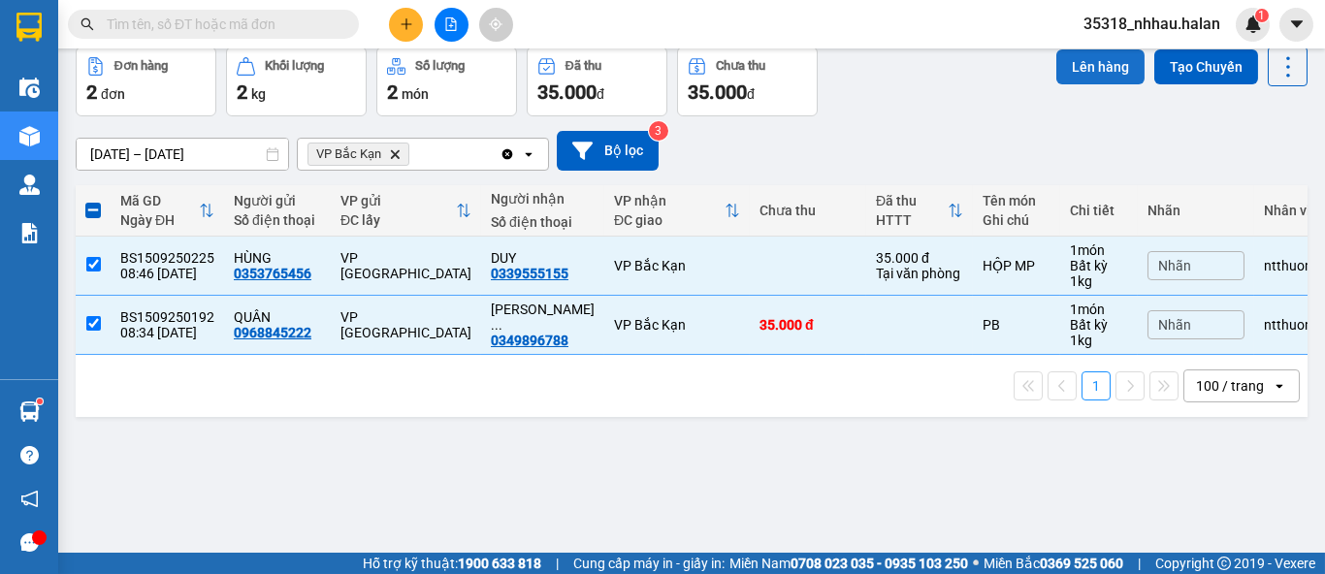
click at [1062, 62] on button "Lên hàng" at bounding box center [1100, 66] width 88 height 35
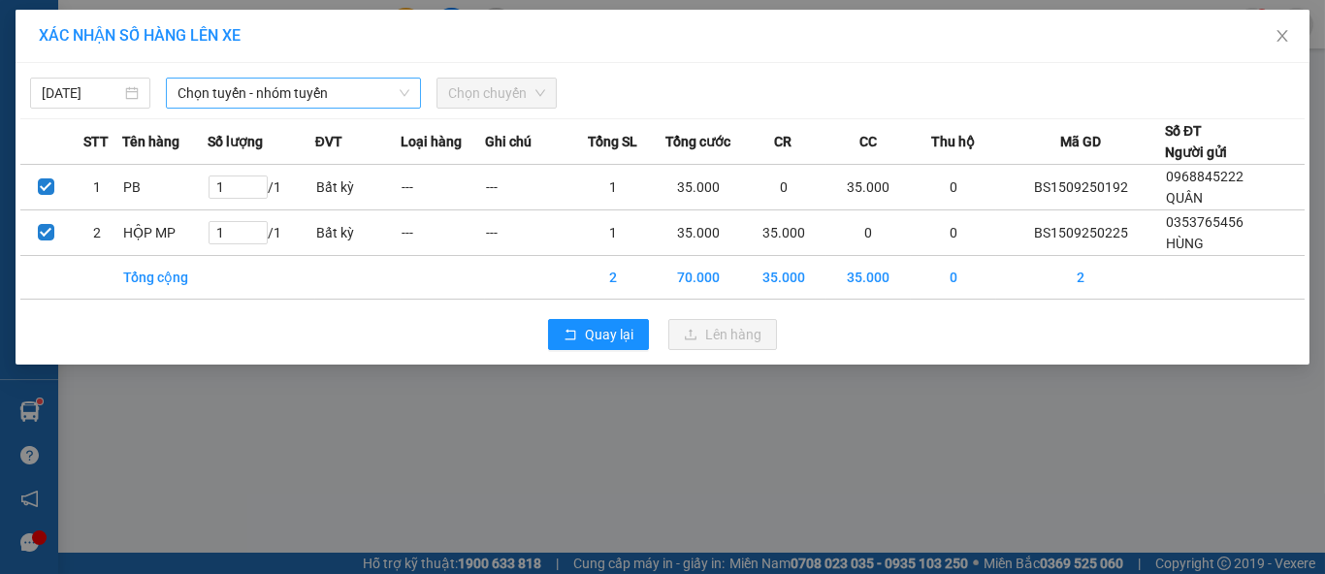
click at [287, 97] on span "Chọn tuyến - nhóm tuyến" at bounding box center [293, 93] width 232 height 29
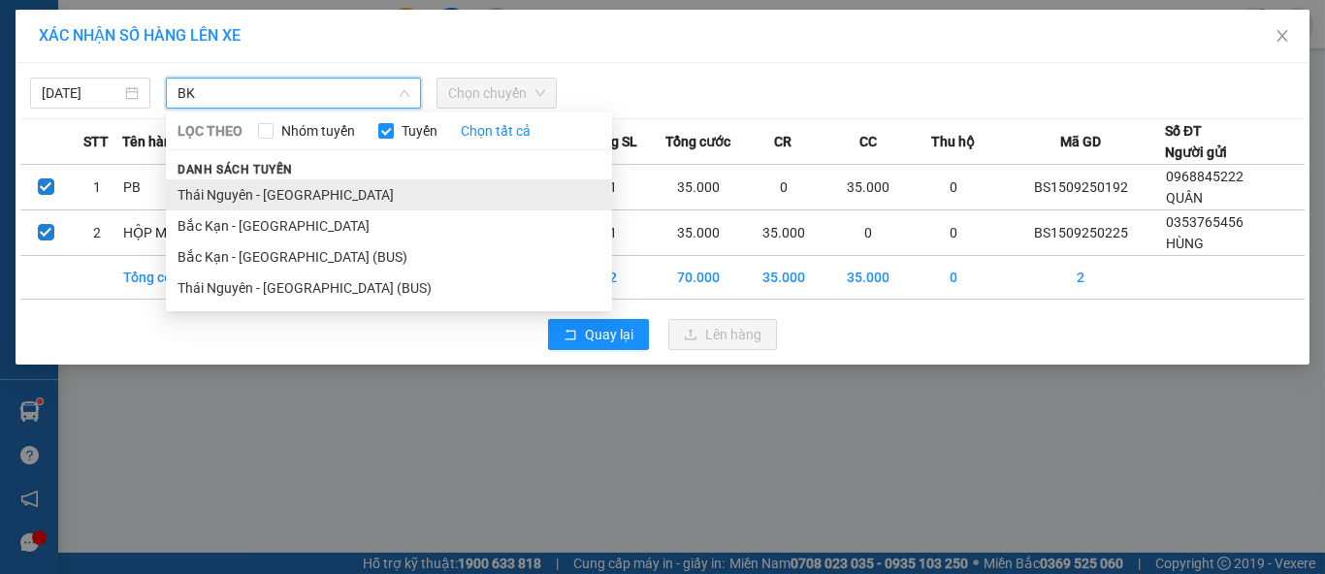
type input "BK"
click at [269, 193] on li "Thái Nguyên - [GEOGRAPHIC_DATA]" at bounding box center [389, 194] width 446 height 31
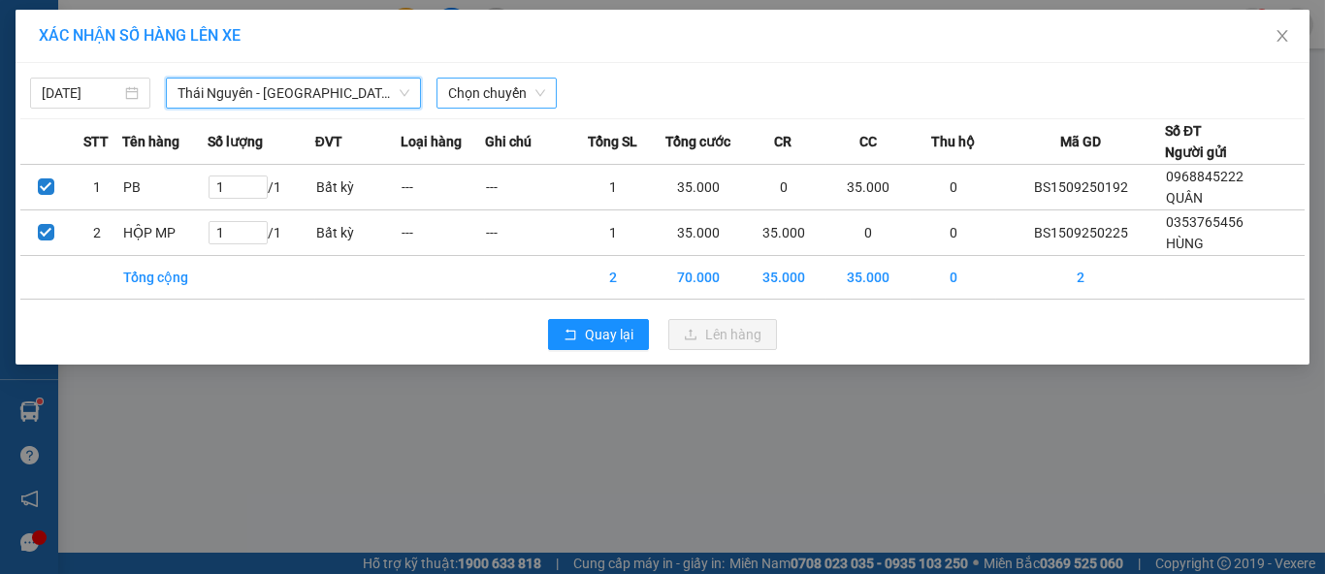
click at [511, 95] on span "Chọn chuyến" at bounding box center [496, 93] width 97 height 29
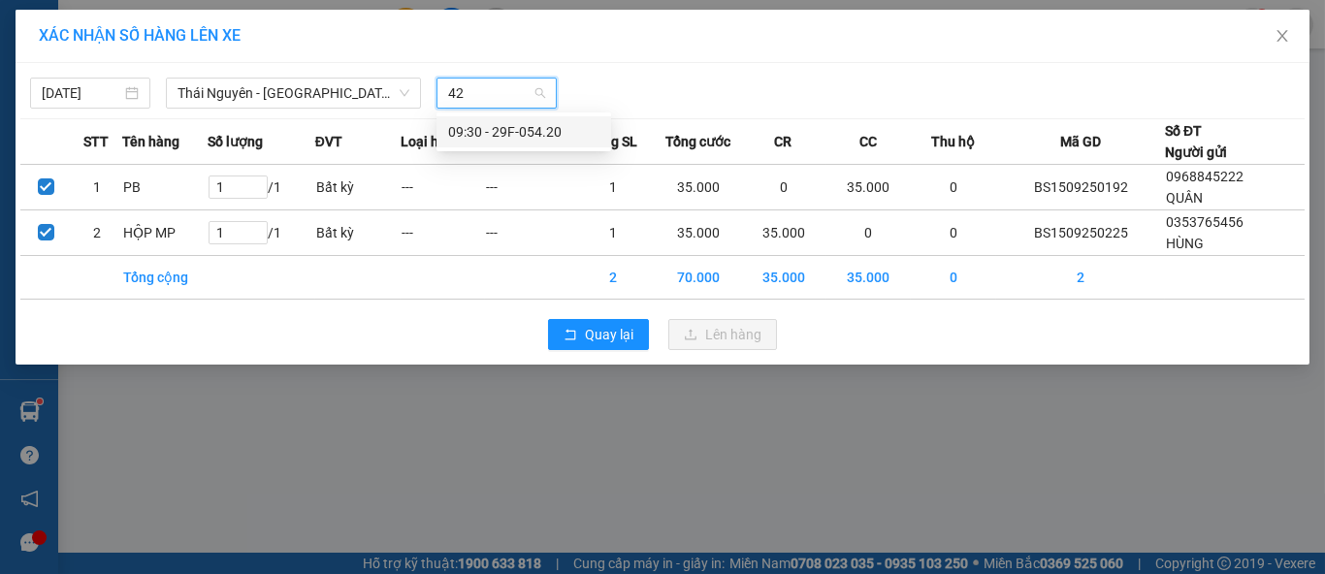
type input "420"
click at [522, 129] on div "09:30 - 29F-054.20" at bounding box center [523, 131] width 151 height 21
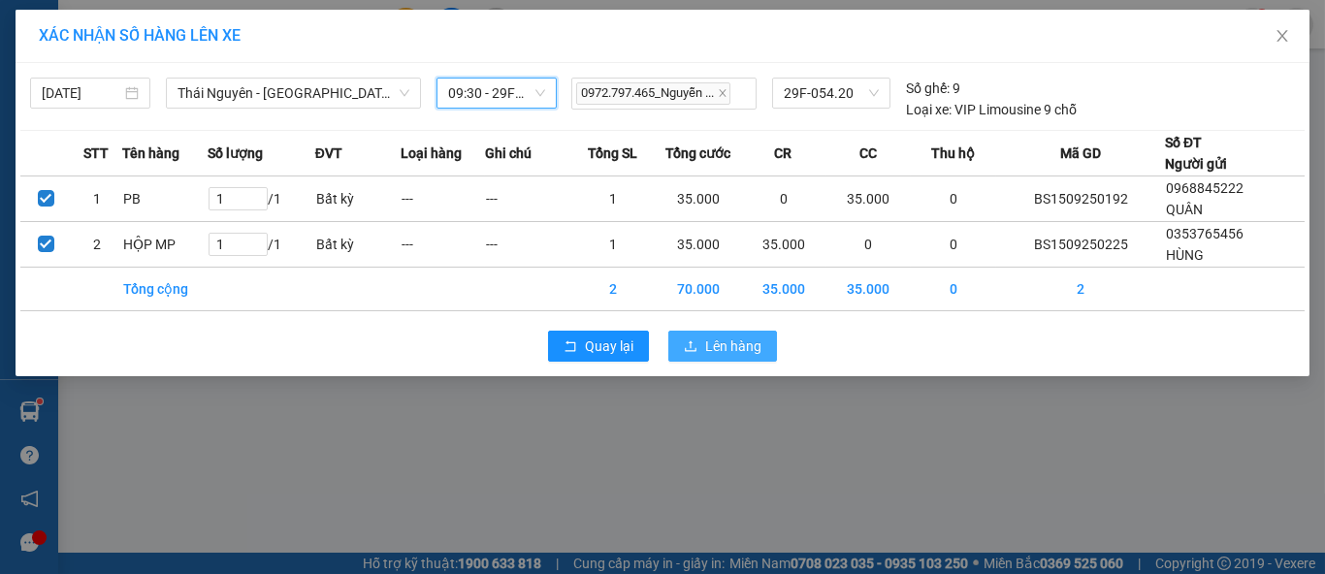
click at [746, 344] on span "Lên hàng" at bounding box center [733, 346] width 56 height 21
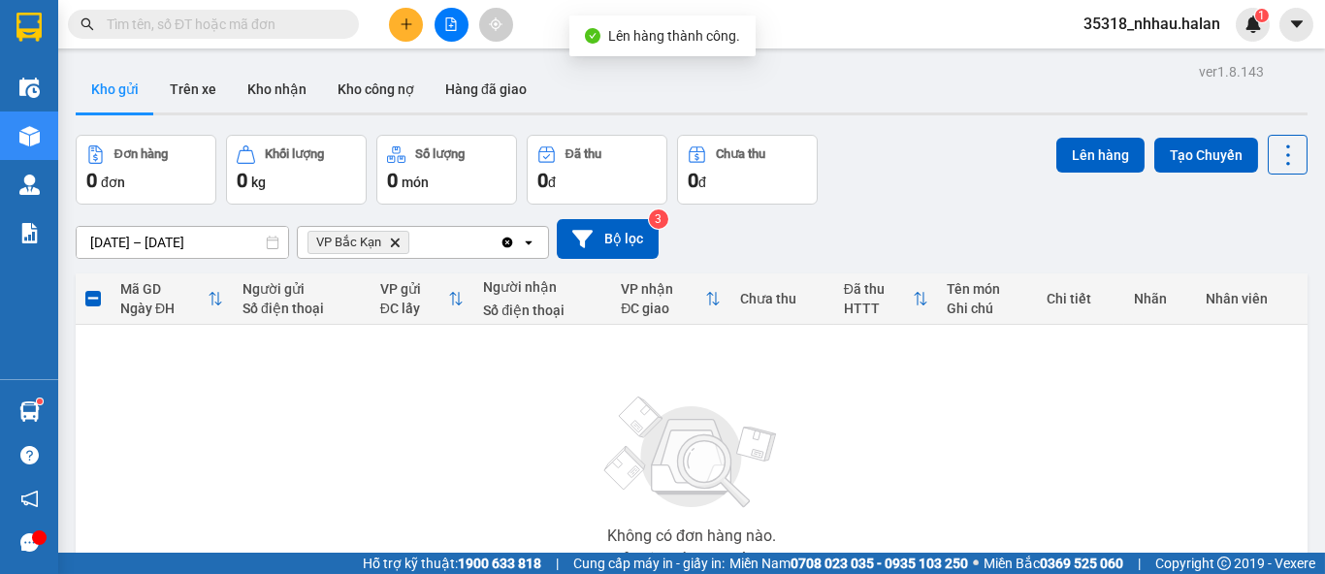
click at [500, 240] on icon "Clear all" at bounding box center [507, 243] width 16 height 16
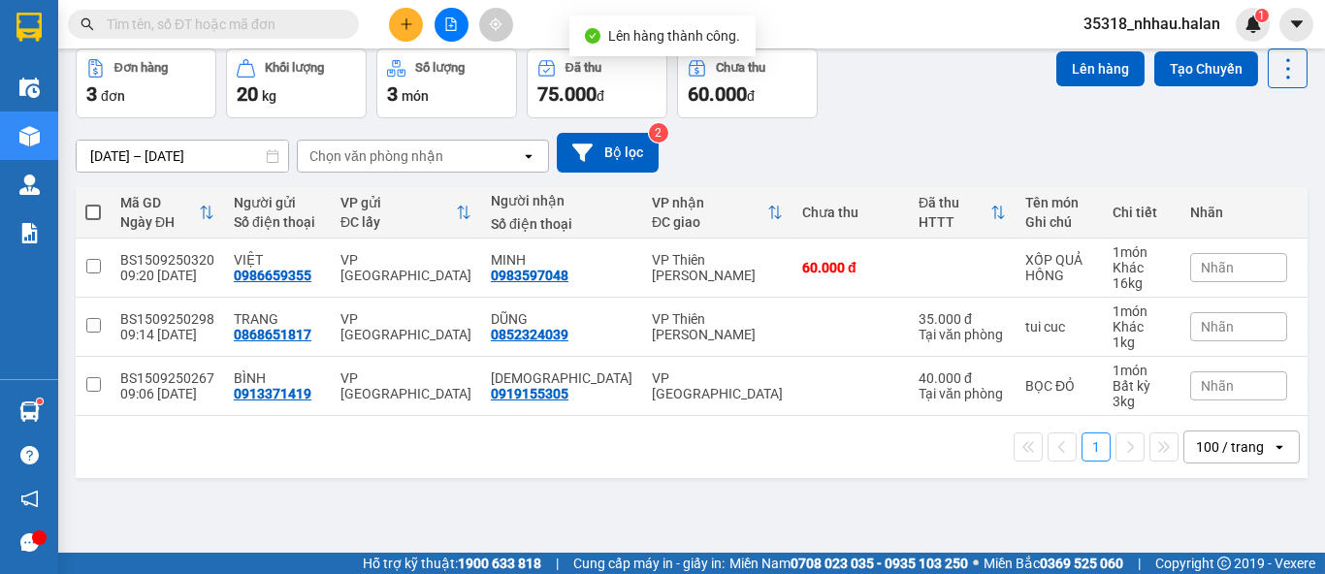
scroll to position [88, 0]
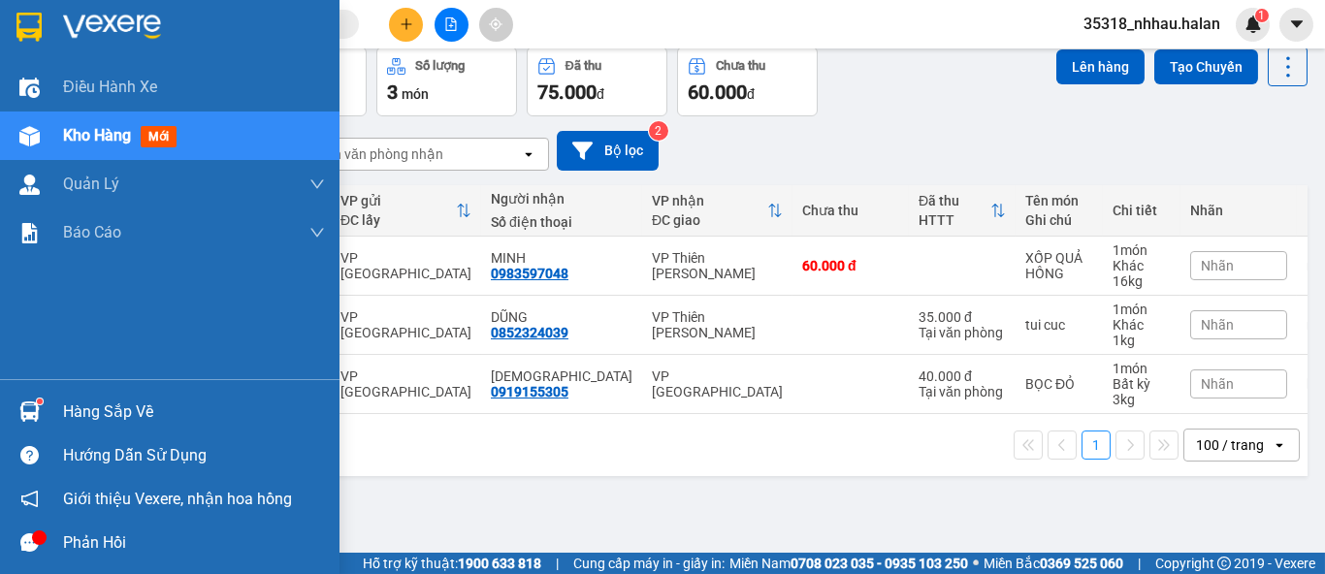
click at [51, 402] on div "Hàng sắp về" at bounding box center [169, 412] width 339 height 44
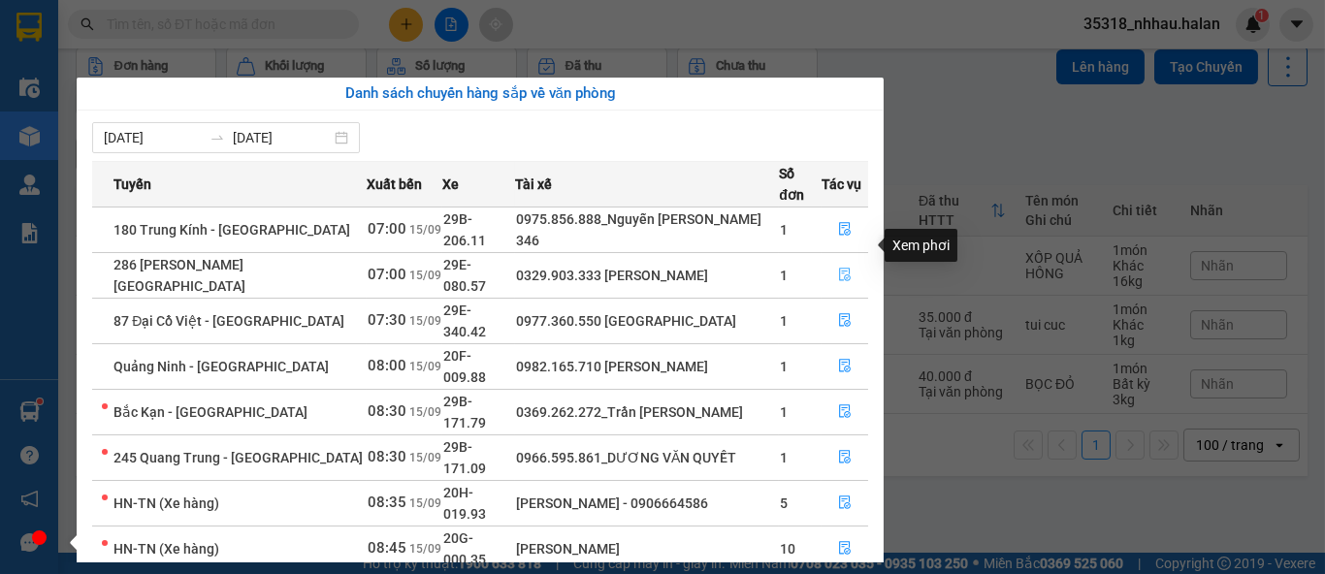
click at [841, 268] on icon "file-done" at bounding box center [845, 275] width 14 height 14
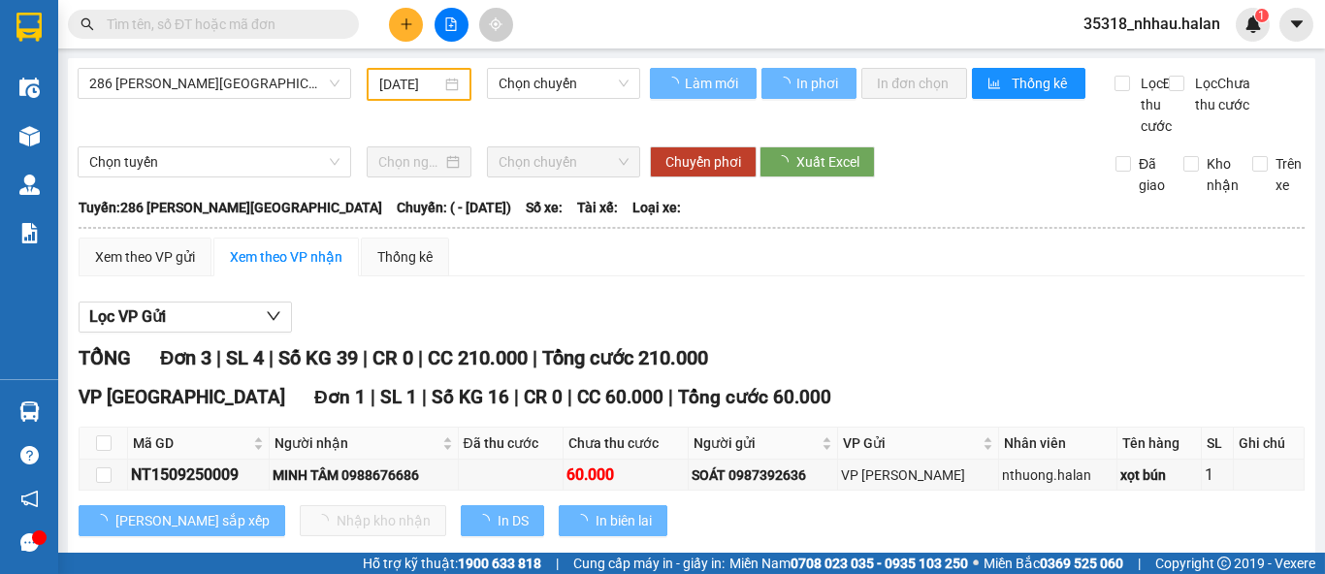
type input "[DATE]"
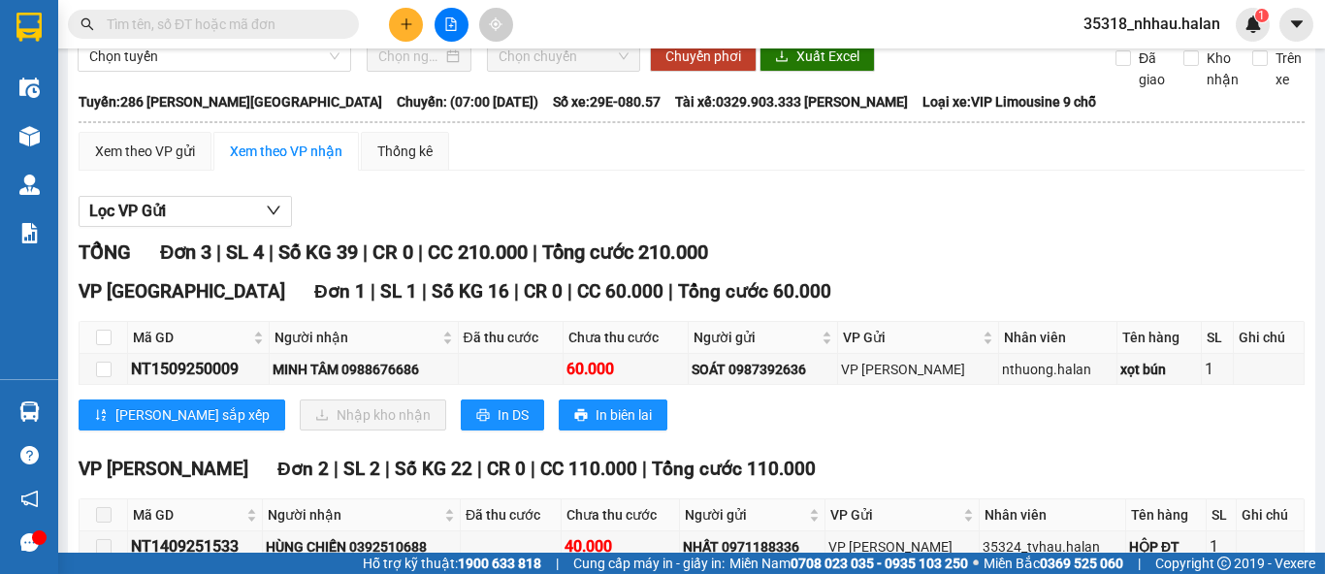
scroll to position [107, 0]
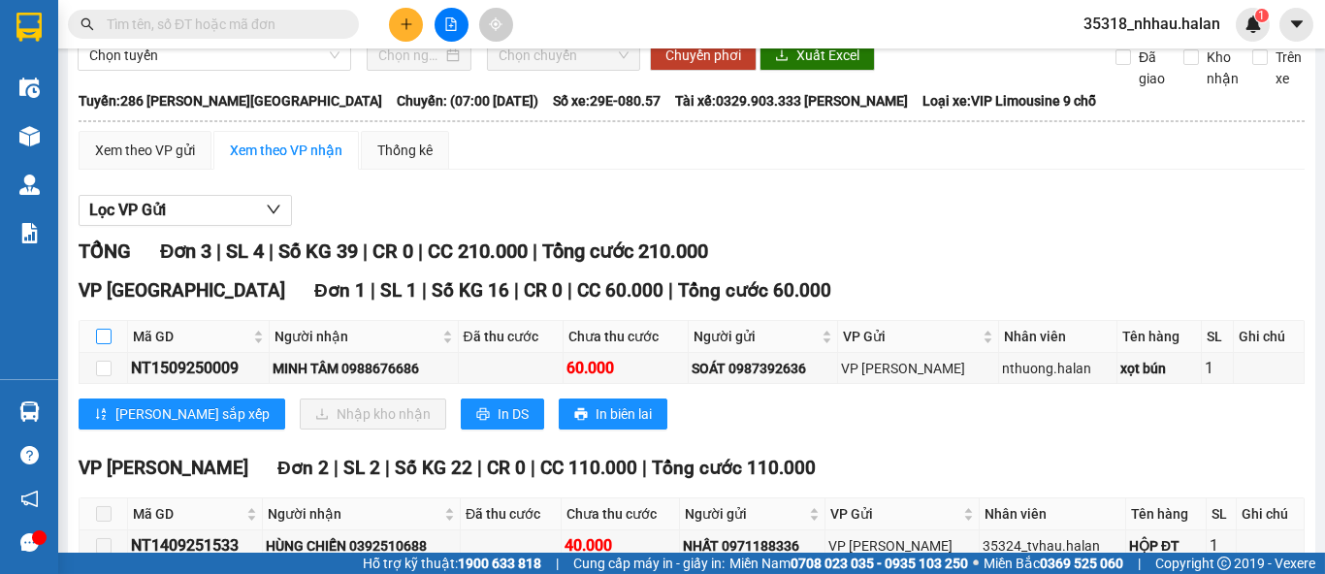
click at [107, 344] on input "checkbox" at bounding box center [104, 337] width 16 height 16
checkbox input "true"
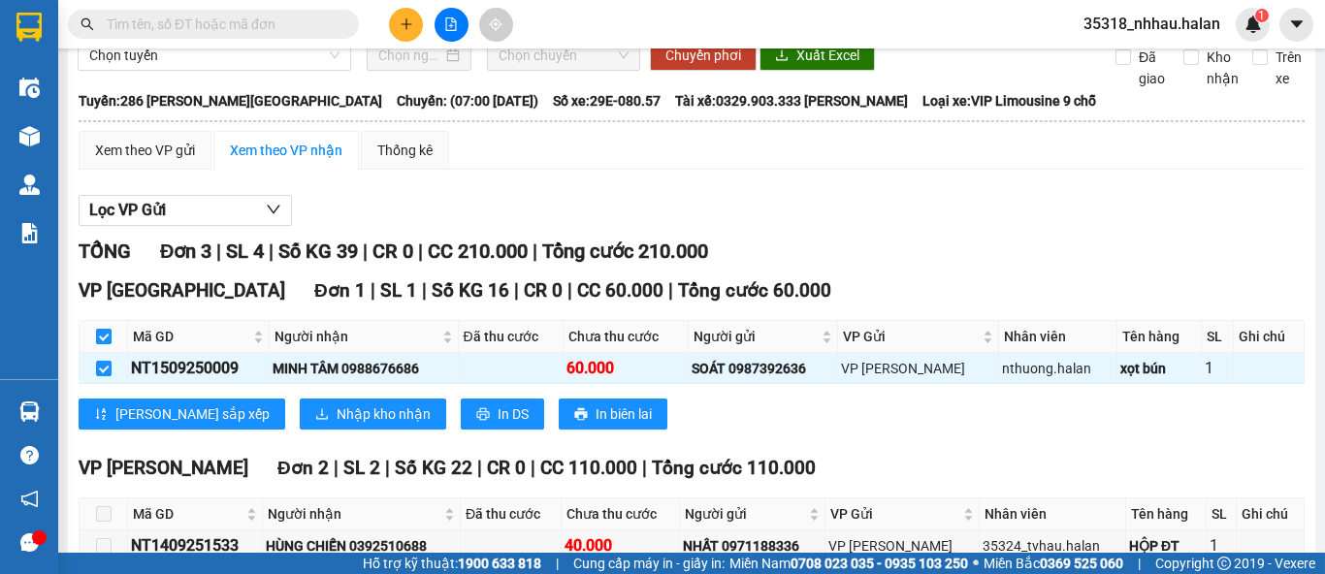
checkbox input "true"
click at [336, 425] on span "Nhập kho nhận" at bounding box center [383, 413] width 94 height 21
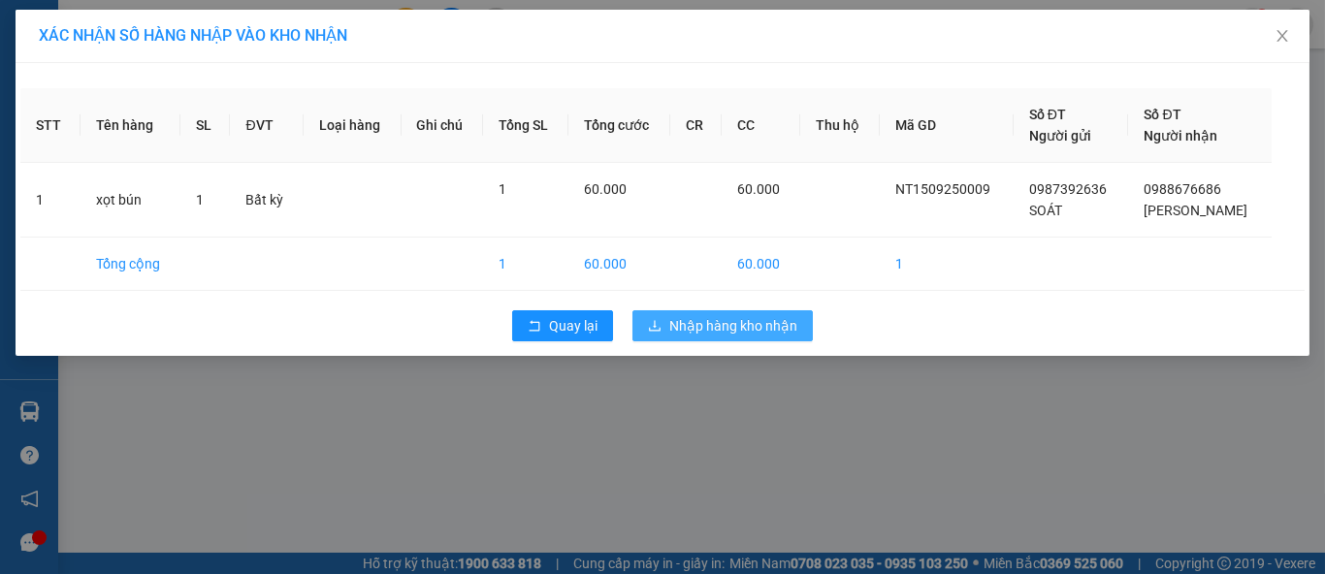
click at [695, 333] on span "Nhập hàng kho nhận" at bounding box center [733, 325] width 128 height 21
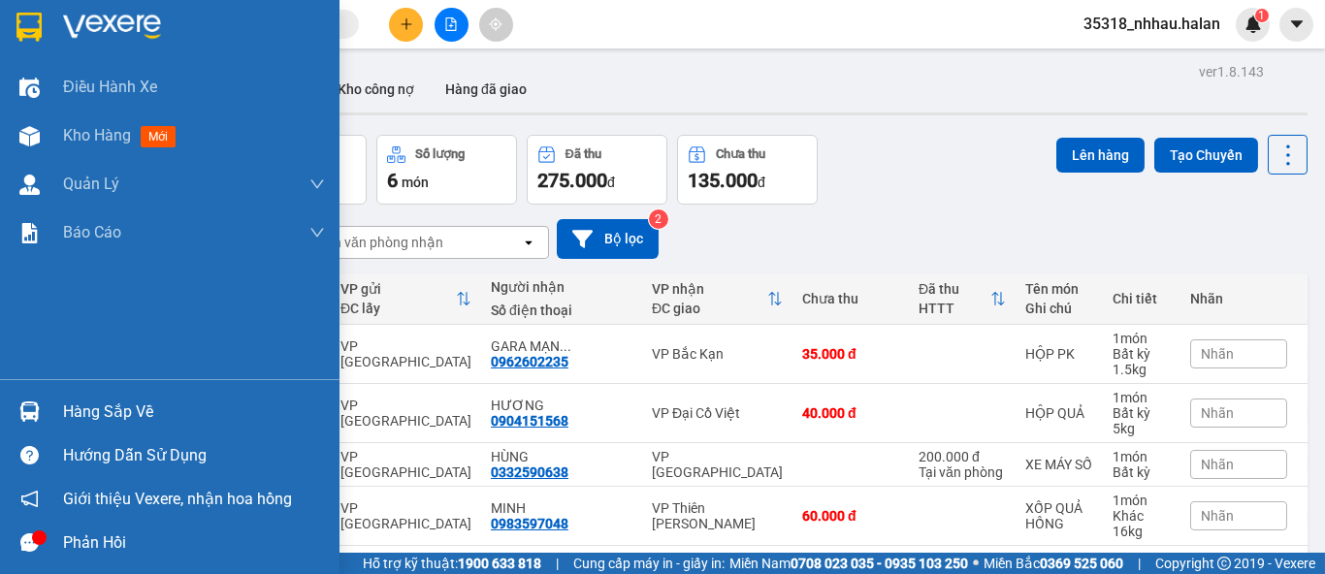
click at [71, 410] on div "Hàng sắp về" at bounding box center [194, 412] width 262 height 29
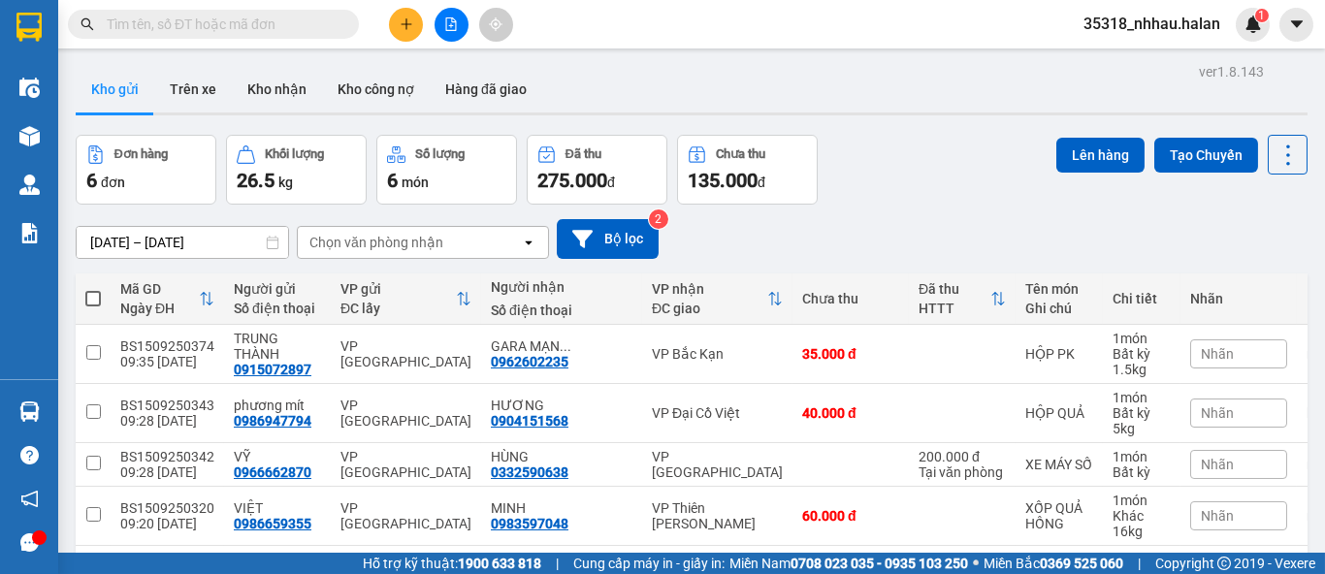
click at [866, 41] on section "Kết quả tìm kiếm ( 0 ) Bộ lọc No Data 35318_nhhau.halan 1 Điều hành xe Kho hàng…" at bounding box center [662, 287] width 1325 height 574
click at [440, 235] on div "Chọn văn phòng nhận" at bounding box center [409, 242] width 223 height 31
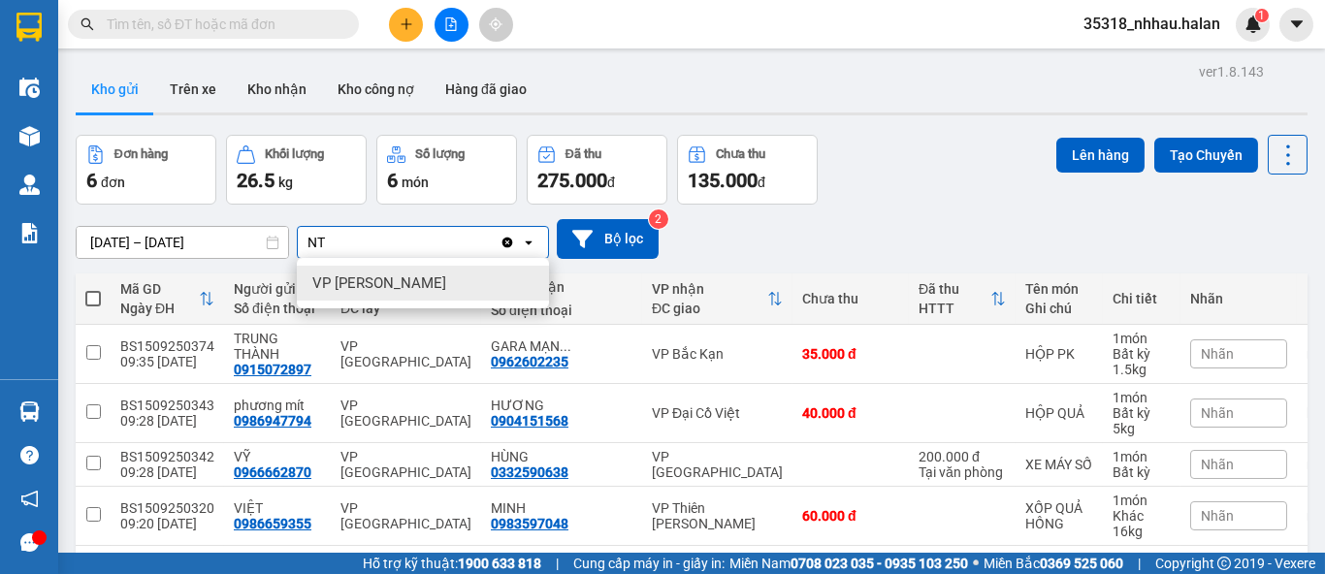
type input "NT"
click at [427, 278] on div "VP [PERSON_NAME]" at bounding box center [423, 283] width 252 height 35
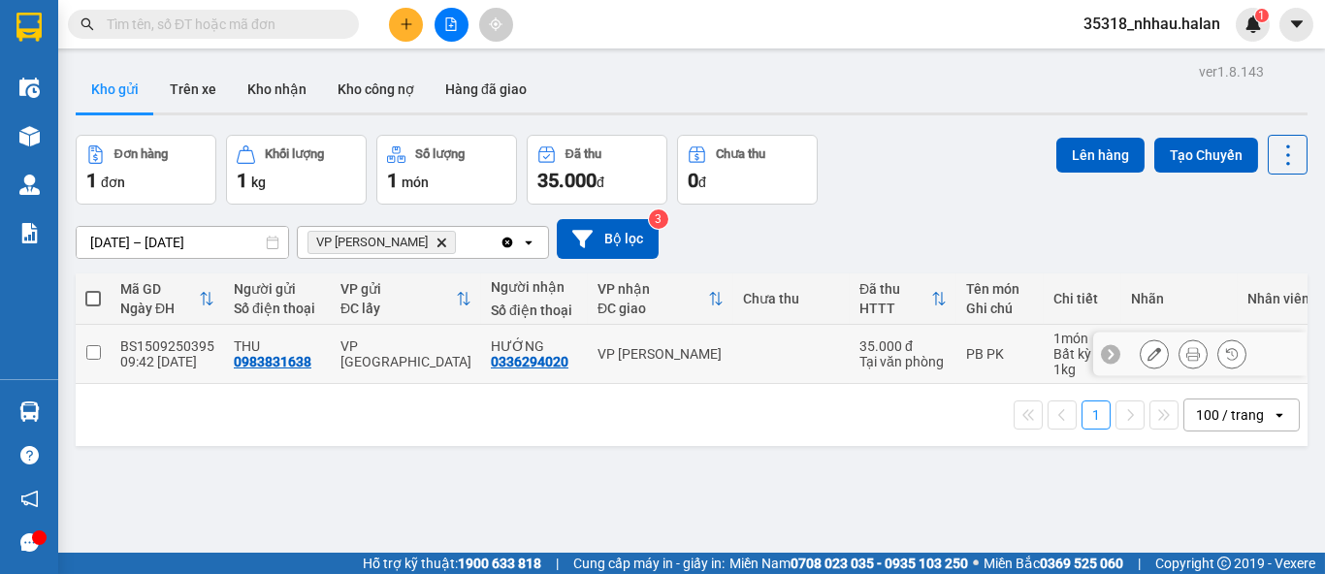
click at [859, 338] on div "35.000 đ" at bounding box center [902, 346] width 87 height 16
checkbox input "true"
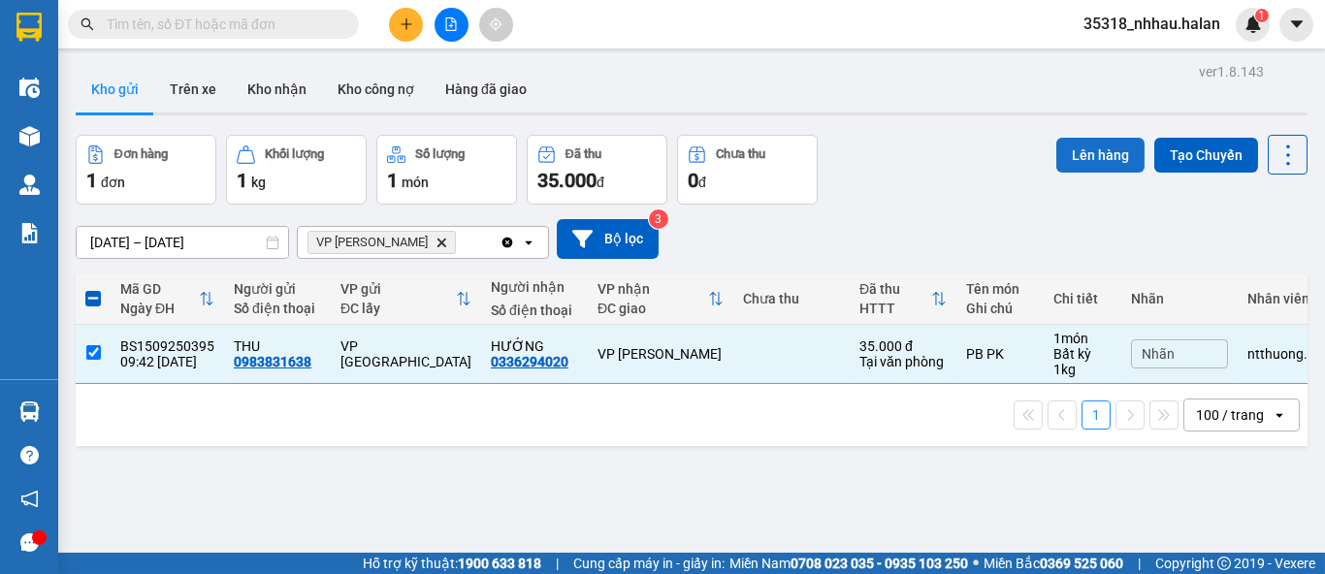
click at [1071, 167] on button "Lên hàng" at bounding box center [1100, 155] width 88 height 35
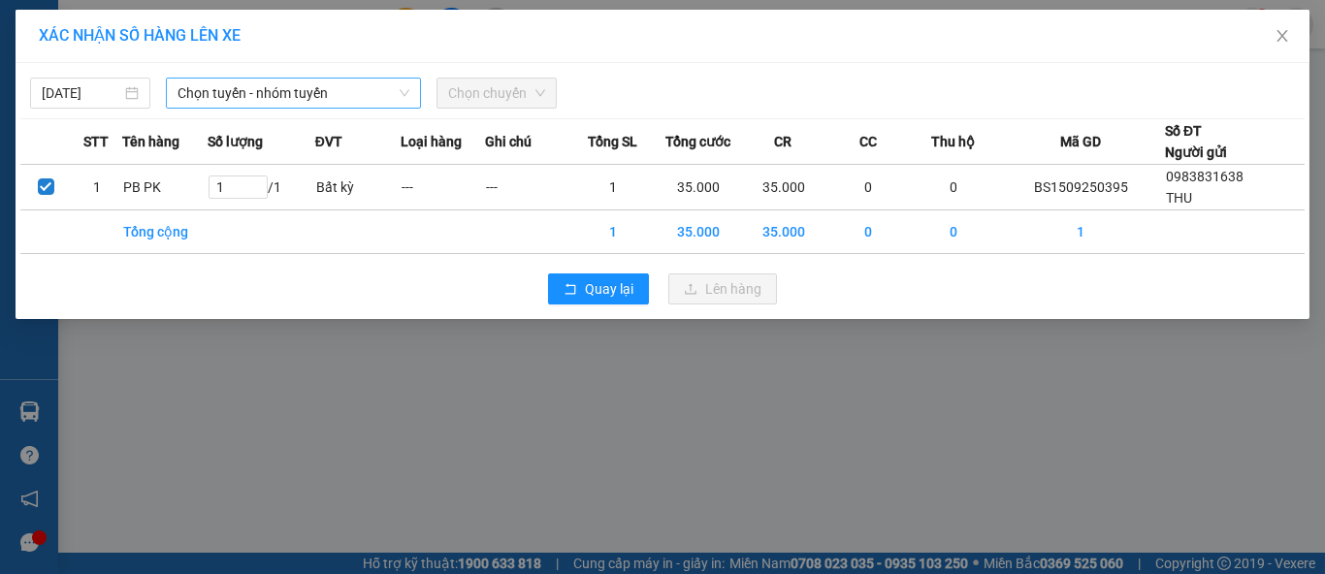
click at [248, 95] on span "Chọn tuyến - nhóm tuyến" at bounding box center [293, 93] width 232 height 29
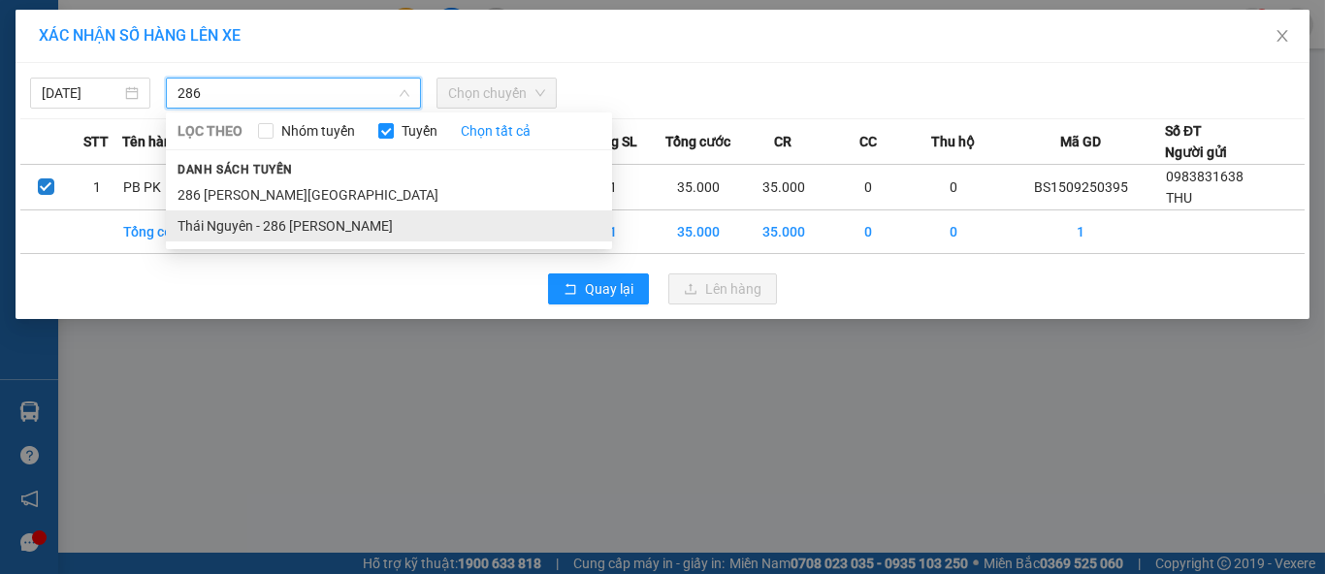
type input "286"
click at [334, 229] on li "Thái Nguyên - 286 [PERSON_NAME]" at bounding box center [389, 225] width 446 height 31
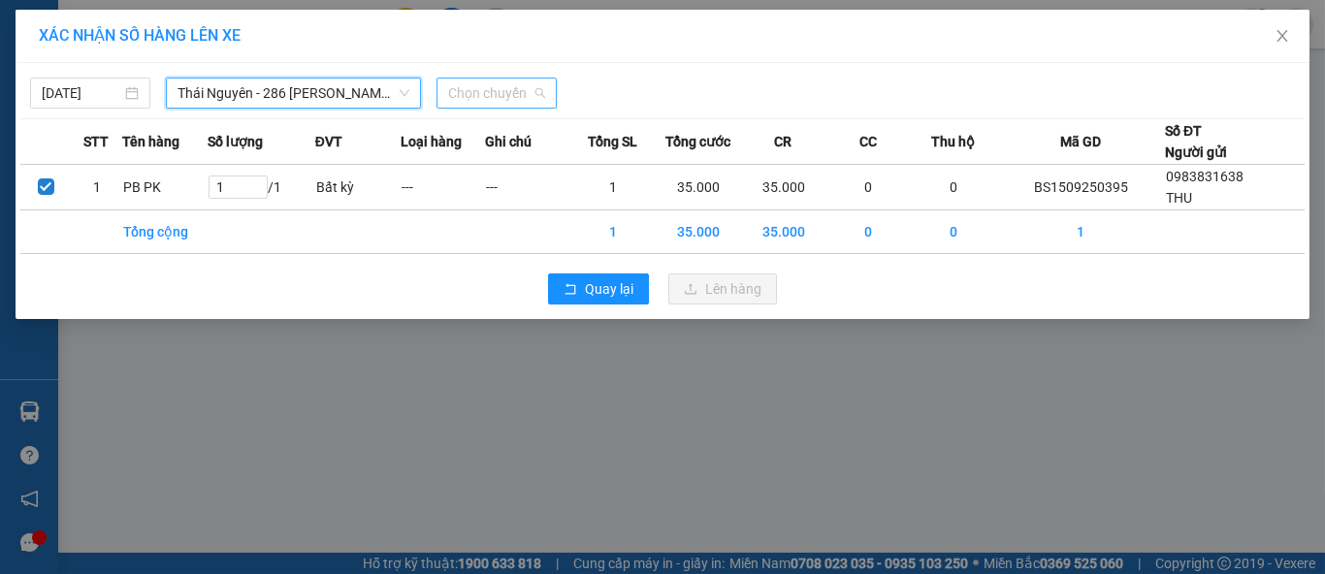
click at [477, 99] on span "Chọn chuyến" at bounding box center [496, 93] width 97 height 29
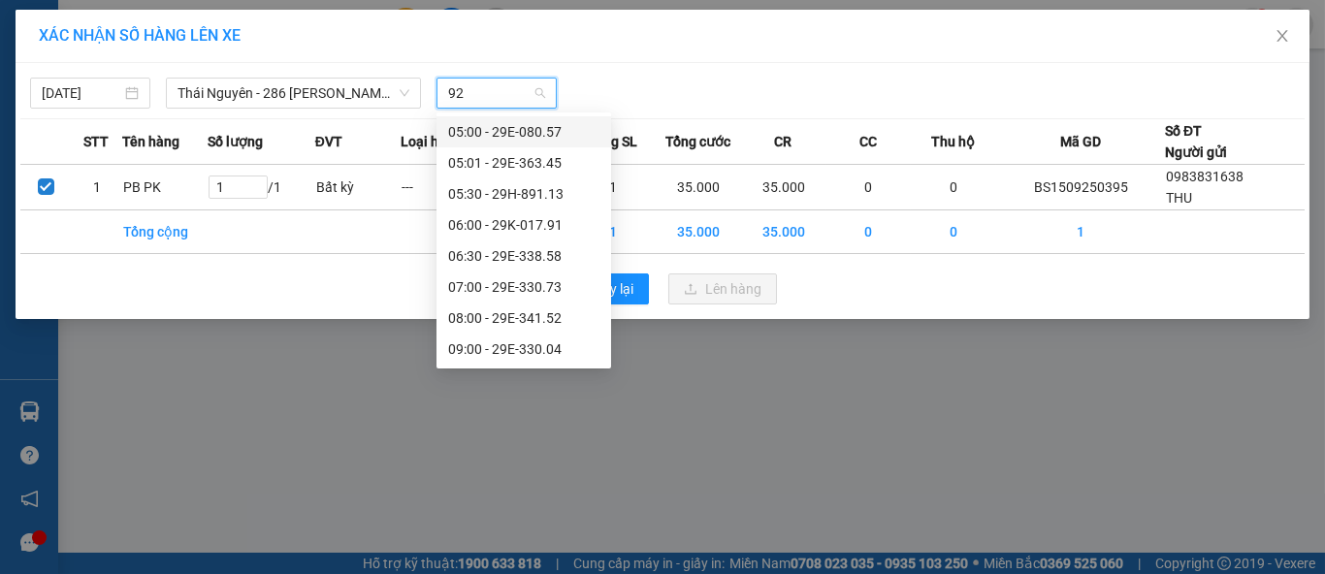
type input "924"
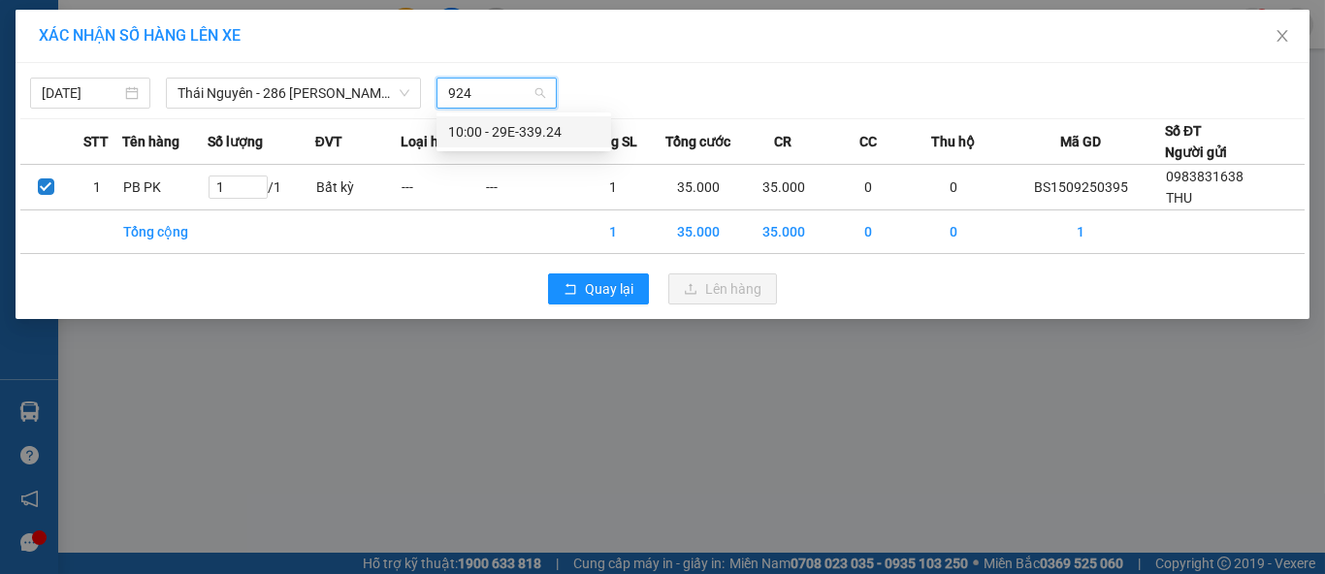
click at [508, 126] on div "10:00 - 29E-339.24" at bounding box center [523, 131] width 151 height 21
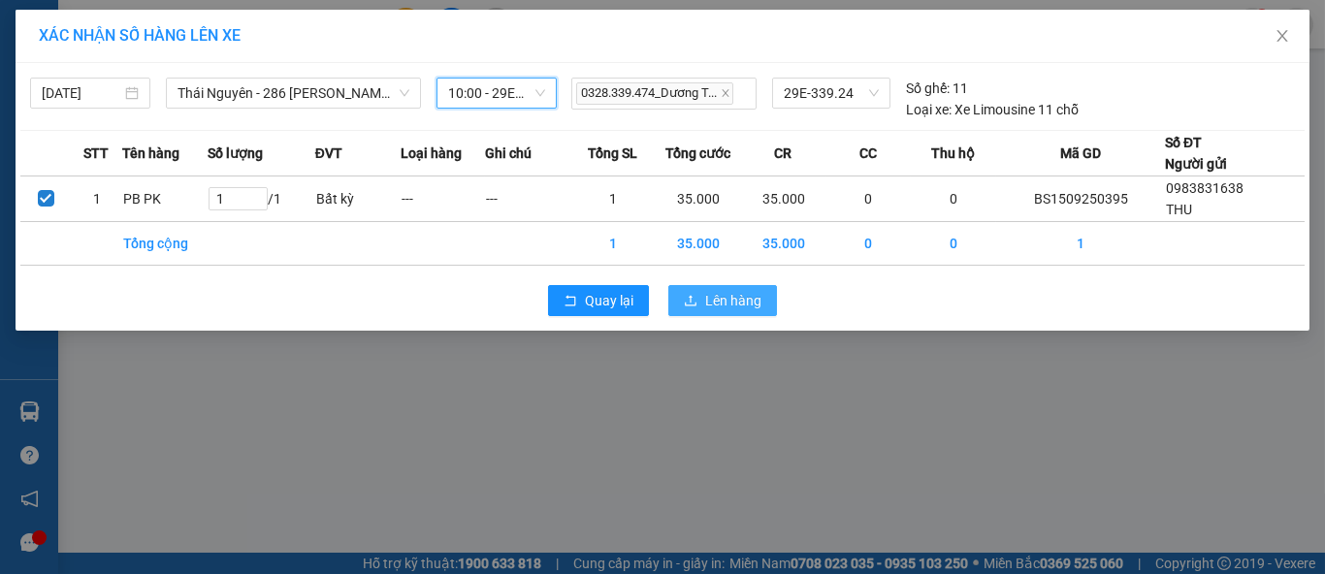
click at [718, 300] on span "Lên hàng" at bounding box center [733, 300] width 56 height 21
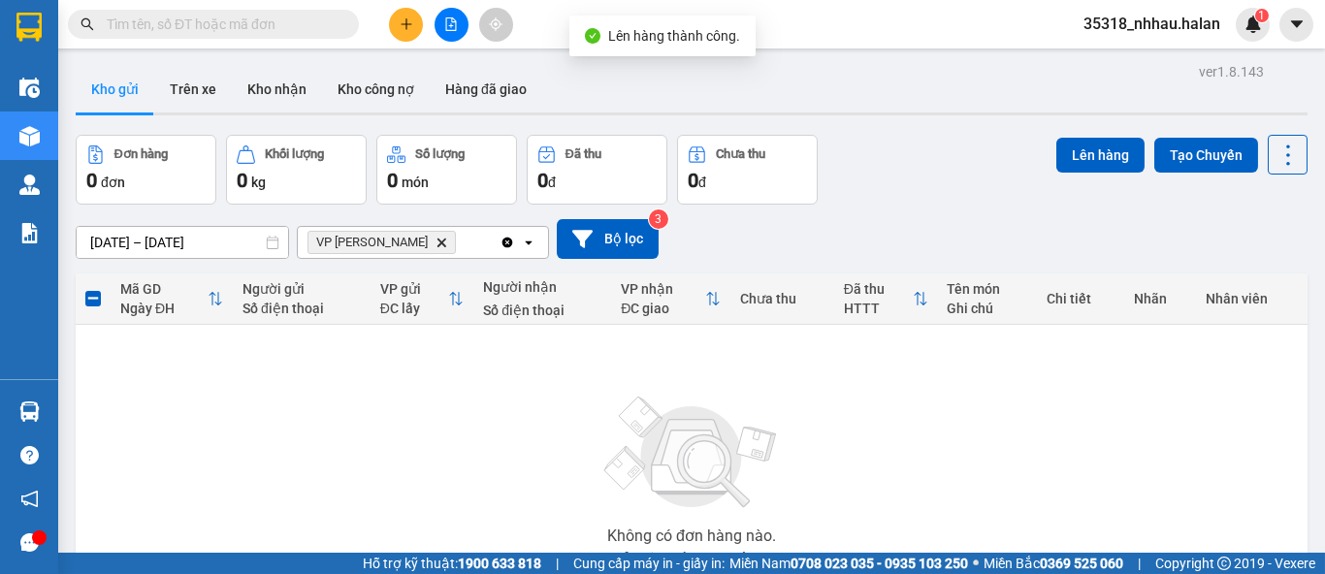
click at [508, 245] on icon "Clear all" at bounding box center [507, 242] width 11 height 11
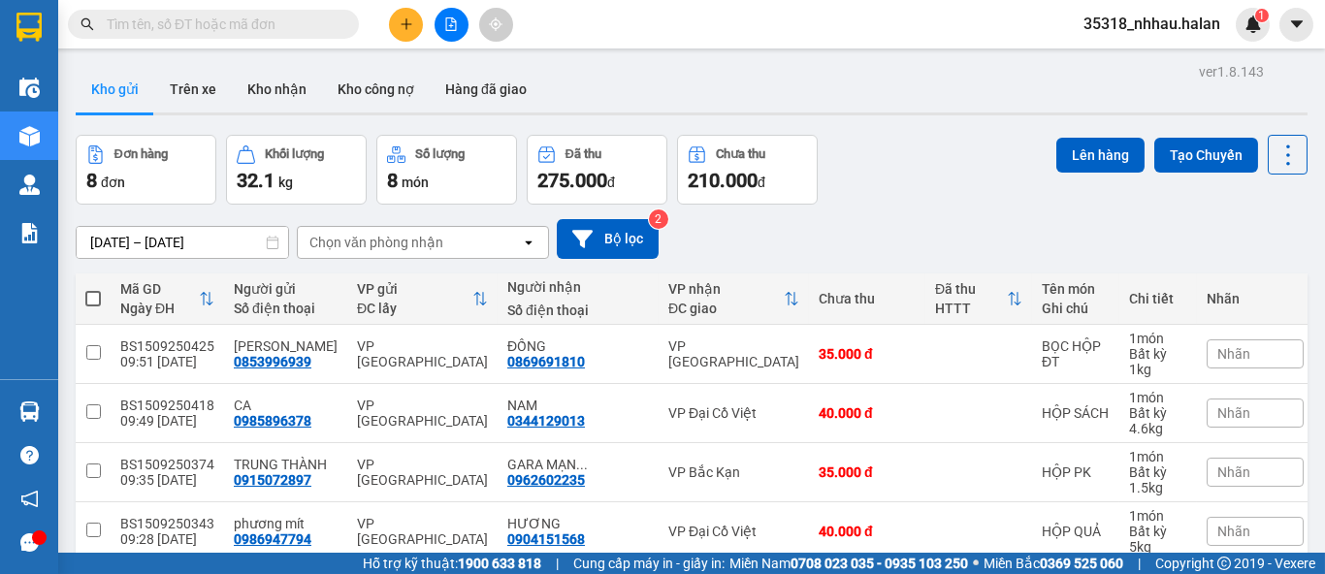
click at [431, 233] on div "Chọn văn phòng nhận" at bounding box center [376, 242] width 134 height 19
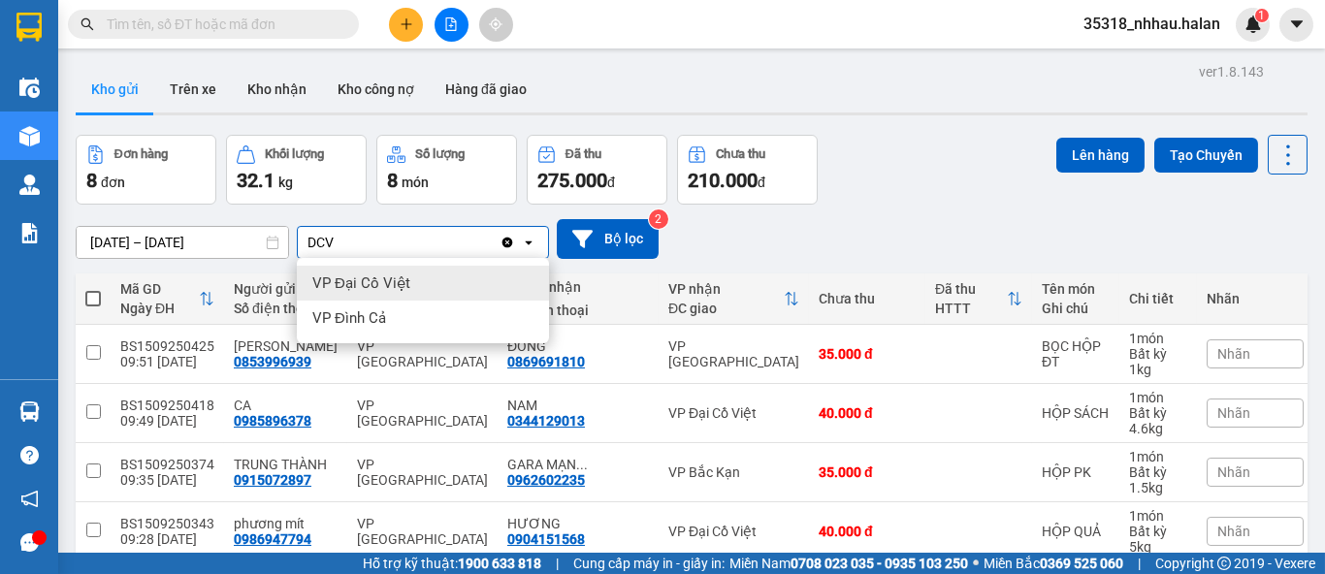
type input "DCV"
click at [424, 281] on div "VP Đại Cồ Việt" at bounding box center [423, 283] width 252 height 35
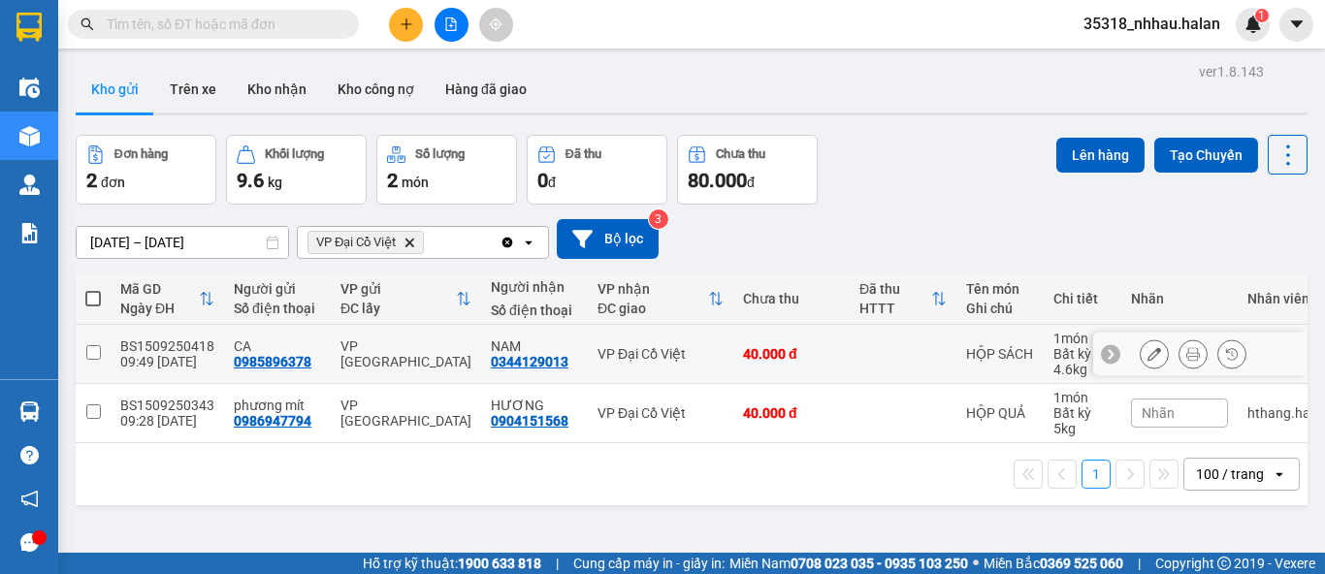
click at [709, 353] on div "VP Đại Cồ Việt" at bounding box center [660, 354] width 126 height 16
checkbox input "true"
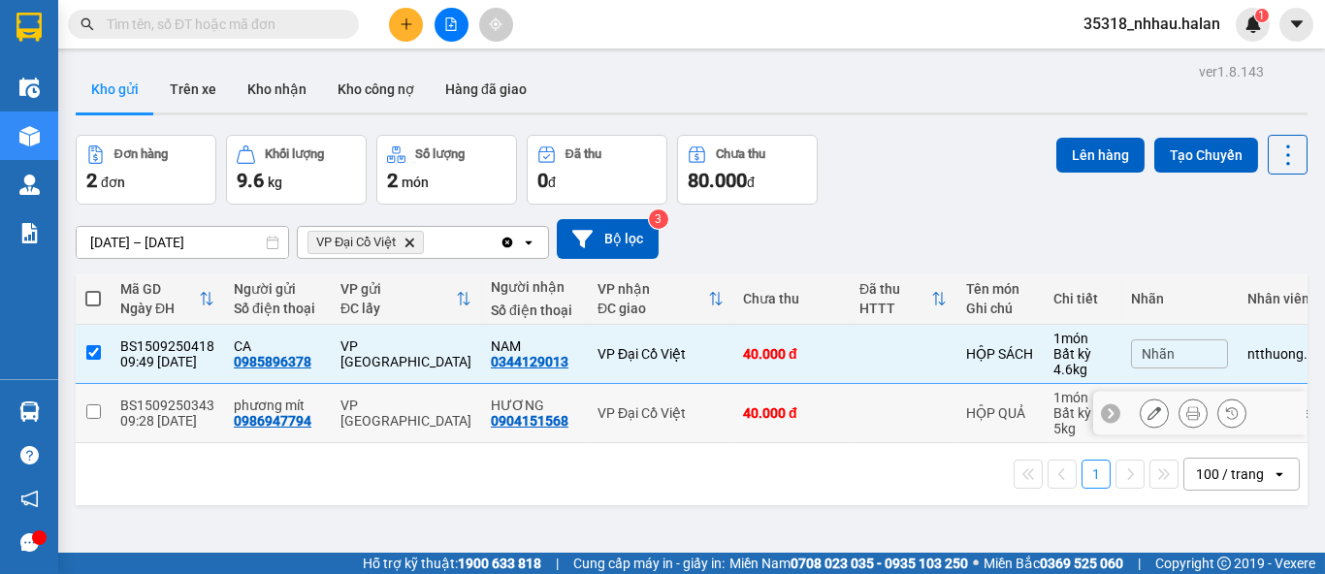
click at [733, 400] on td "40.000 đ" at bounding box center [791, 413] width 116 height 59
checkbox input "true"
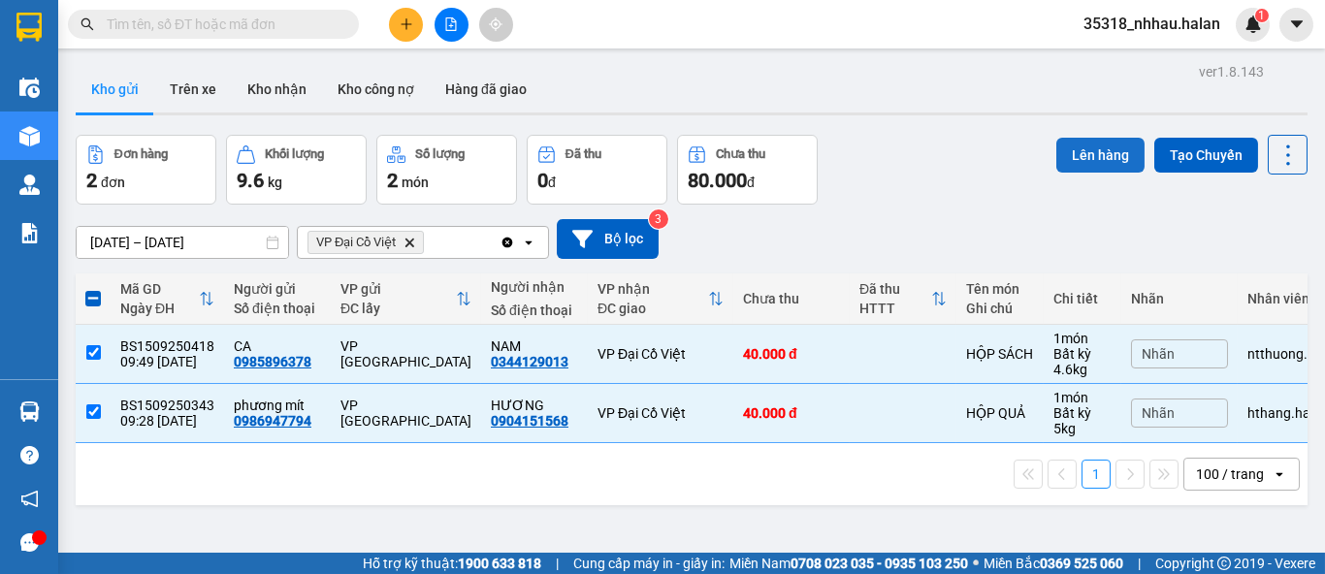
click at [1080, 150] on button "Lên hàng" at bounding box center [1100, 155] width 88 height 35
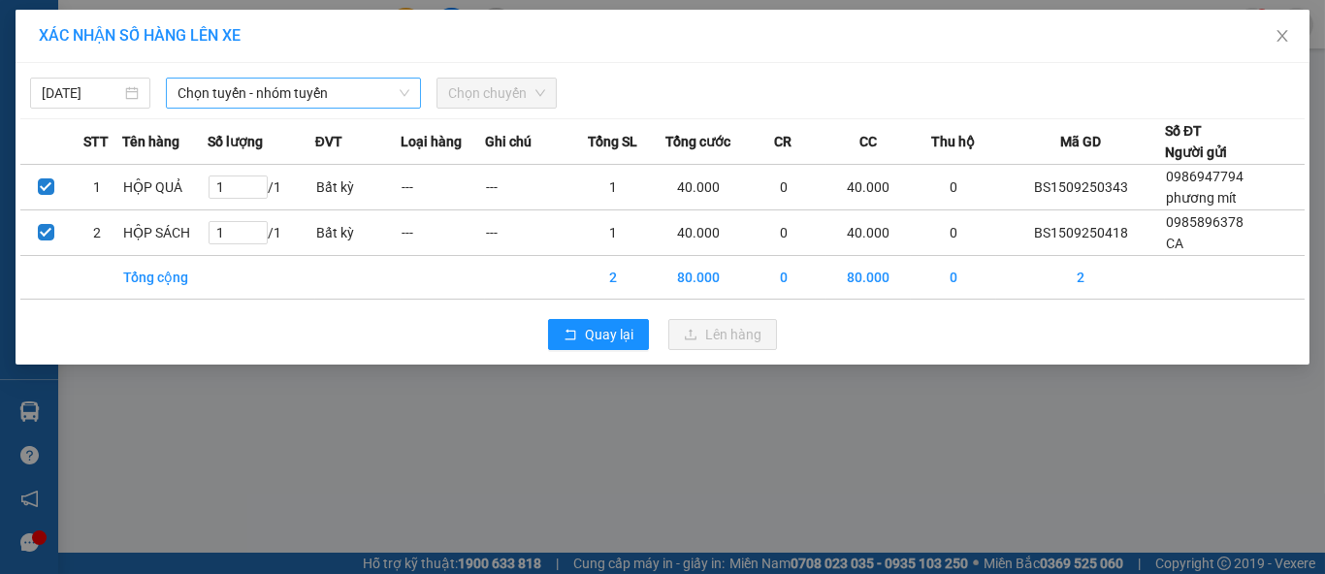
click at [329, 96] on span "Chọn tuyến - nhóm tuyến" at bounding box center [293, 93] width 232 height 29
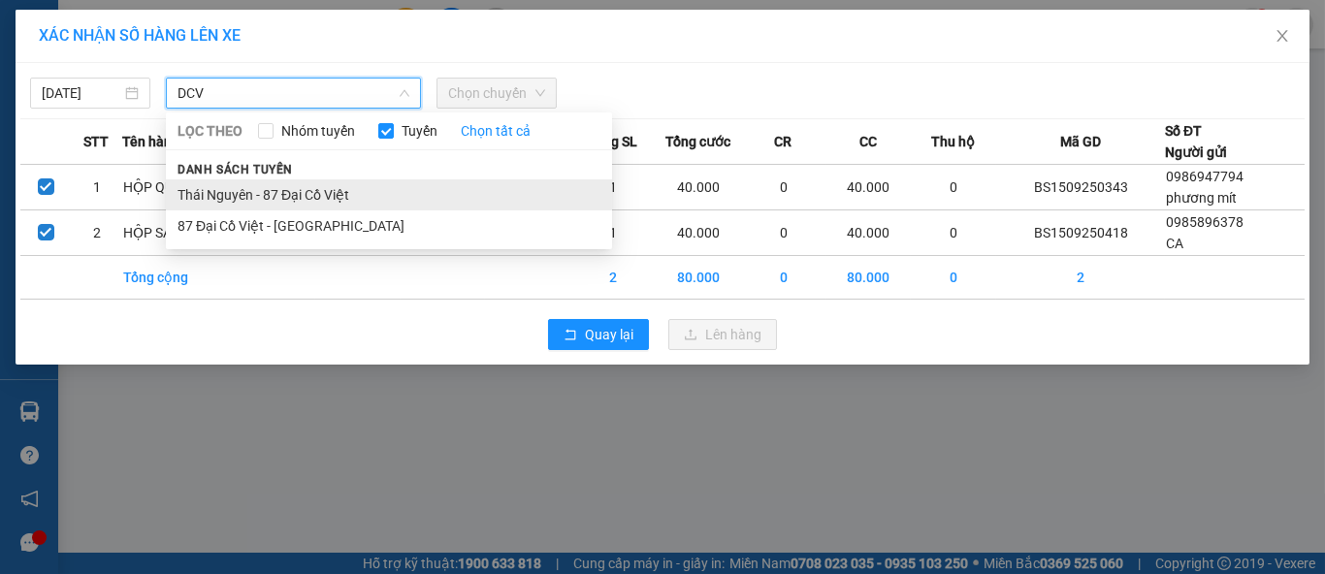
type input "DCV"
click at [334, 193] on li "Thái Nguyên - 87 Đại Cồ Việt" at bounding box center [389, 194] width 446 height 31
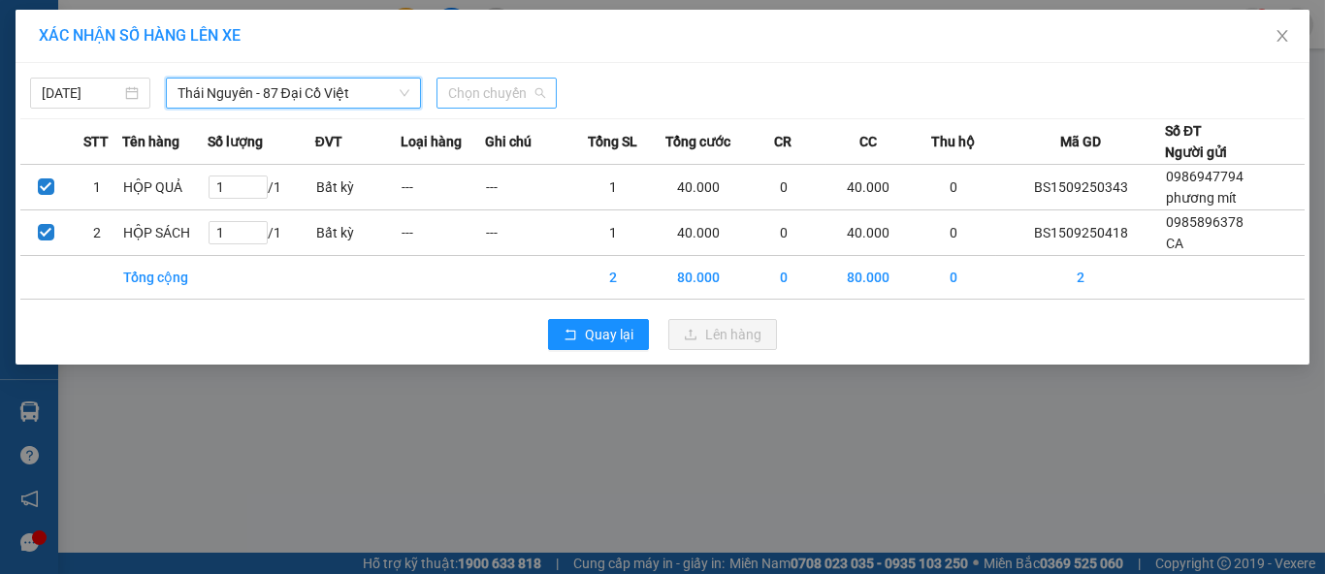
click at [502, 92] on span "Chọn chuyến" at bounding box center [496, 93] width 97 height 29
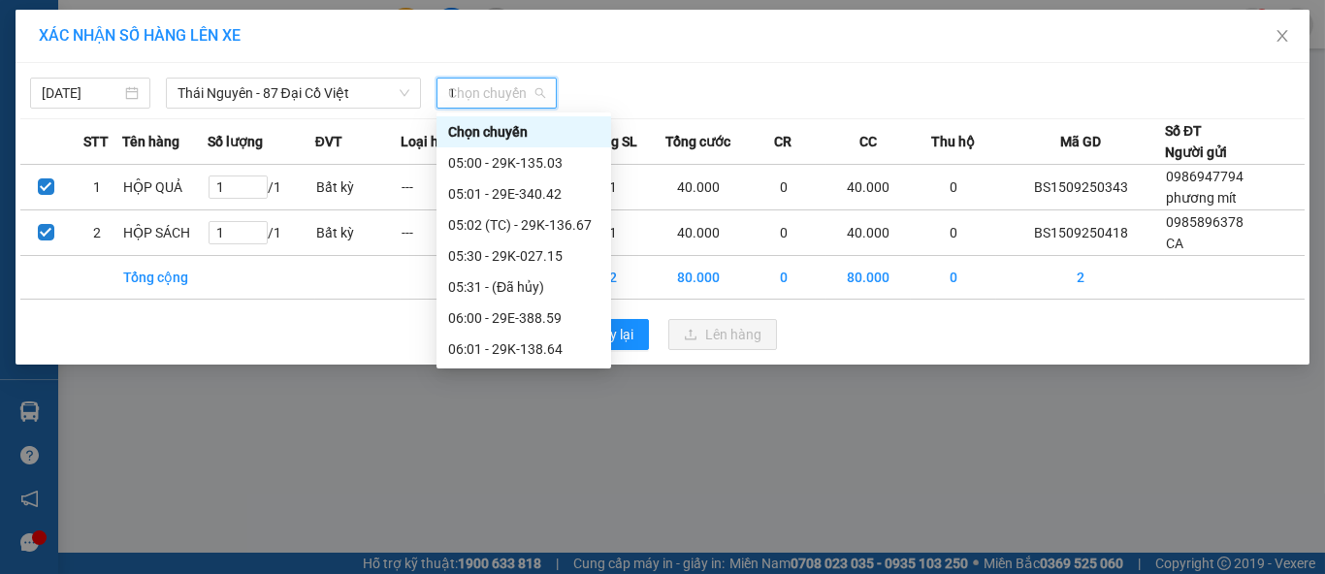
type input "10"
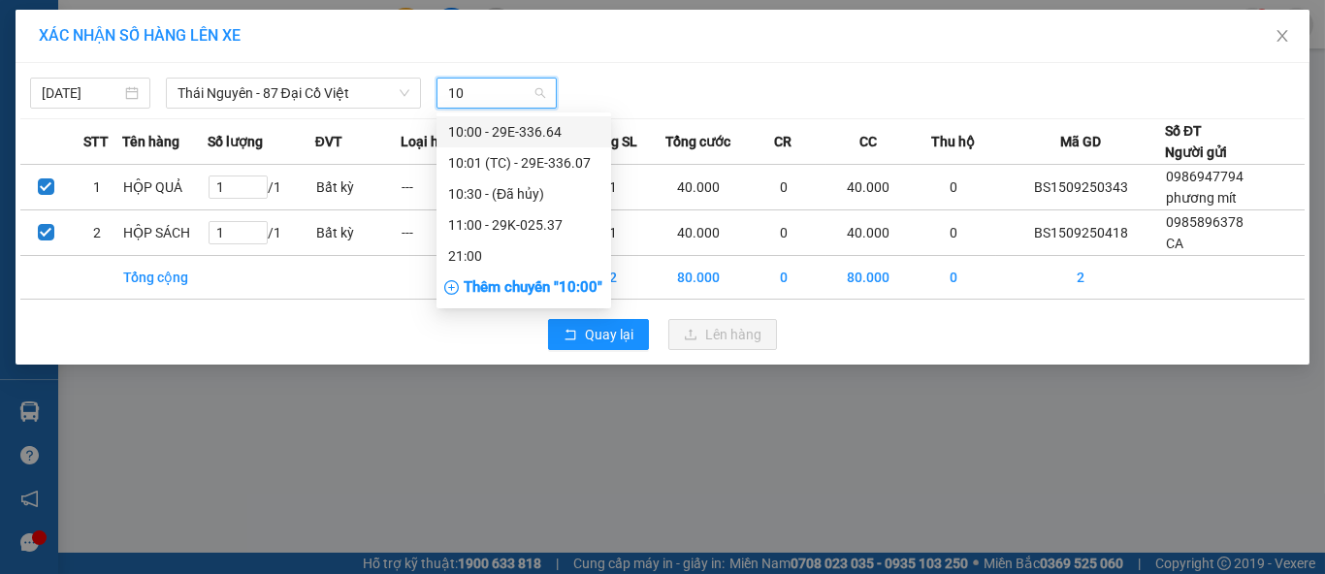
click at [541, 129] on div "10:00 - 29E-336.64" at bounding box center [523, 131] width 151 height 21
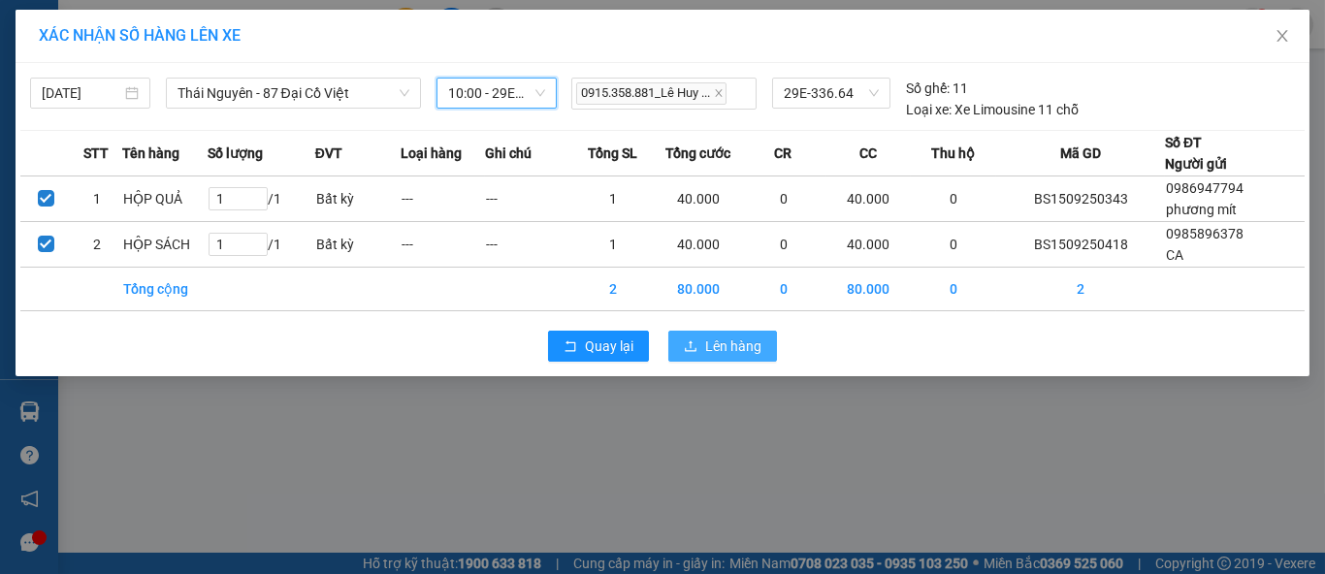
click at [752, 358] on button "Lên hàng" at bounding box center [722, 346] width 109 height 31
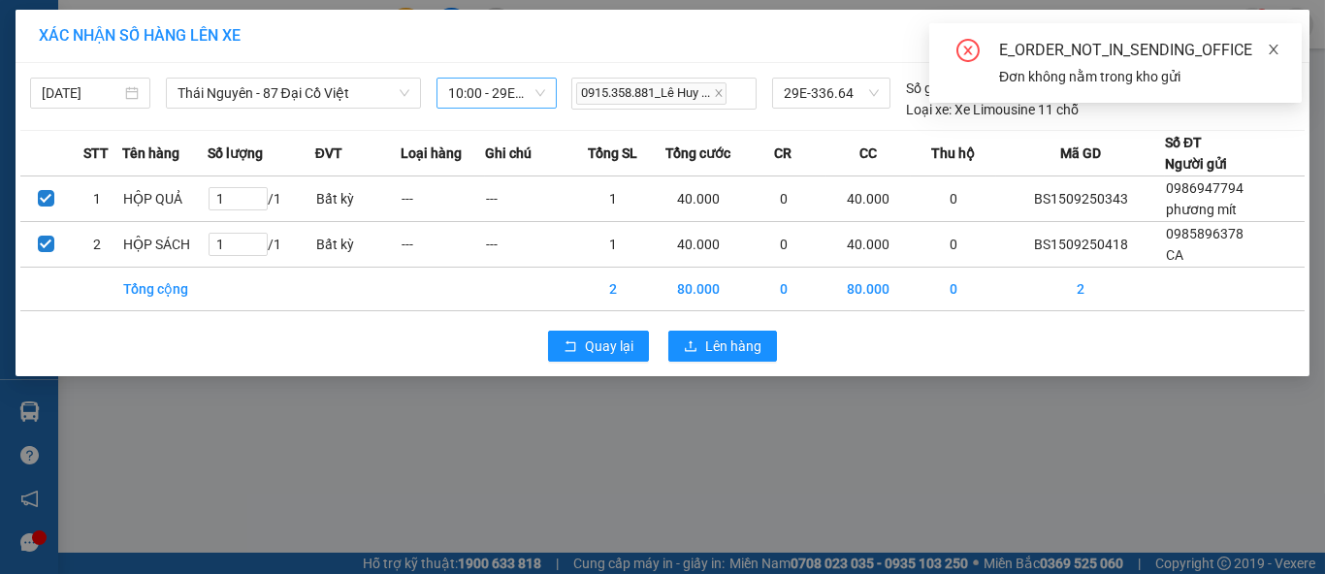
click at [1269, 49] on icon "close" at bounding box center [1273, 50] width 14 height 14
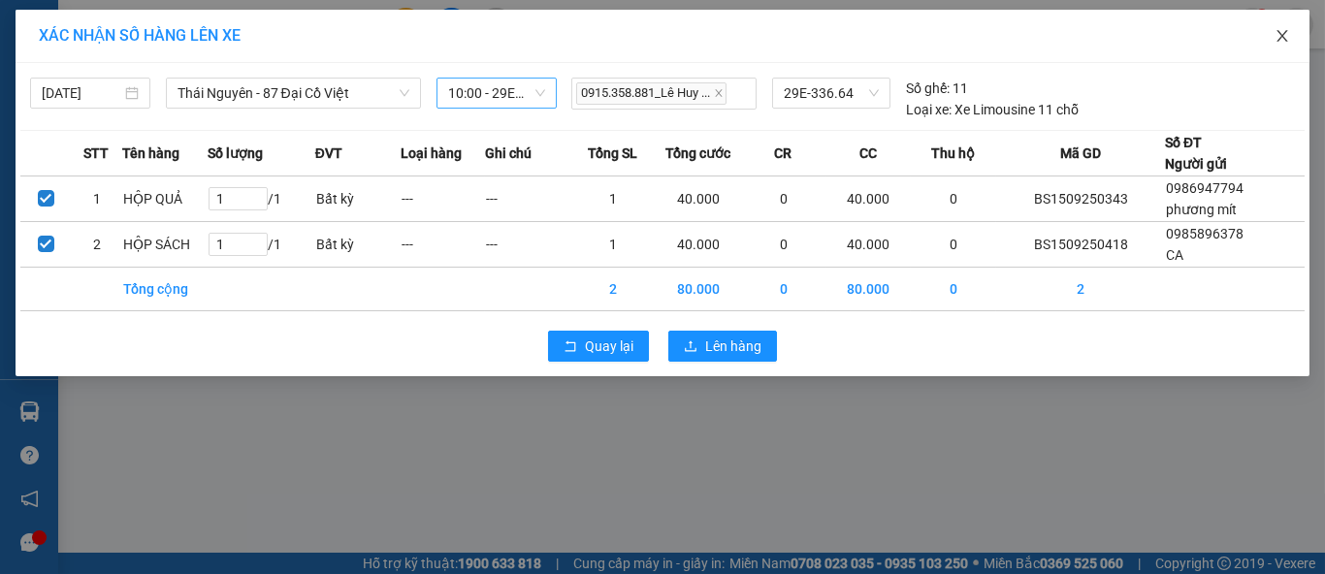
click at [1280, 36] on icon "close" at bounding box center [1282, 36] width 16 height 16
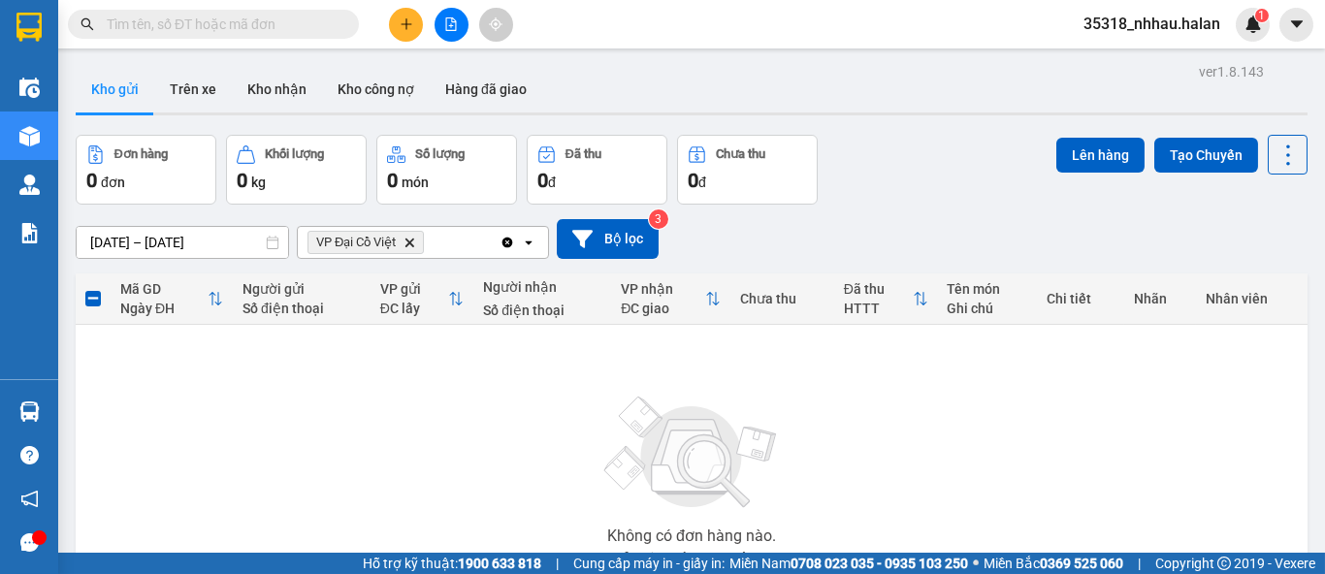
click at [501, 239] on icon "Clear all" at bounding box center [507, 243] width 16 height 16
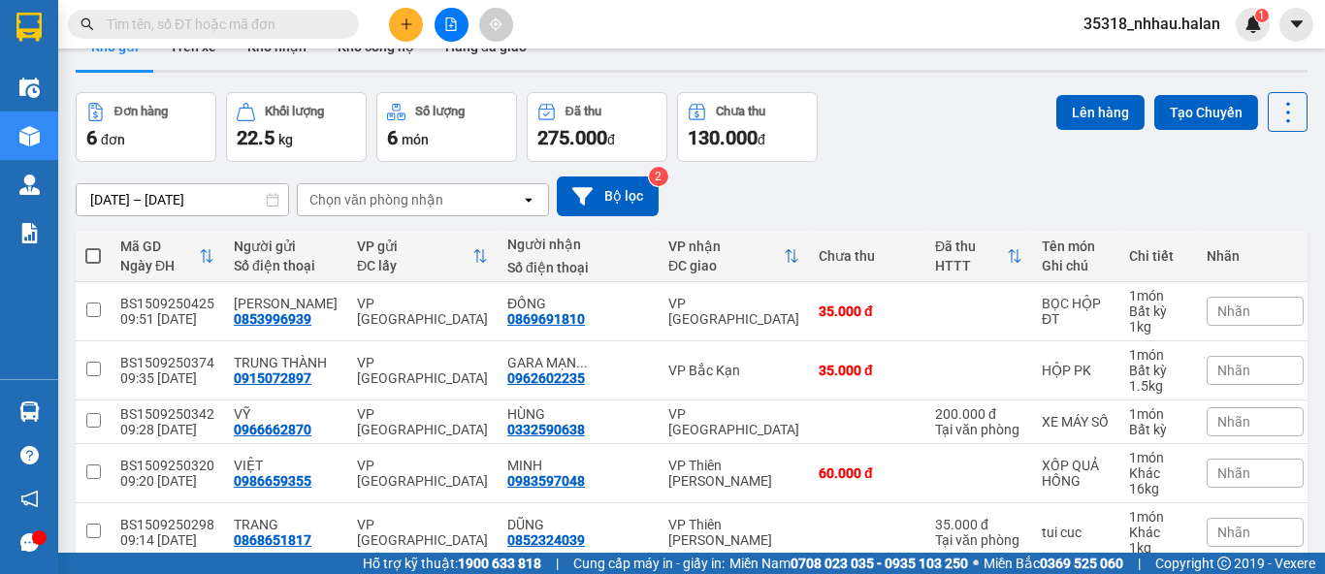
scroll to position [107, 0]
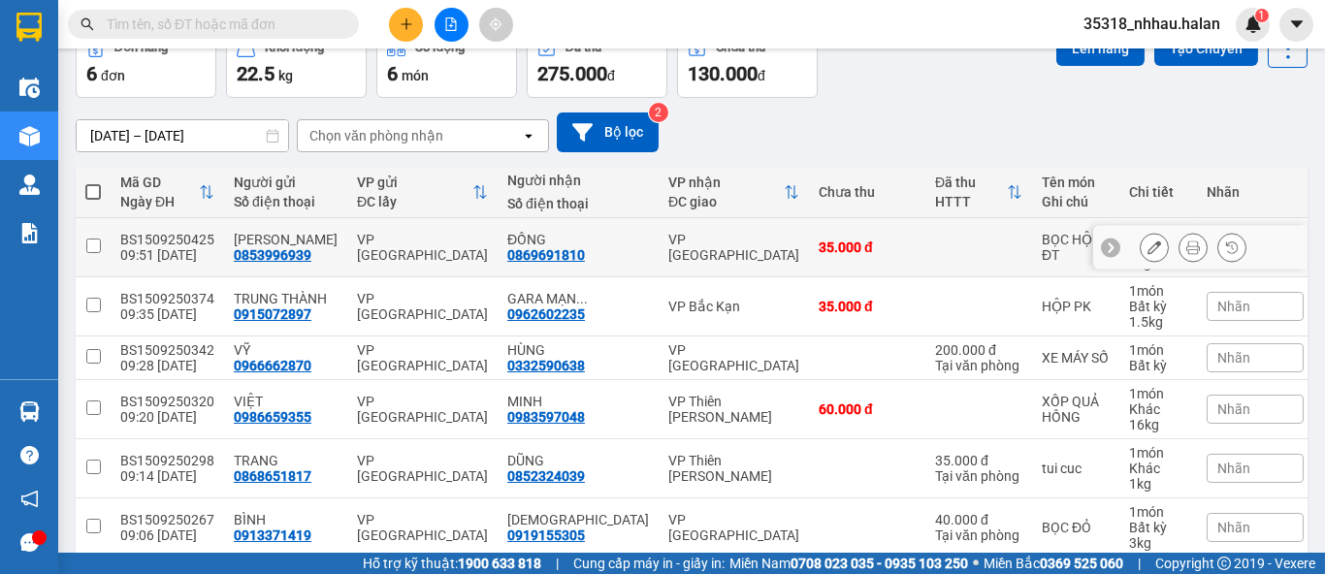
click at [718, 252] on td "VP [GEOGRAPHIC_DATA]" at bounding box center [733, 247] width 150 height 59
checkbox input "true"
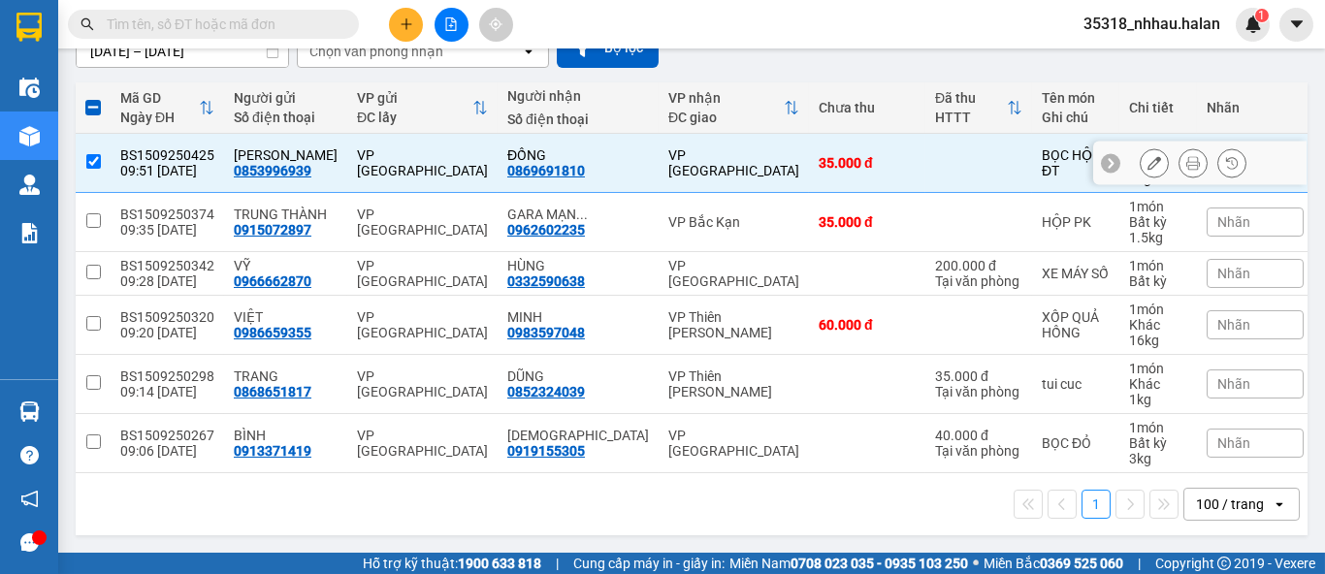
scroll to position [200, 0]
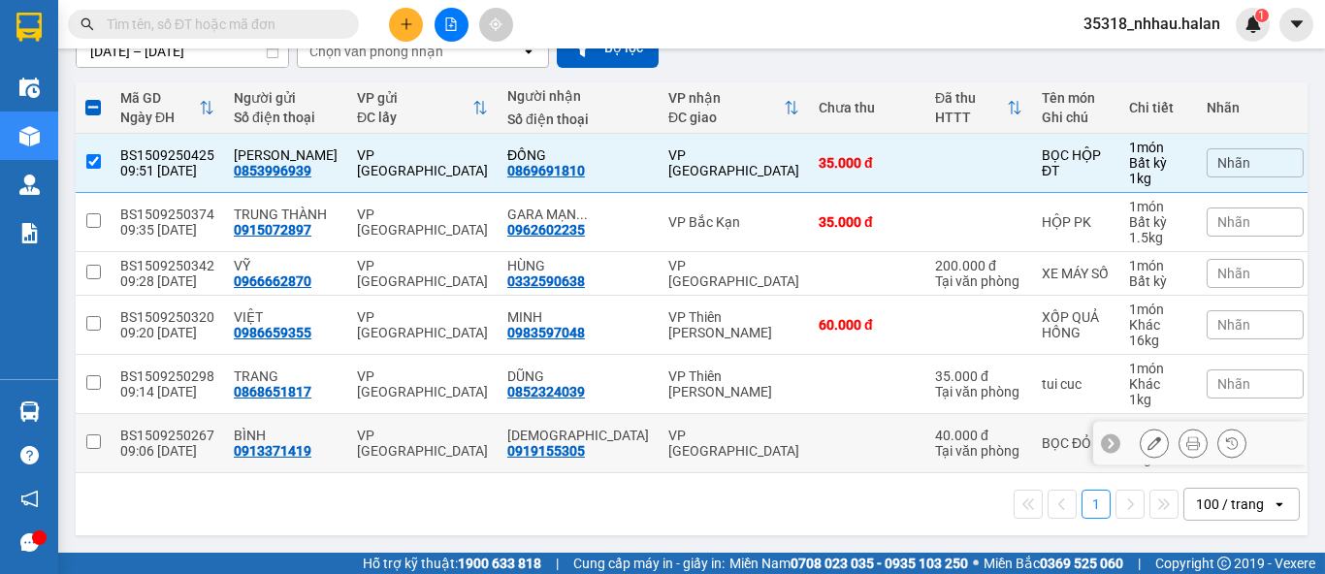
click at [686, 432] on div "VP [GEOGRAPHIC_DATA]" at bounding box center [733, 443] width 131 height 31
checkbox input "true"
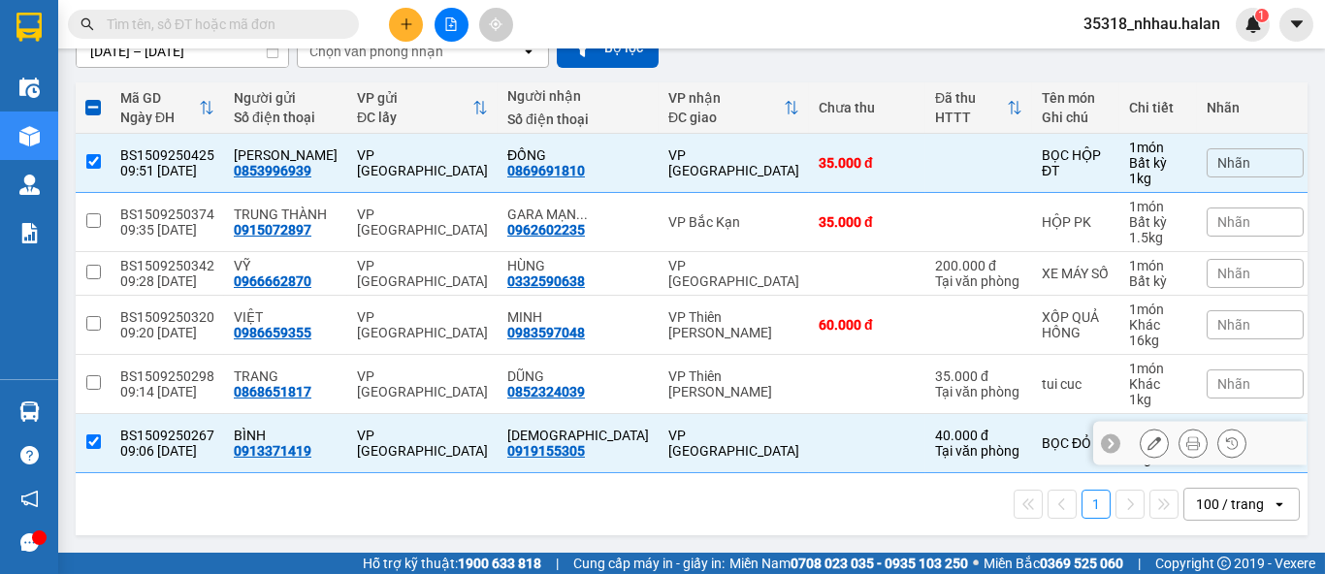
scroll to position [0, 0]
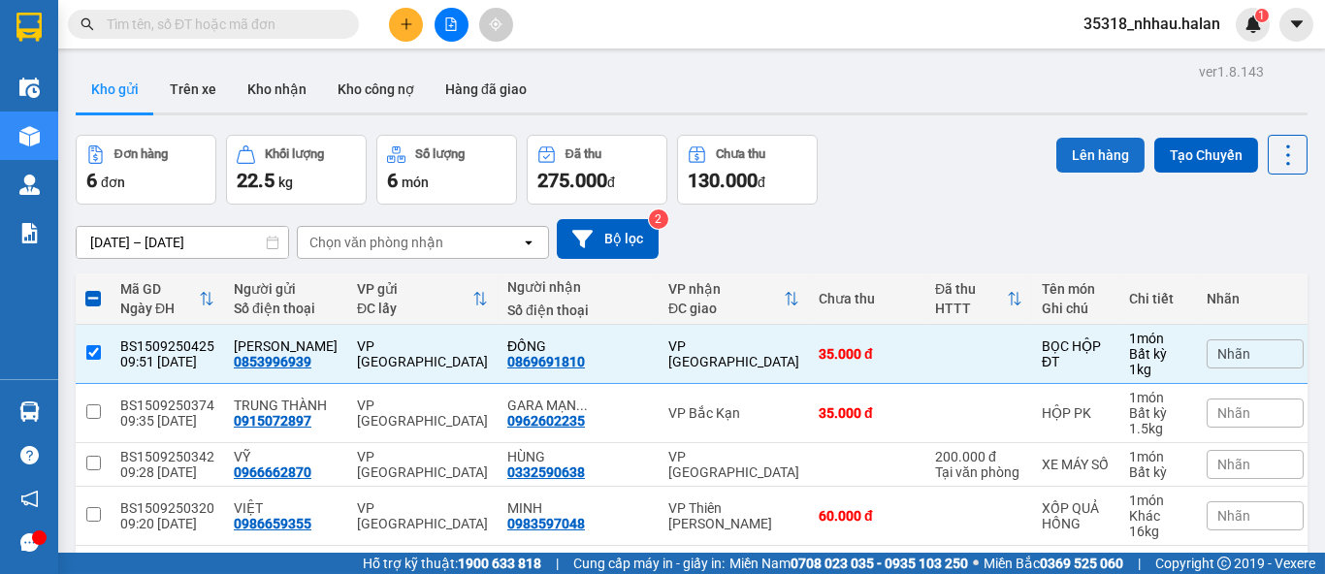
click at [1076, 163] on button "Lên hàng" at bounding box center [1100, 155] width 88 height 35
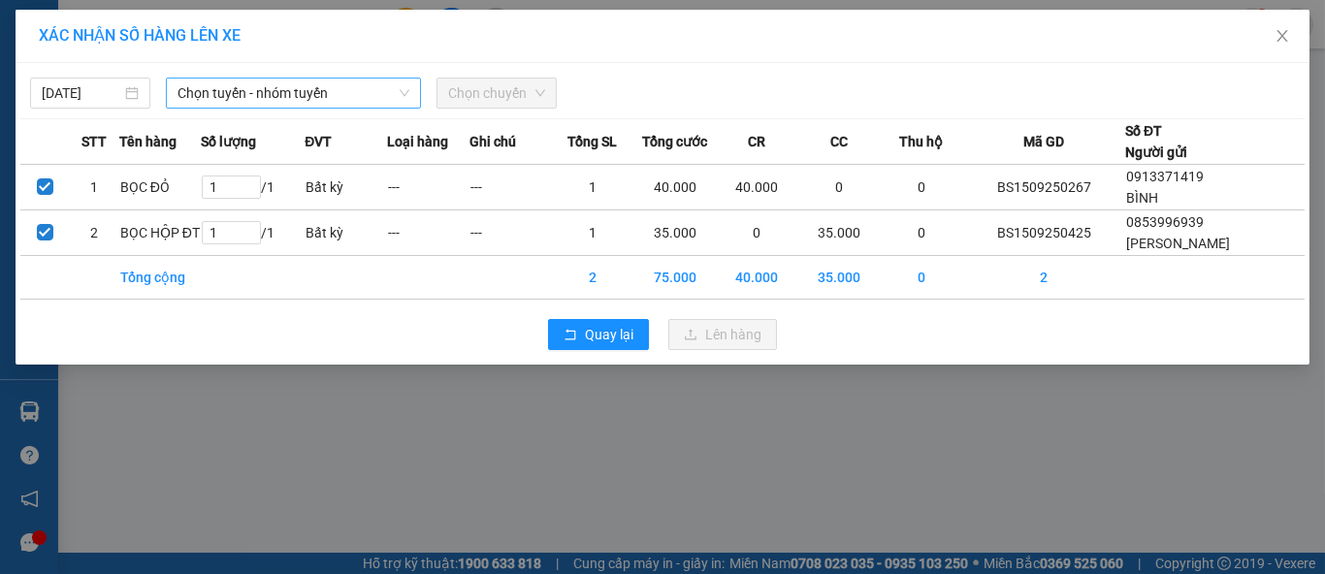
click at [272, 99] on span "Chọn tuyến - nhóm tuyến" at bounding box center [293, 93] width 232 height 29
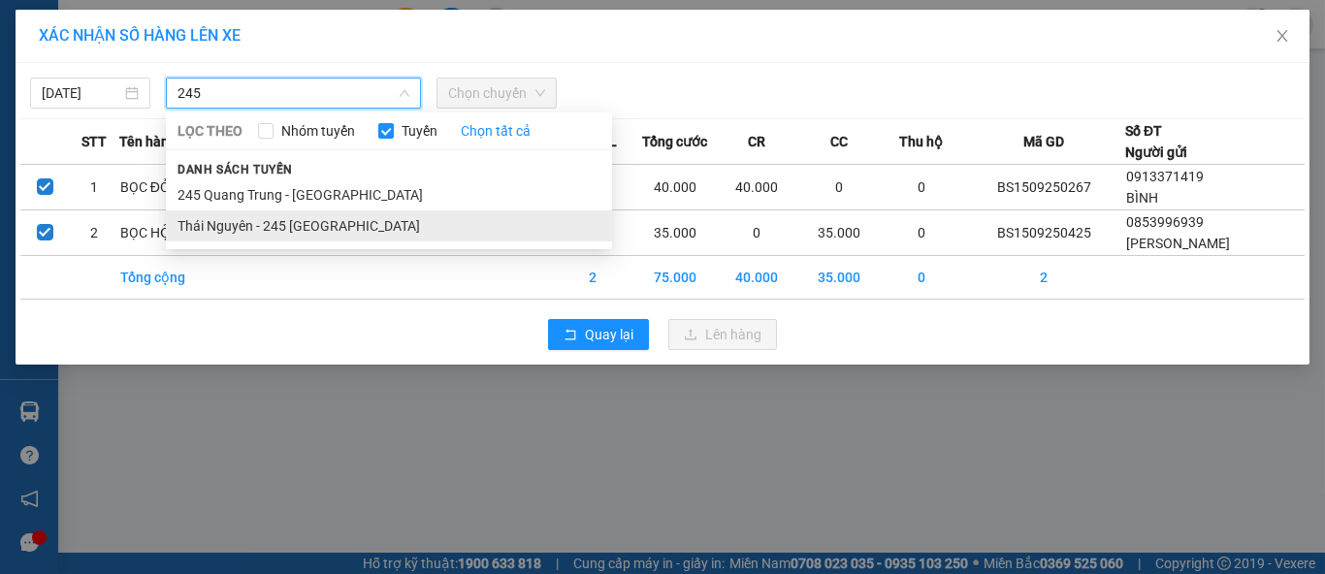
type input "245"
click at [339, 223] on li "Thái Nguyên - 245 [GEOGRAPHIC_DATA]" at bounding box center [389, 225] width 446 height 31
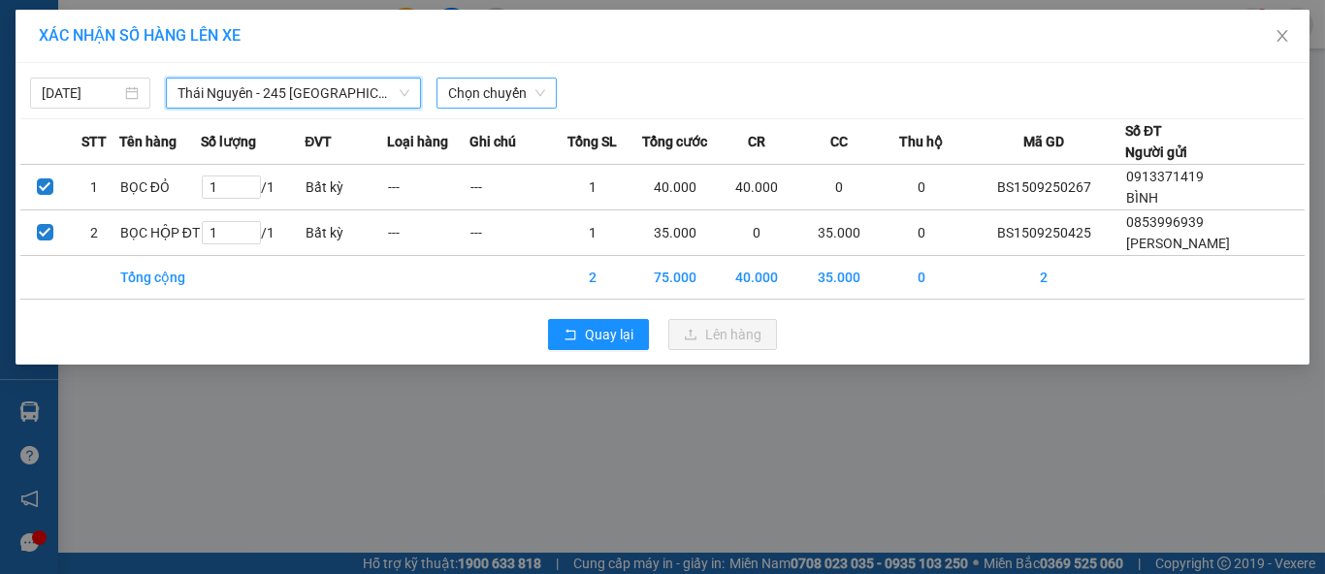
click at [477, 93] on span "Chọn chuyến" at bounding box center [496, 93] width 97 height 29
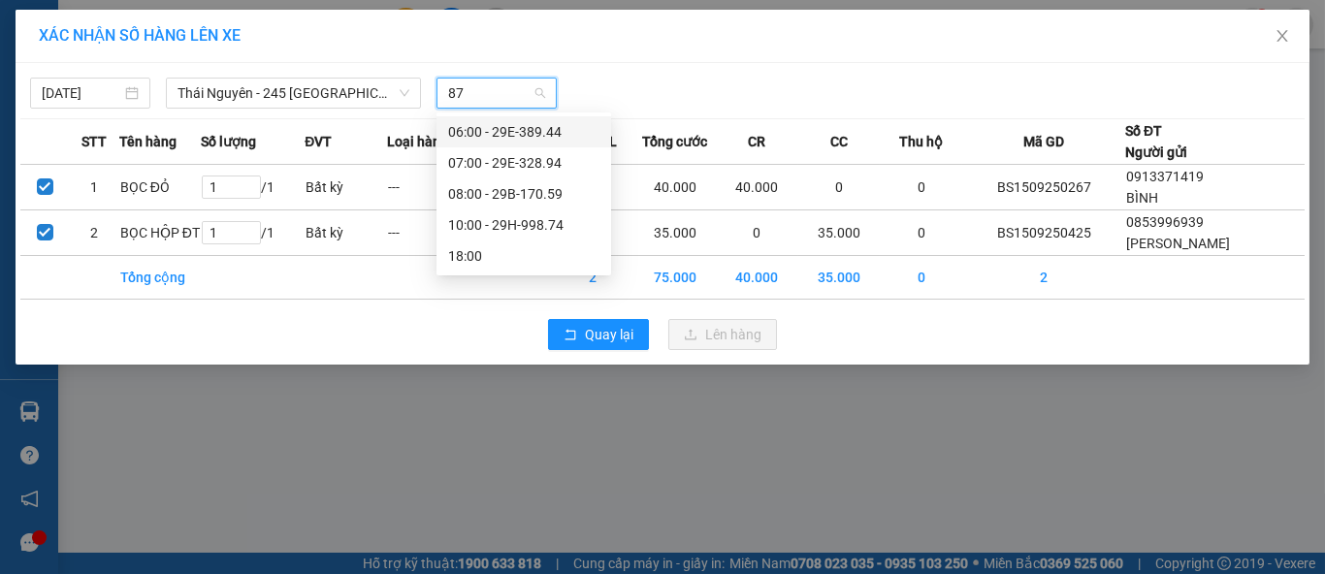
type input "874"
click at [540, 128] on div "10:00 - 29H-998.74" at bounding box center [523, 131] width 151 height 21
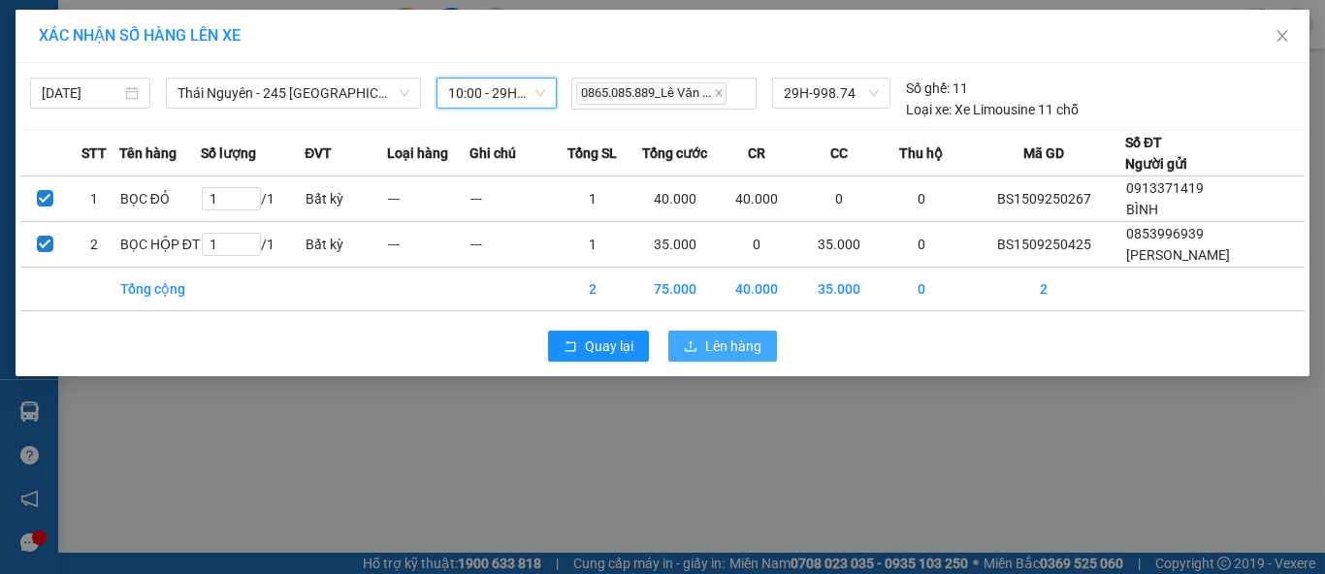
click at [708, 345] on span "Lên hàng" at bounding box center [733, 346] width 56 height 21
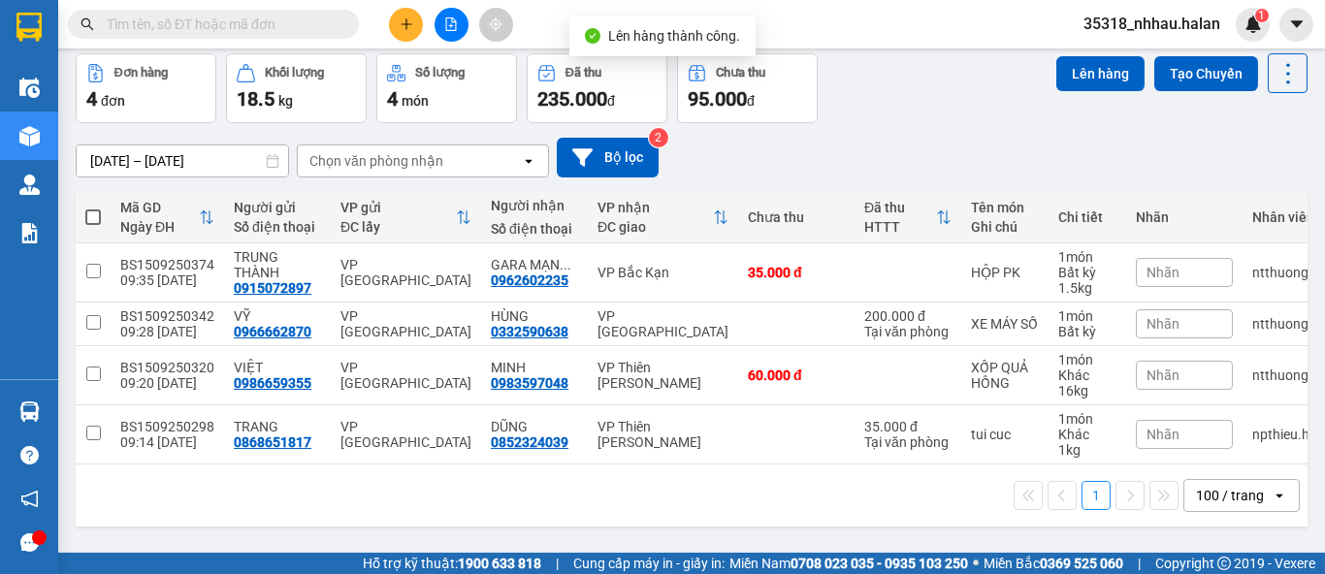
scroll to position [88, 0]
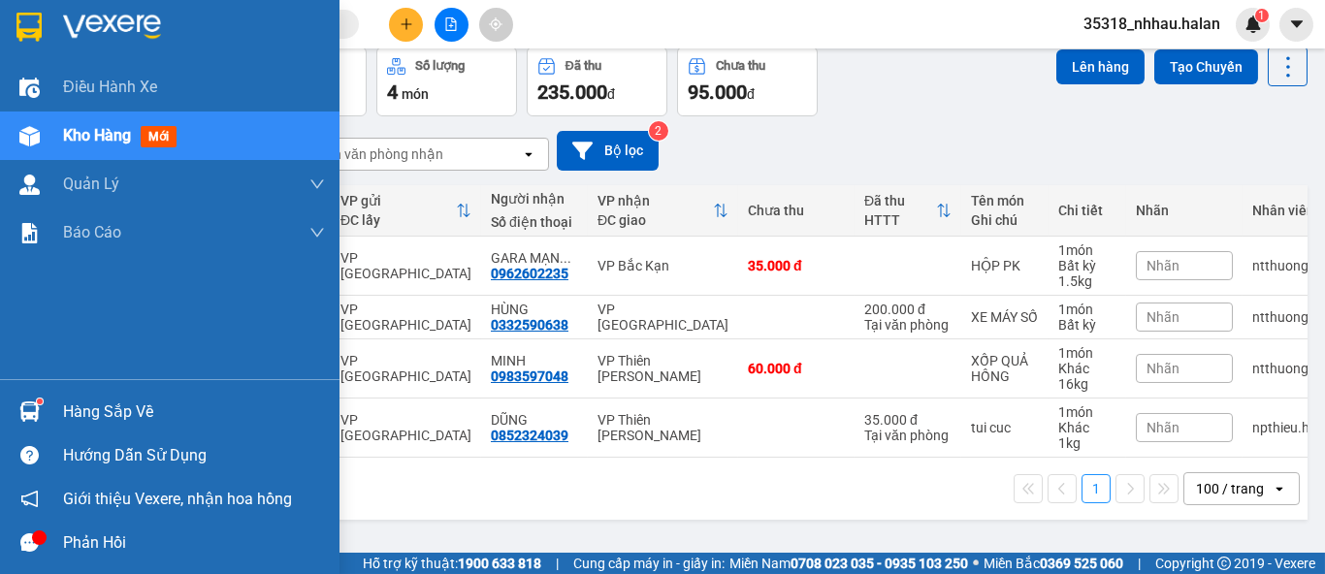
click at [63, 399] on div "Hàng sắp về" at bounding box center [194, 412] width 262 height 29
